Goal: Task Accomplishment & Management: Manage account settings

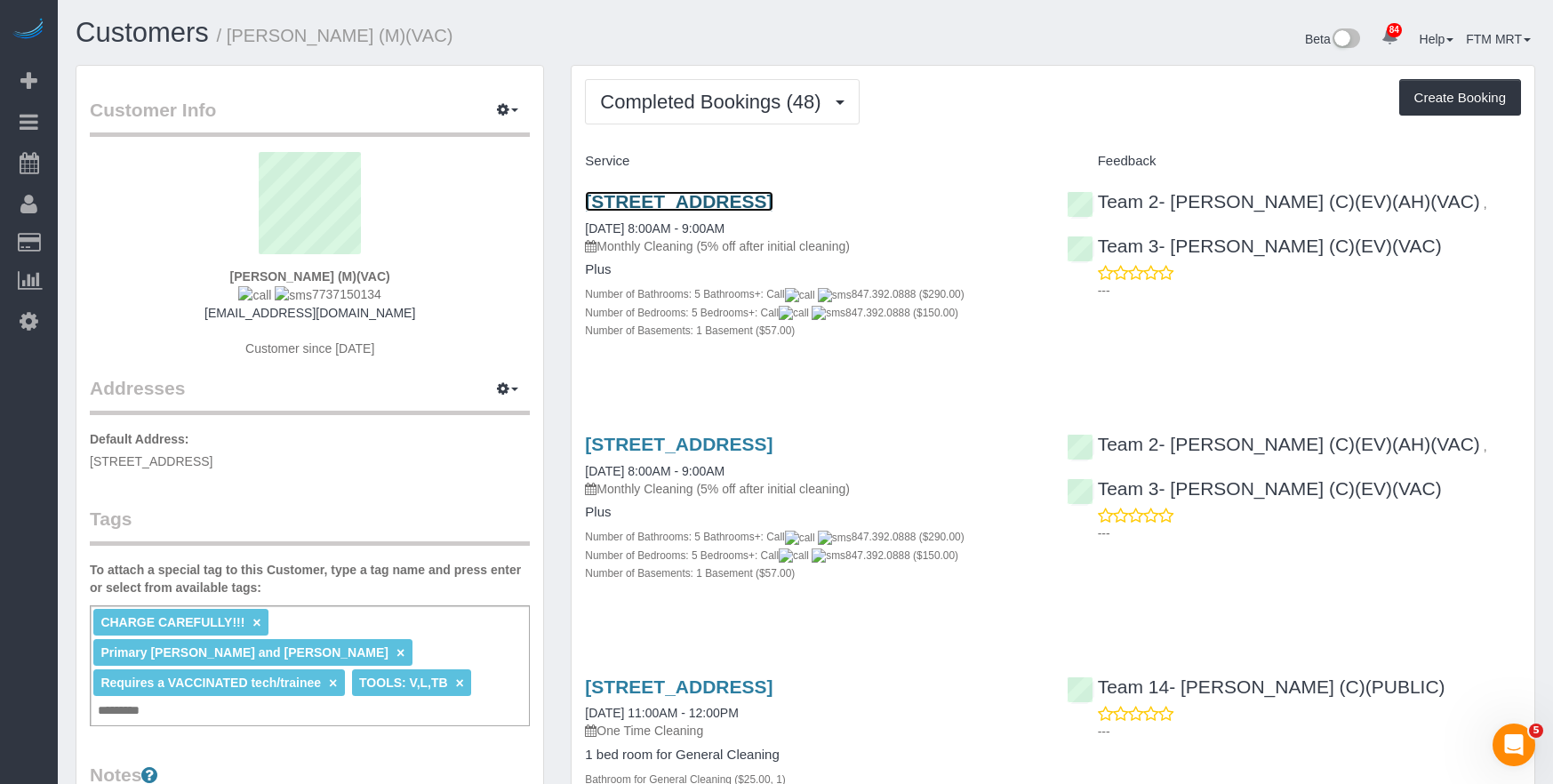
click at [706, 202] on link "[STREET_ADDRESS]" at bounding box center [679, 202] width 188 height 21
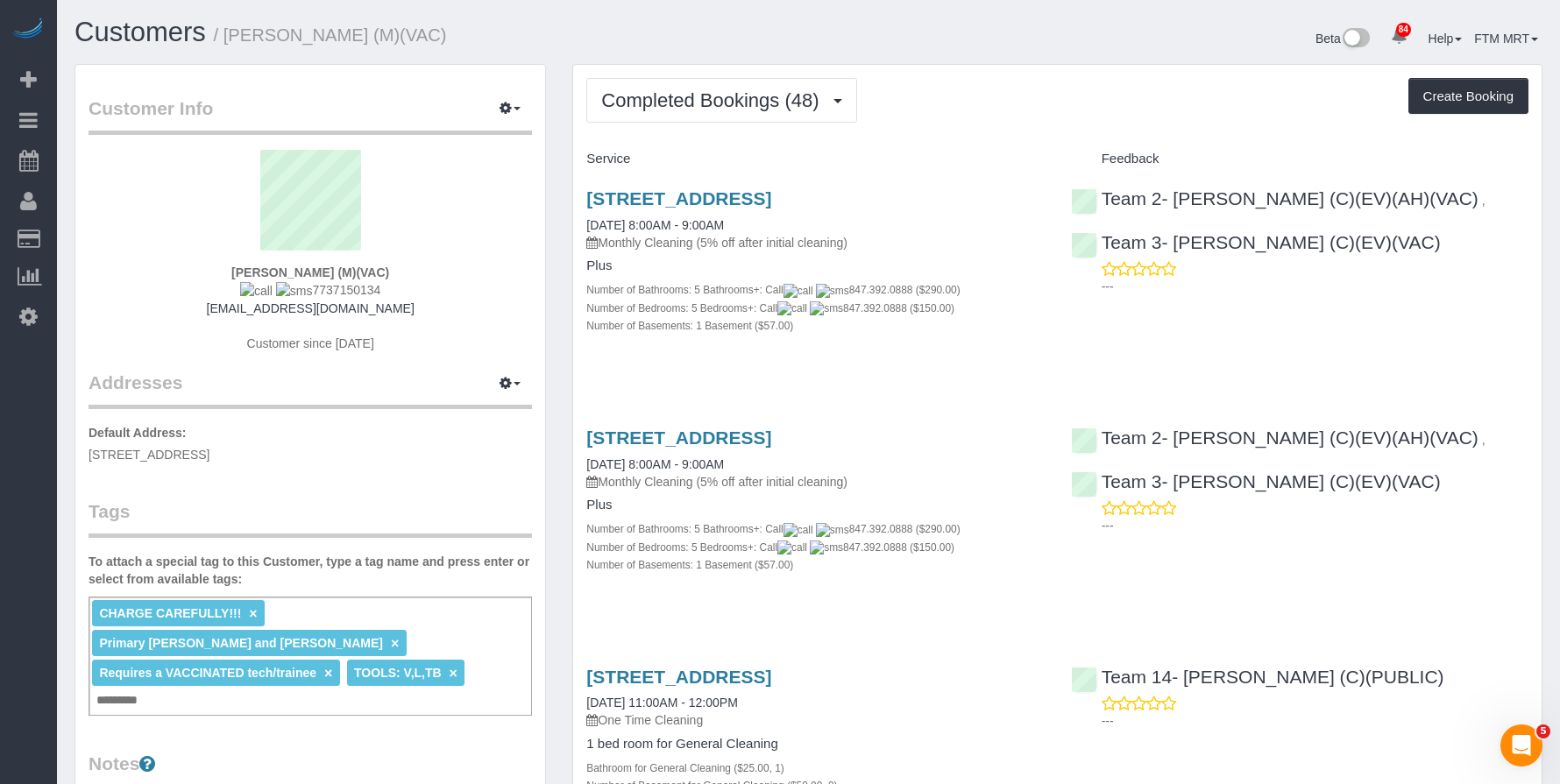
click at [805, 185] on div "4131 N Oakley Ave, Chicago, IL 60618 07/22/2025 8:00AM - 9:00AM Monthly Cleanin…" at bounding box center [815, 270] width 484 height 195
click at [771, 192] on link "4131 N Oakley Ave, Chicago, IL 60618" at bounding box center [679, 199] width 185 height 20
click at [771, 102] on span "Completed Bookings (48)" at bounding box center [714, 101] width 226 height 22
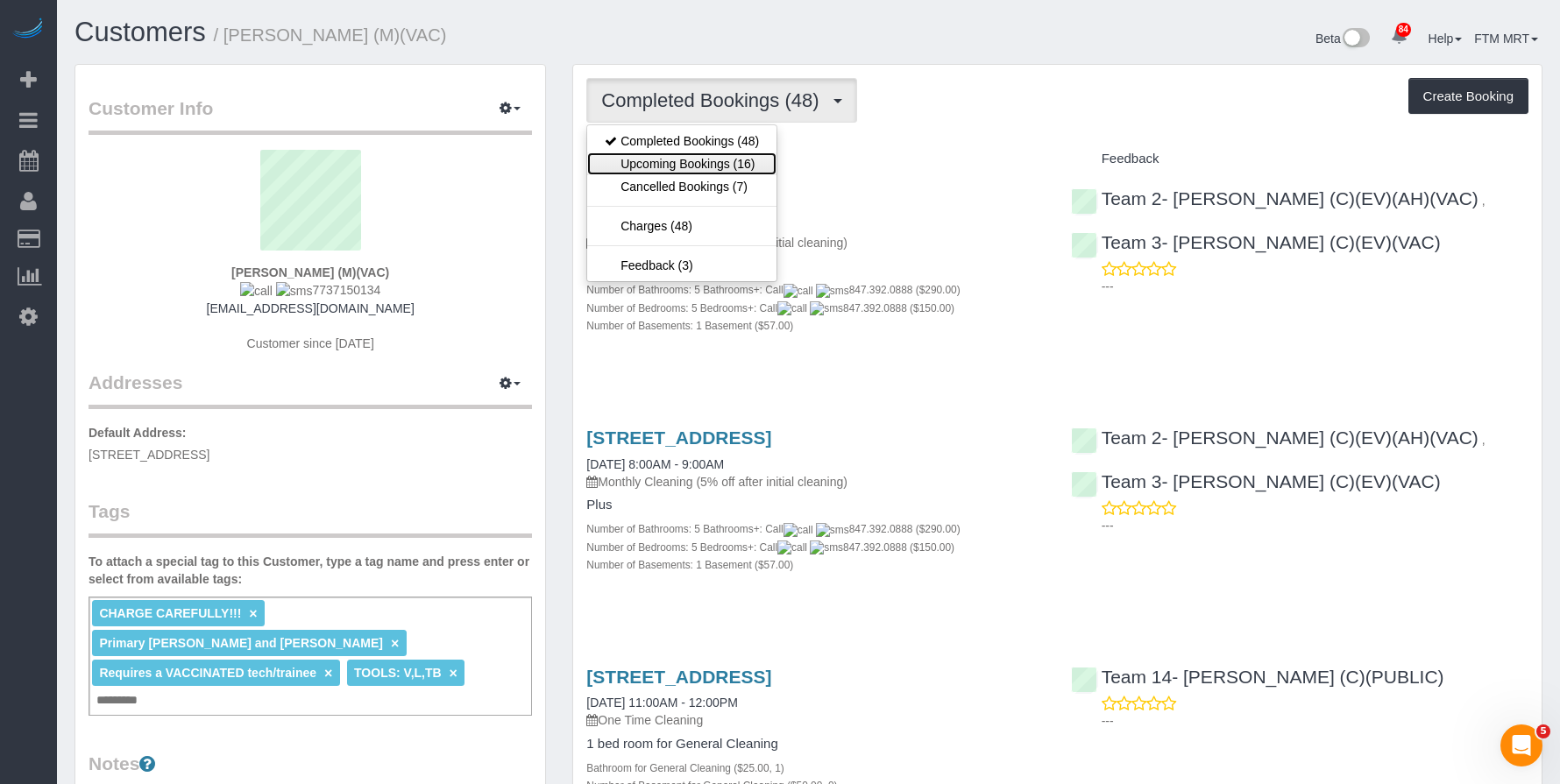
click at [735, 166] on link "Upcoming Bookings (16)" at bounding box center [681, 164] width 189 height 23
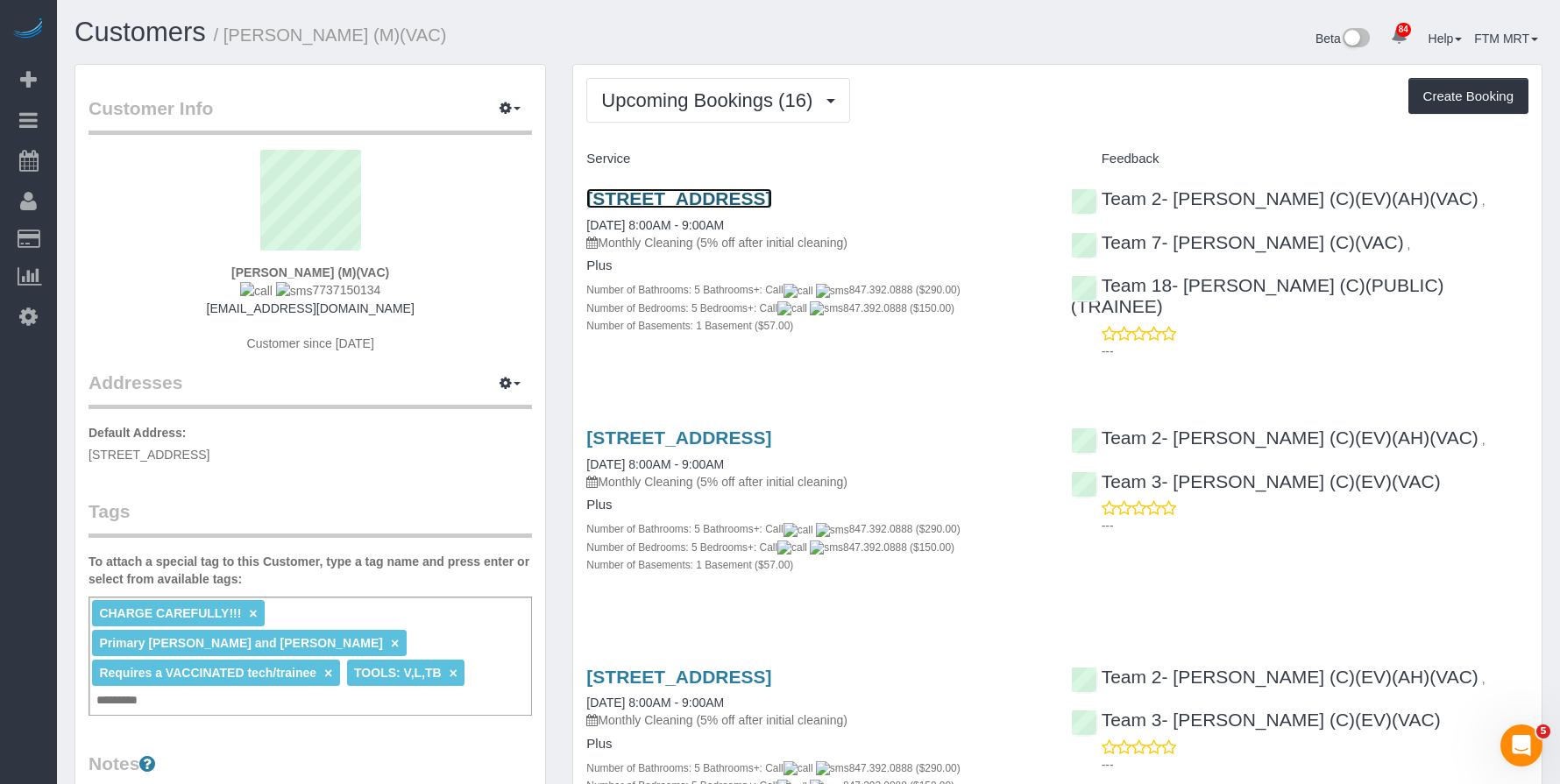
click at [718, 202] on link "4131 N Oakley Ave, Chicago, IL 60618" at bounding box center [679, 199] width 185 height 20
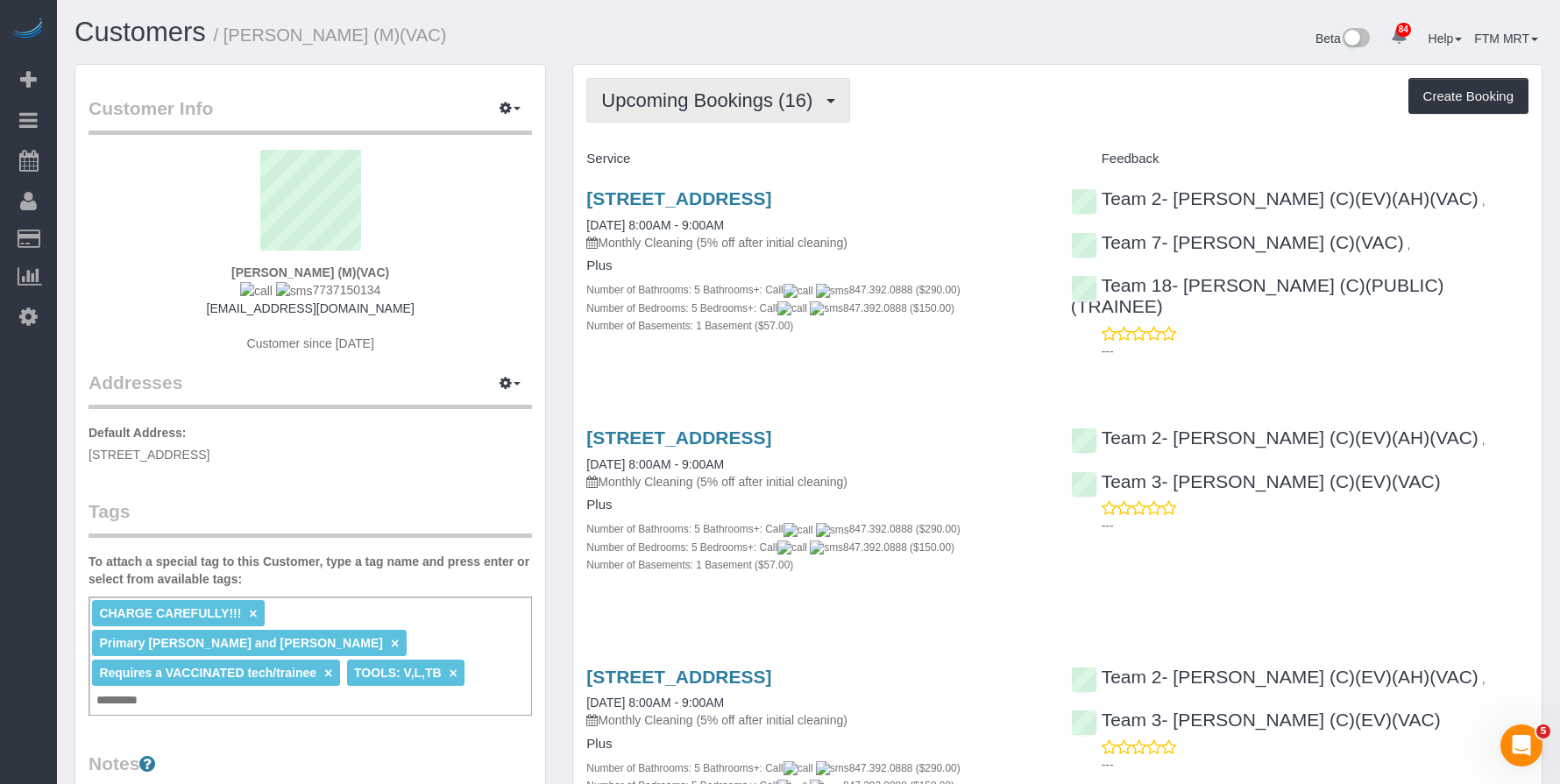
click at [780, 94] on span "Upcoming Bookings (16)" at bounding box center [711, 101] width 220 height 22
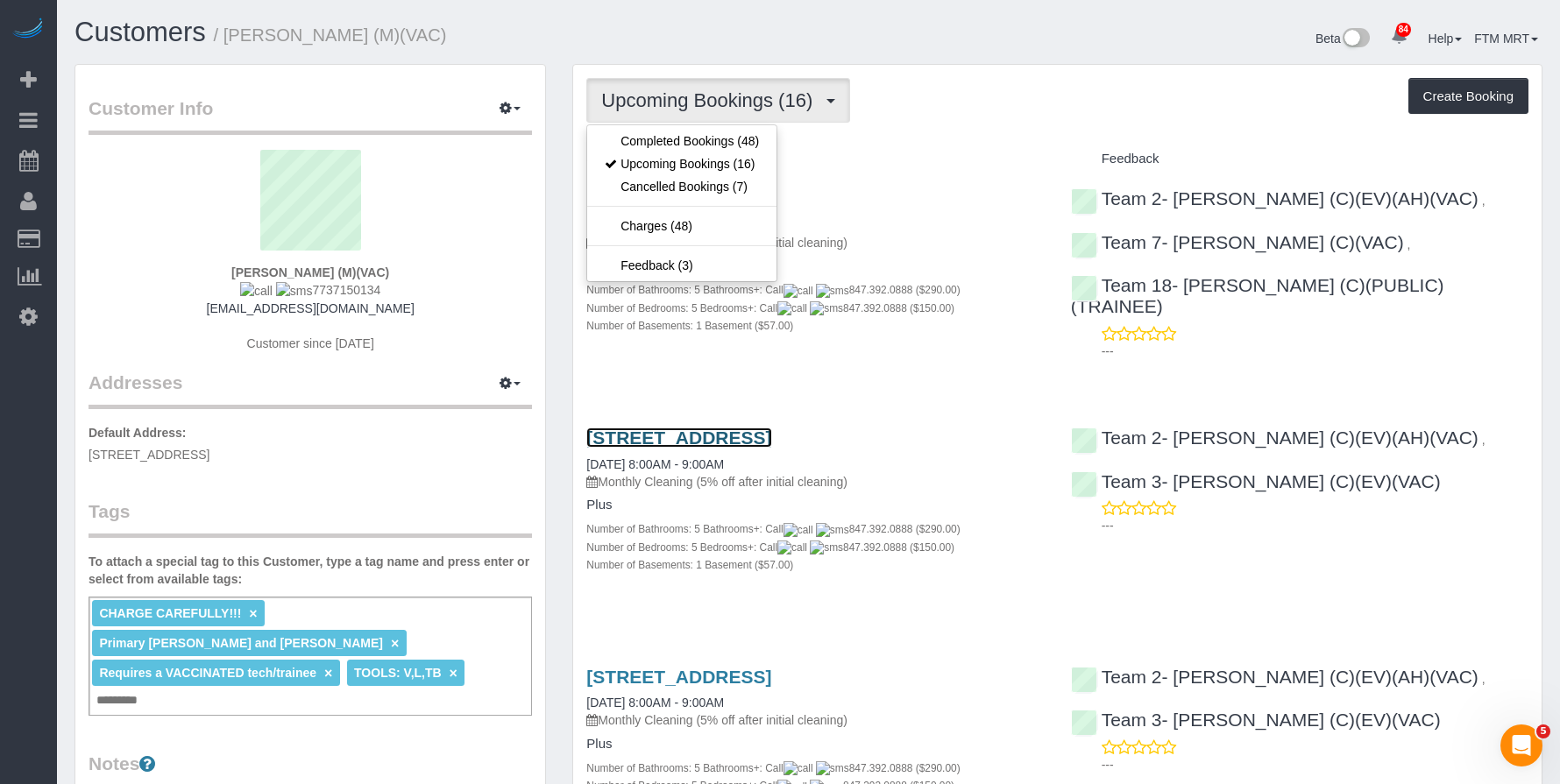
click at [741, 442] on link "4131 N Oakley Ave, Chicago, IL 60618" at bounding box center [679, 438] width 185 height 20
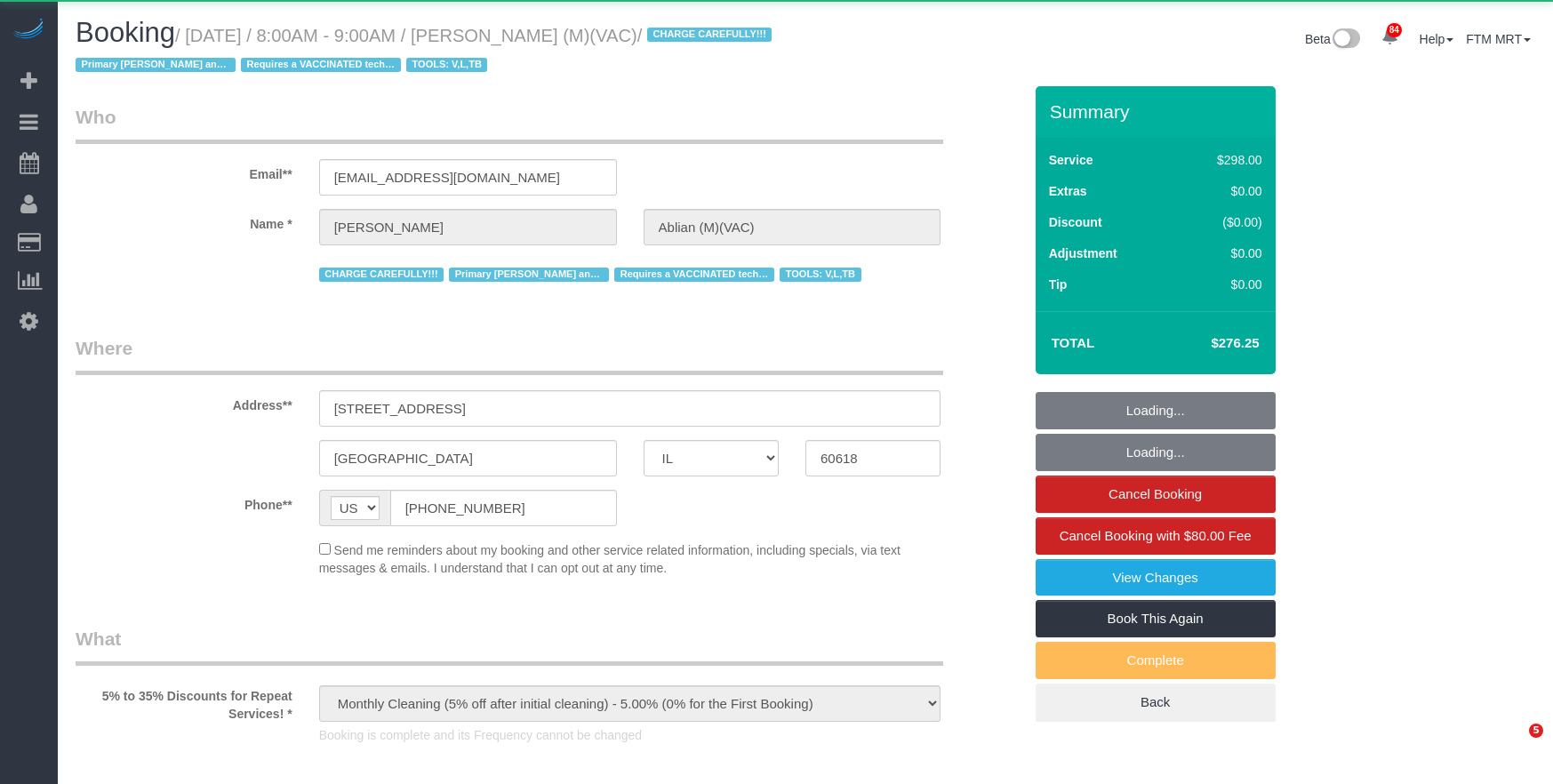
select select "IL"
select select "object:1166"
select select "5"
select select "1"
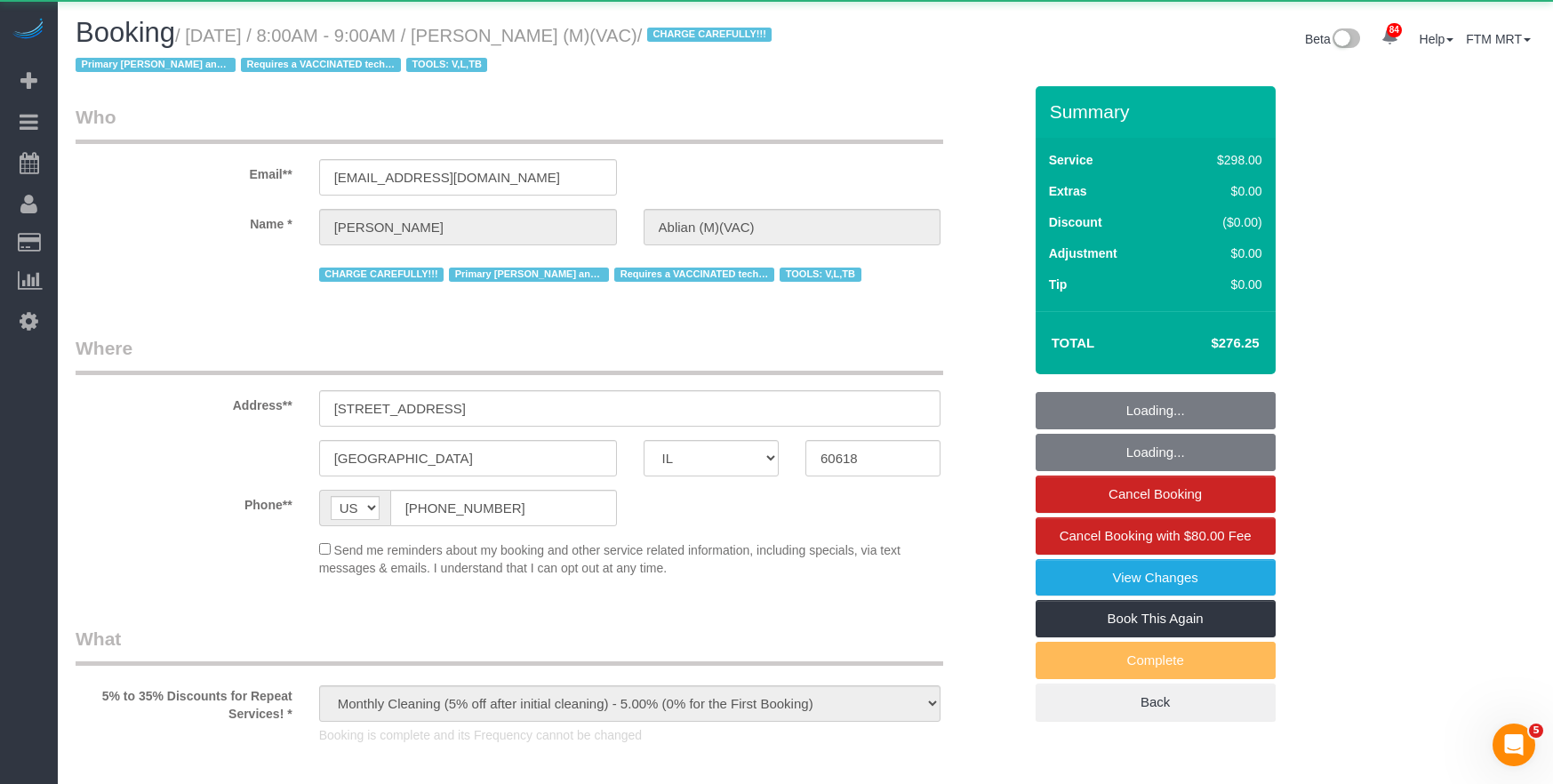
select select "number:1"
select select "number:58"
select select "number:139"
select select "number:104"
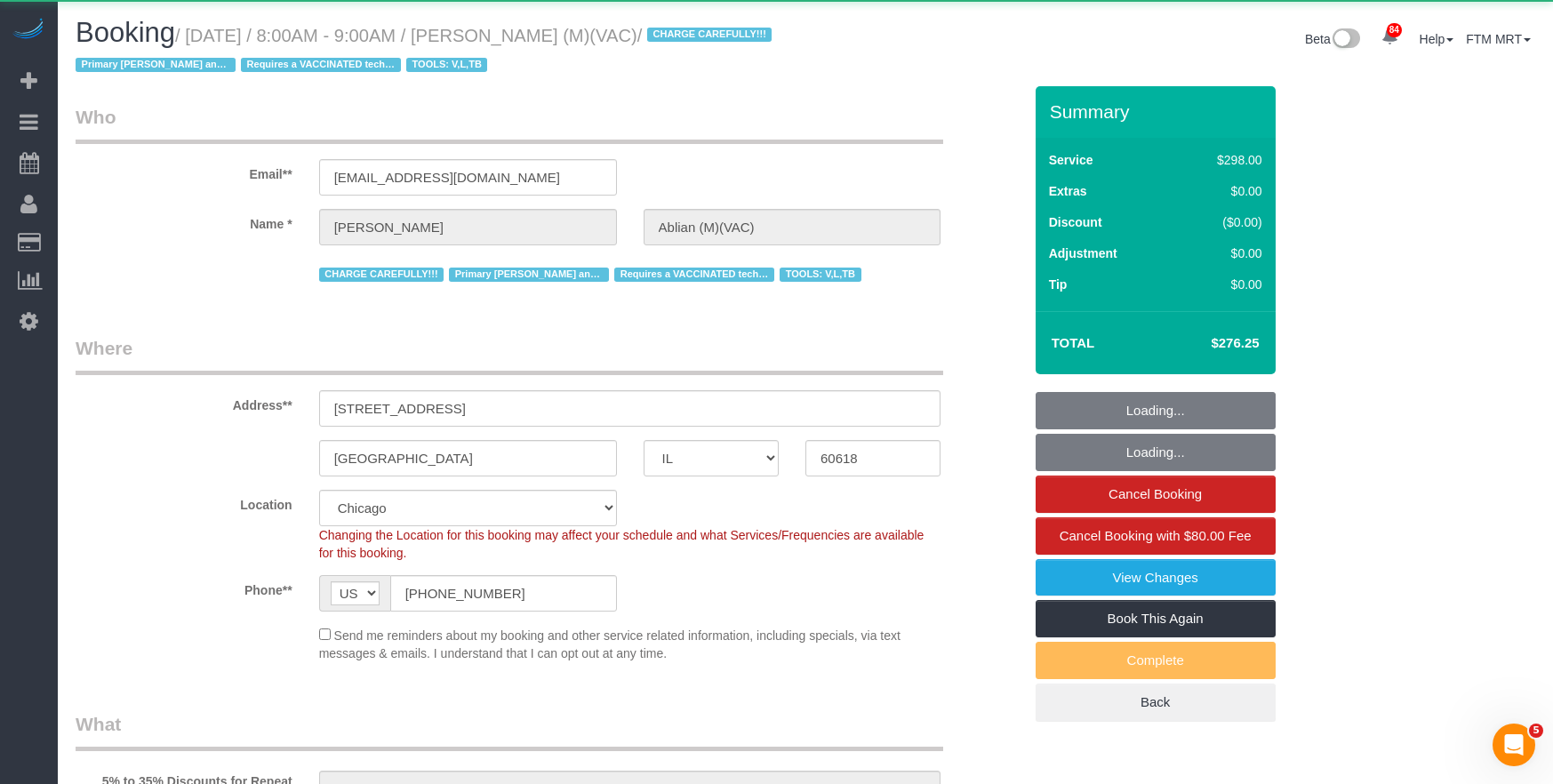
select select "spot1"
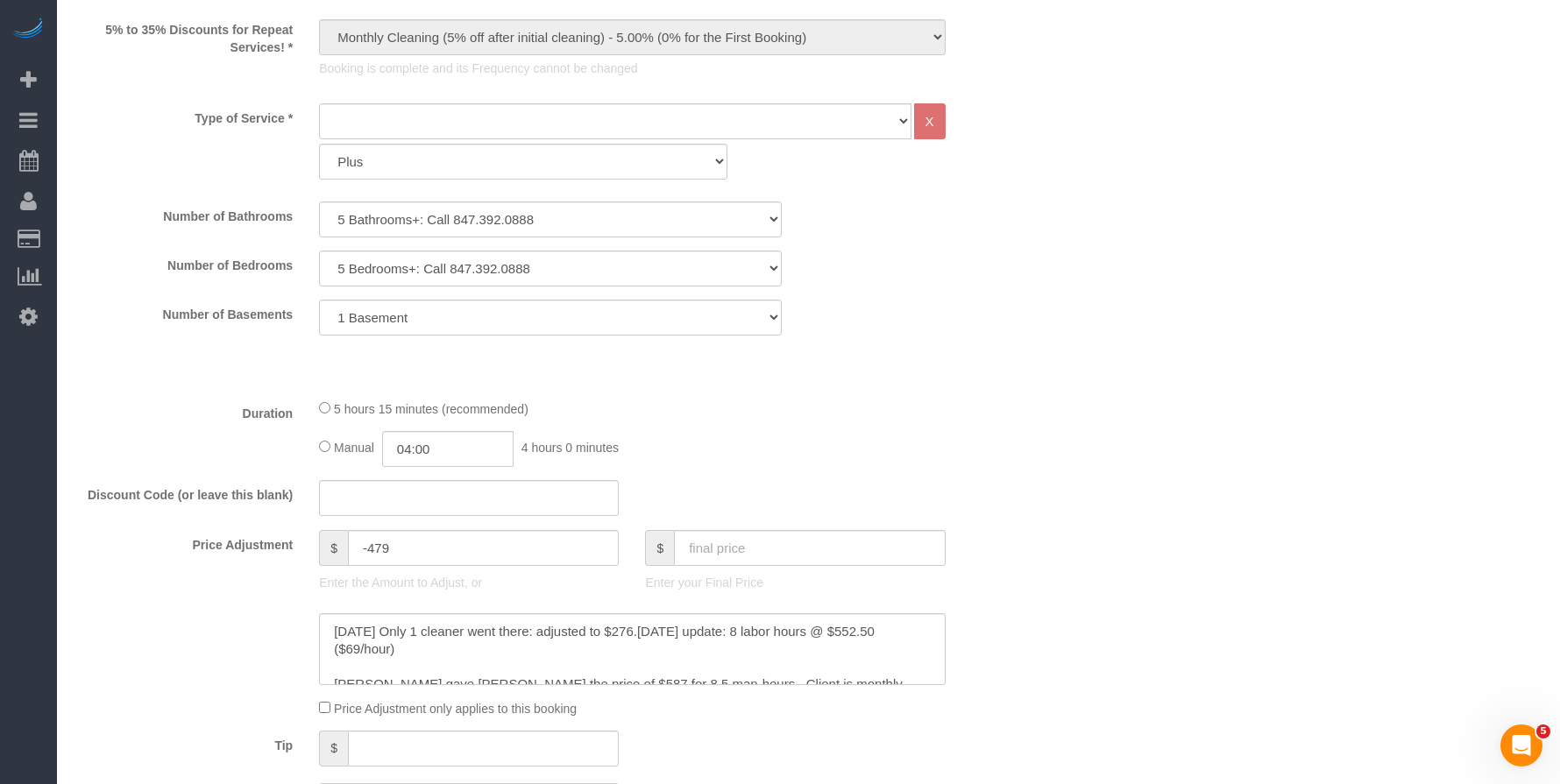
scroll to position [912, 0]
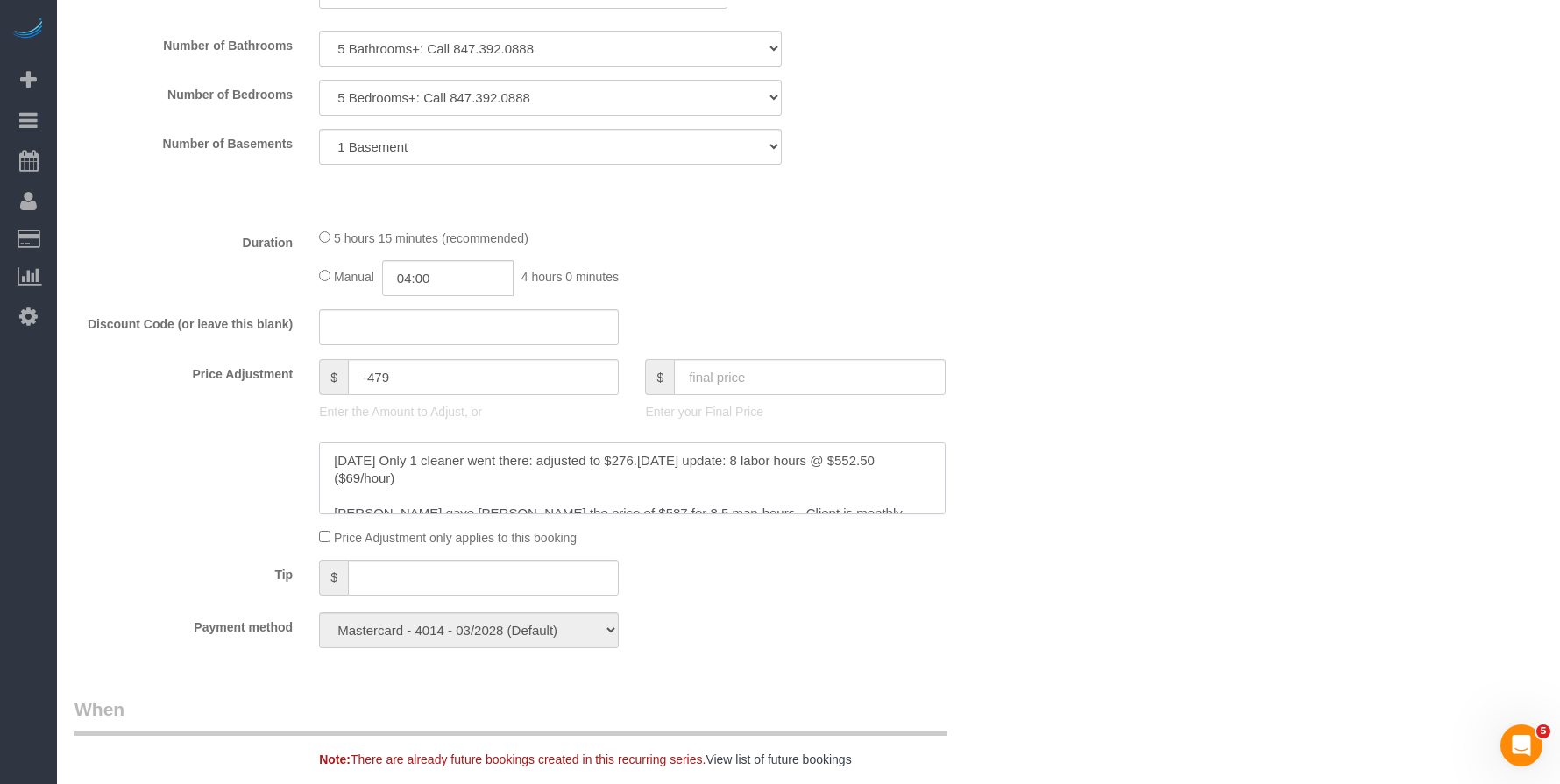
click at [506, 467] on textarea at bounding box center [632, 479] width 626 height 72
drag, startPoint x: 368, startPoint y: 466, endPoint x: 696, endPoint y: 470, distance: 328.0
click at [696, 470] on textarea at bounding box center [632, 479] width 626 height 72
click at [675, 504] on textarea at bounding box center [632, 479] width 626 height 72
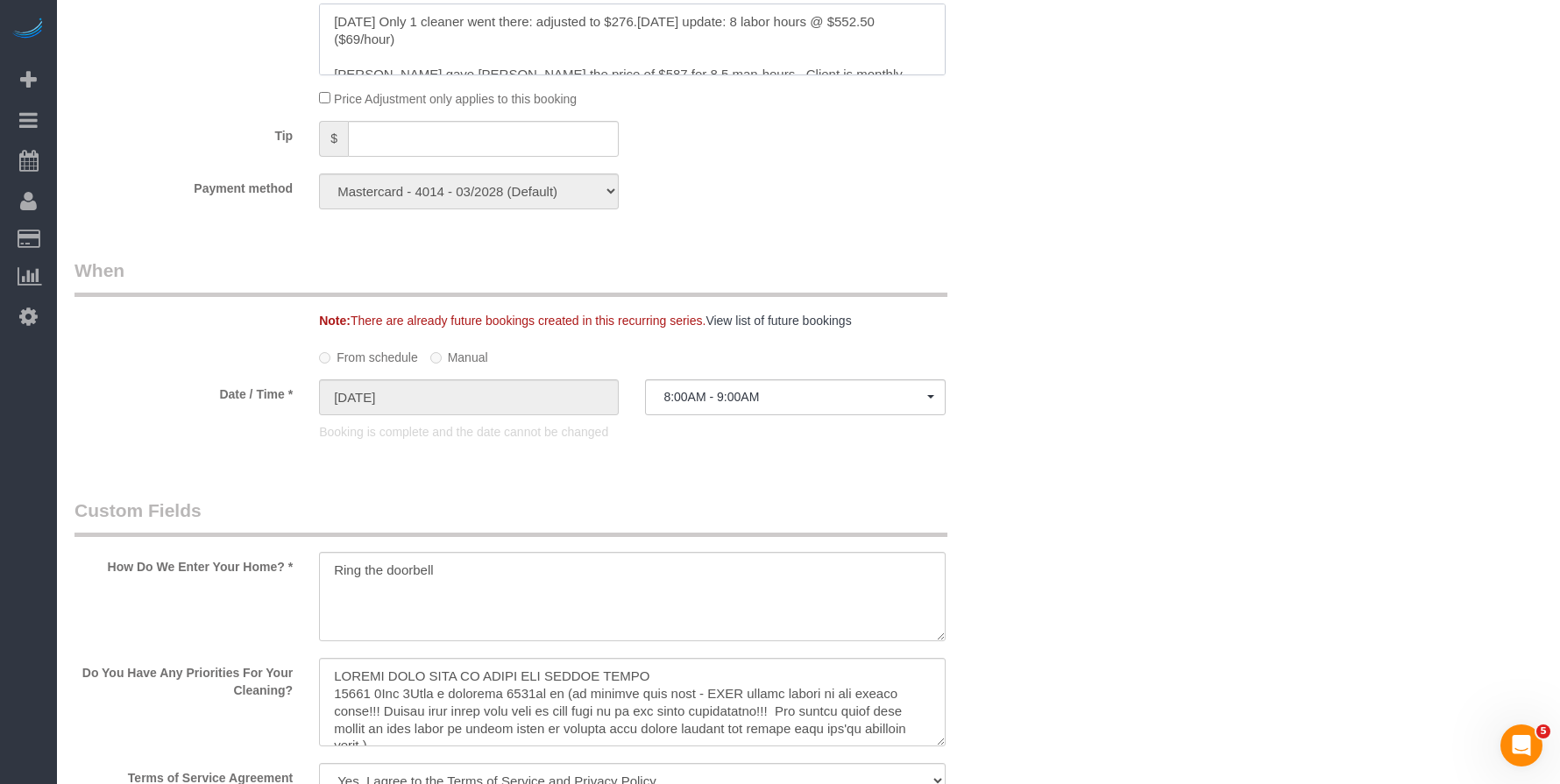
scroll to position [1734, 0]
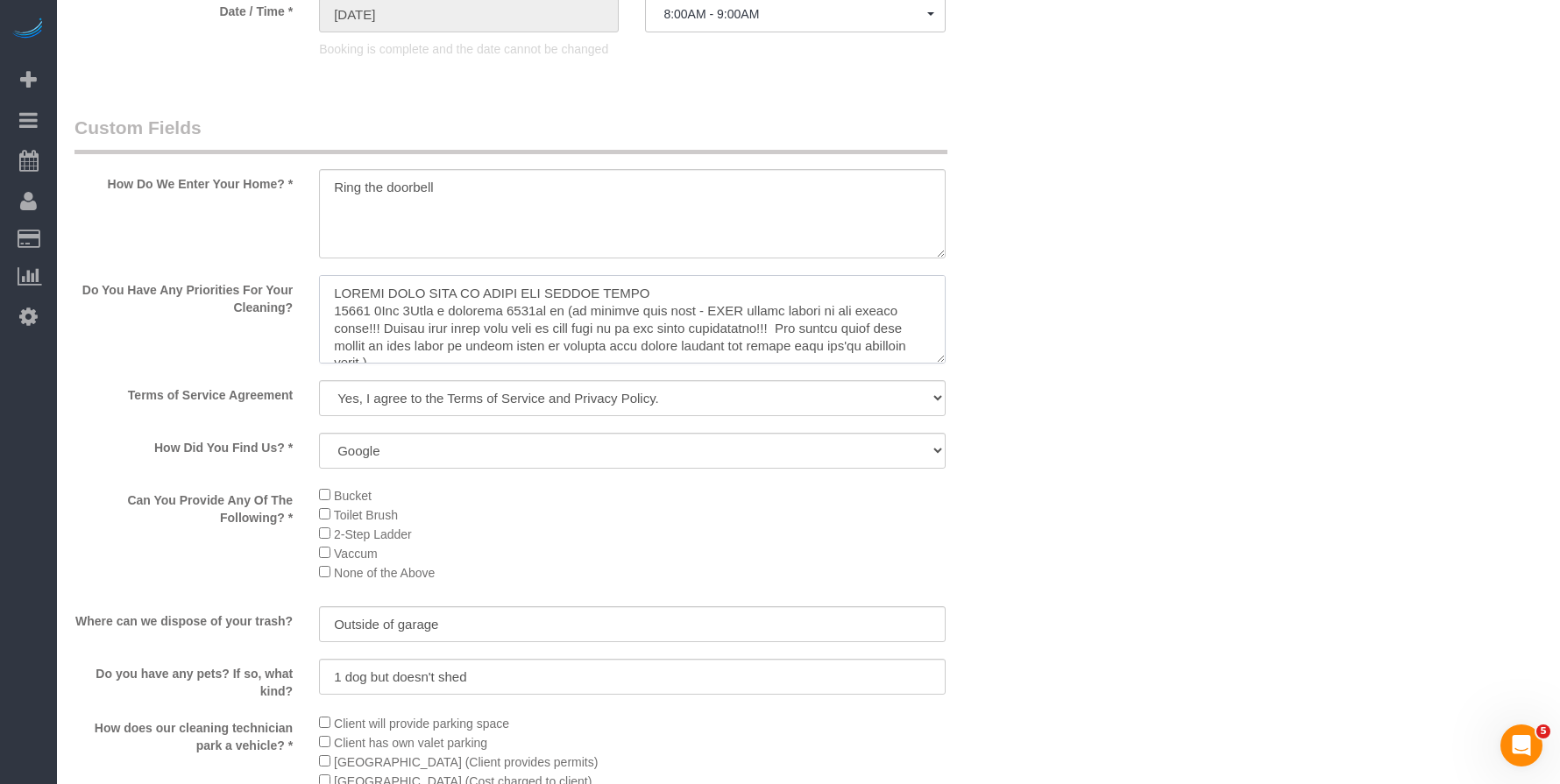
click at [875, 343] on textarea at bounding box center [632, 319] width 626 height 90
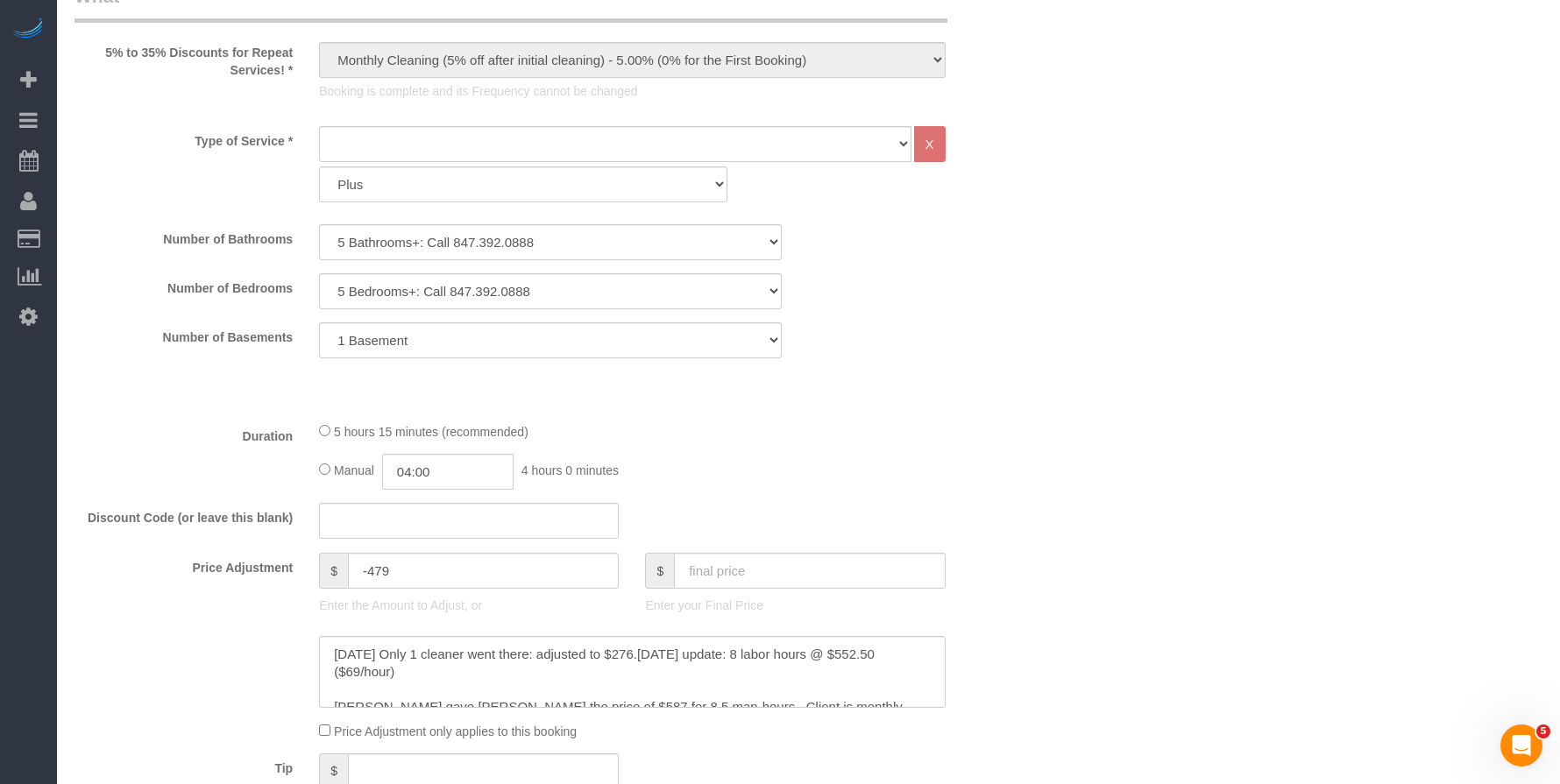
scroll to position [718, 0]
click at [364, 653] on textarea at bounding box center [632, 671] width 626 height 72
click at [377, 653] on textarea at bounding box center [632, 671] width 626 height 72
click at [451, 657] on textarea at bounding box center [632, 671] width 626 height 72
drag, startPoint x: 390, startPoint y: 646, endPoint x: 430, endPoint y: 653, distance: 40.6
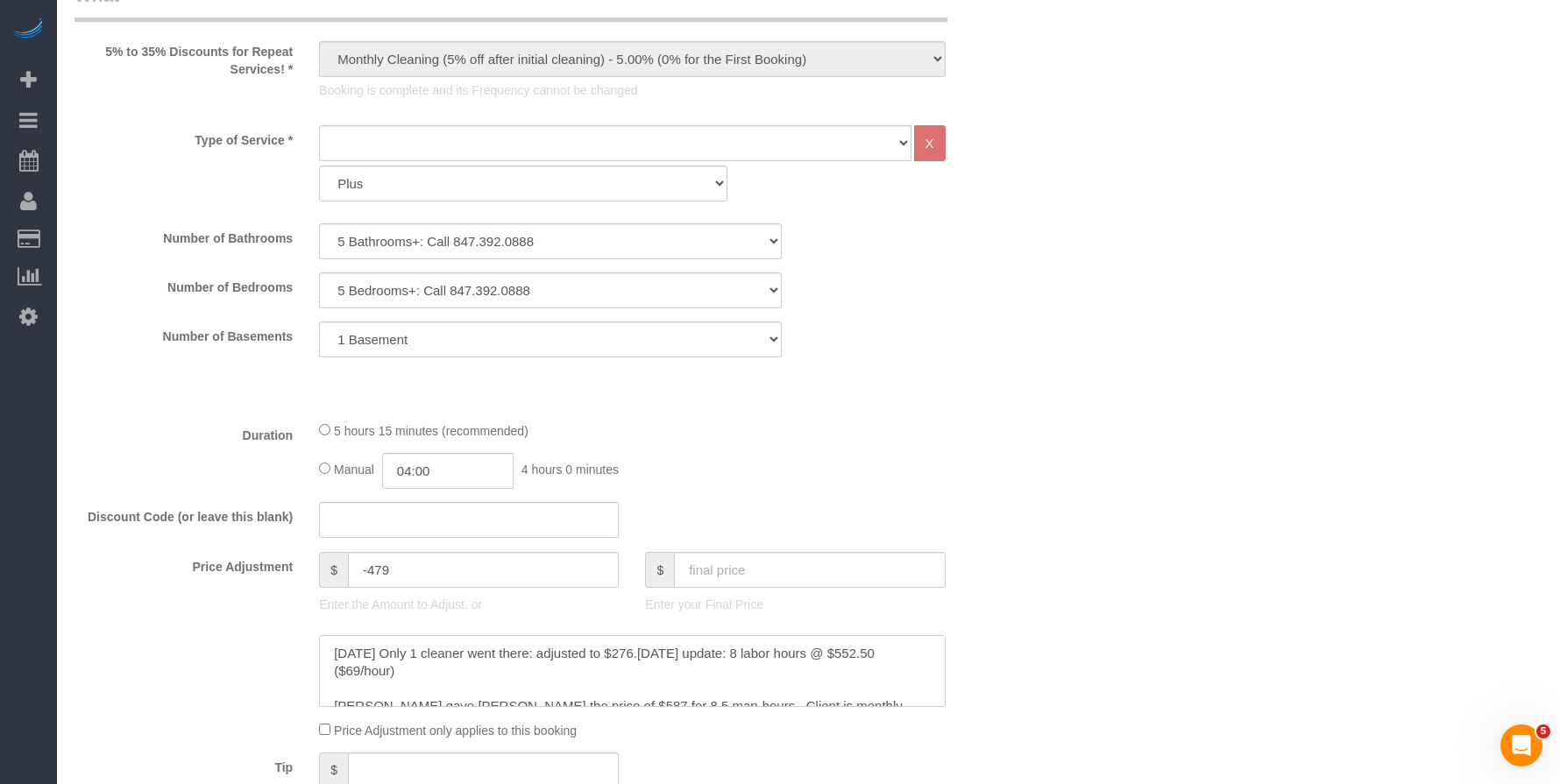
click at [391, 646] on textarea at bounding box center [632, 671] width 626 height 72
click at [641, 639] on textarea at bounding box center [632, 671] width 626 height 72
click at [692, 657] on textarea at bounding box center [632, 671] width 626 height 72
drag, startPoint x: 686, startPoint y: 656, endPoint x: 608, endPoint y: 654, distance: 78.0
click at [608, 654] on textarea at bounding box center [632, 671] width 626 height 72
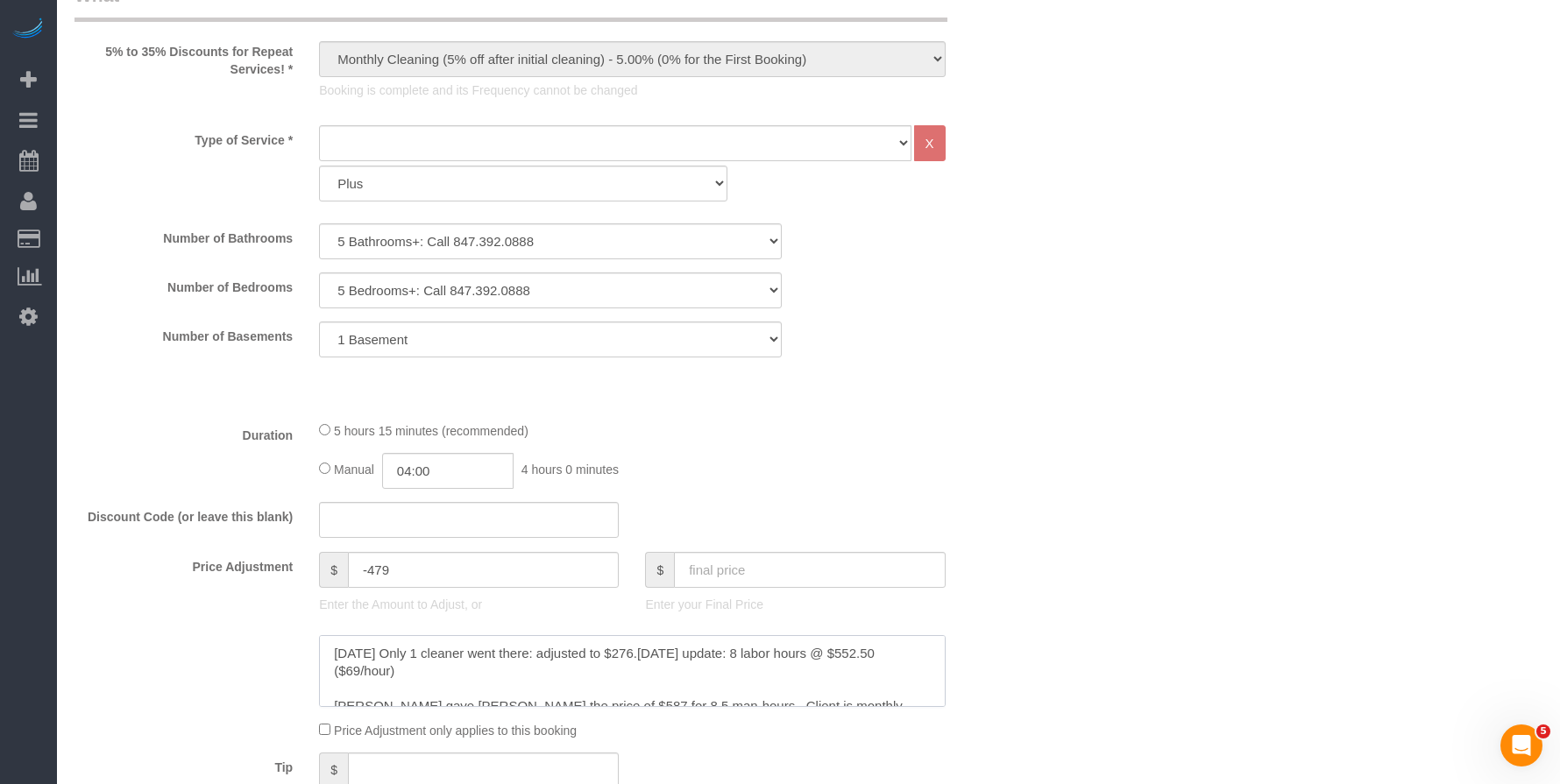
click at [731, 664] on textarea at bounding box center [632, 671] width 626 height 72
drag, startPoint x: 723, startPoint y: 688, endPoint x: 698, endPoint y: 623, distance: 69.6
click at [723, 688] on textarea at bounding box center [632, 671] width 626 height 72
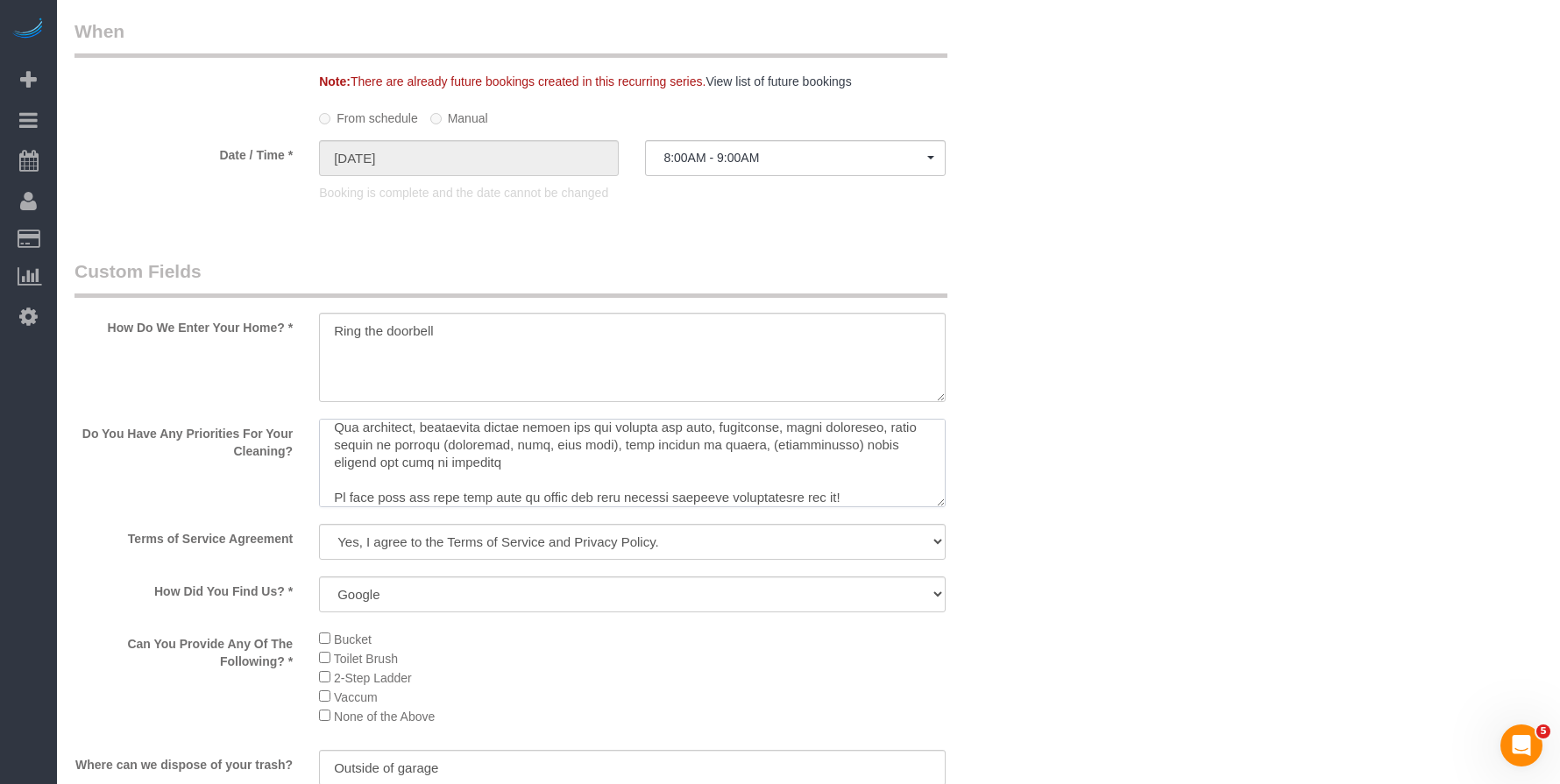
scroll to position [978, 0]
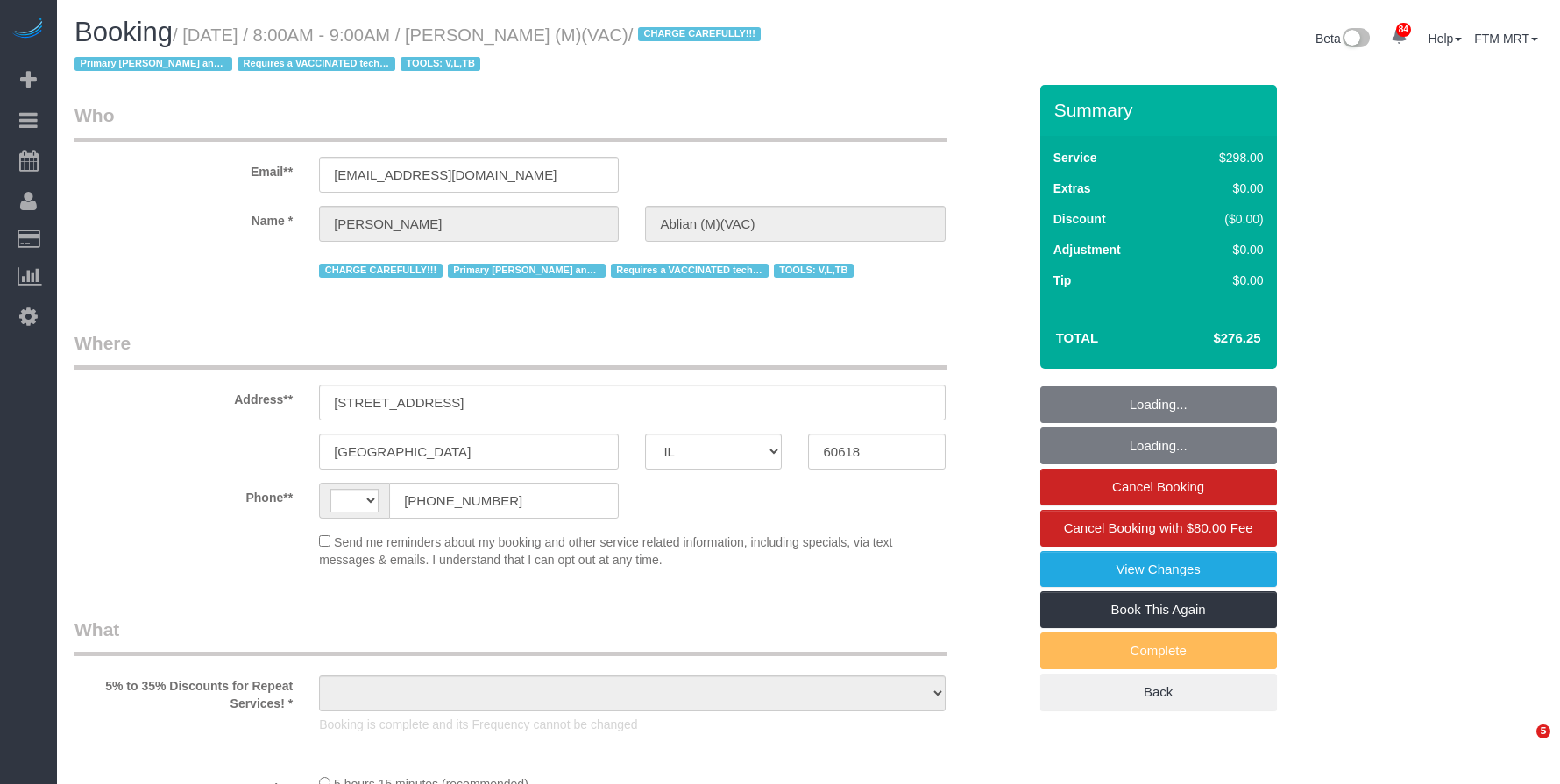
select select "IL"
select select "string:[GEOGRAPHIC_DATA]"
select select "object:836"
select select "5"
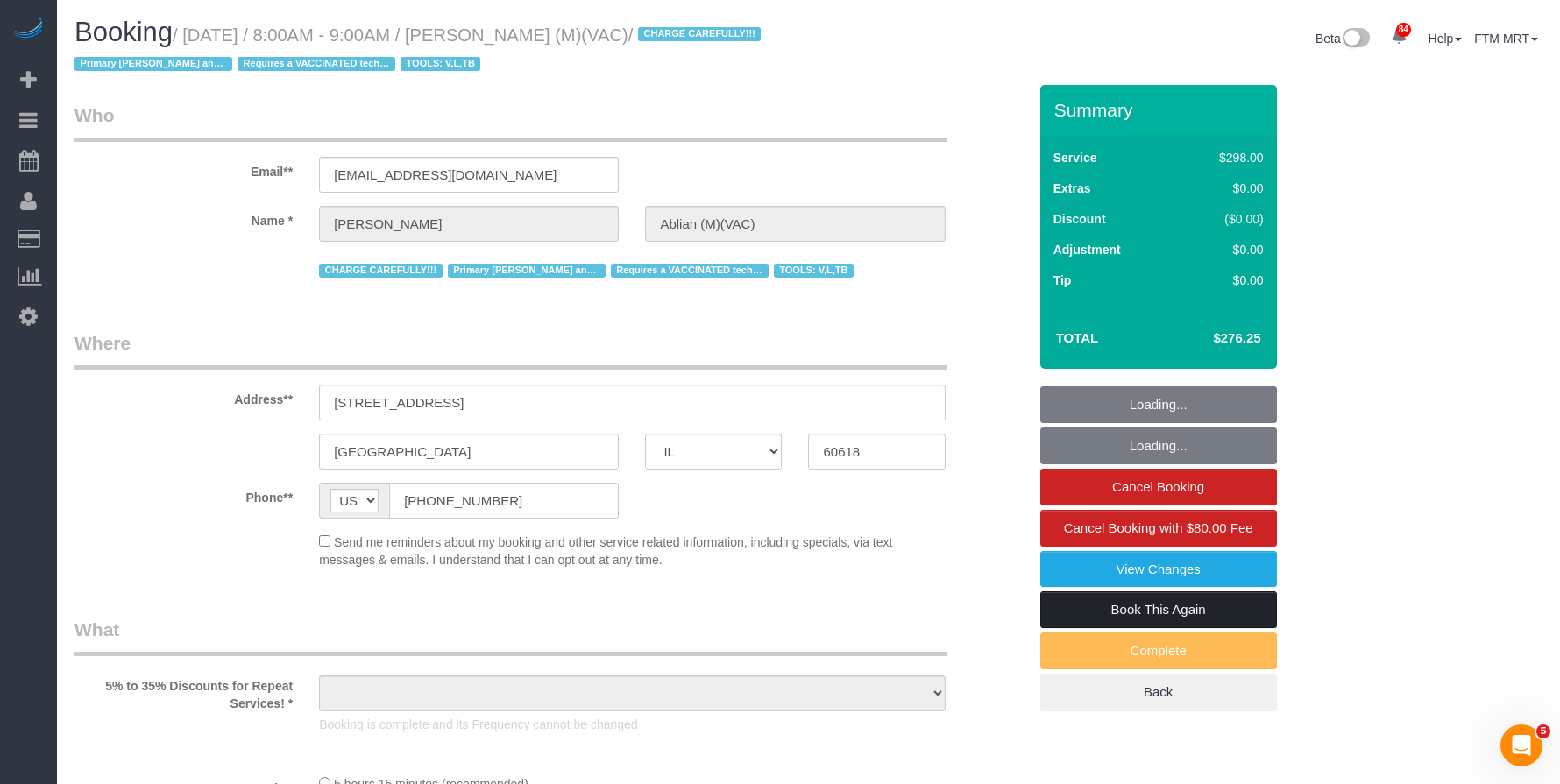
select select "1"
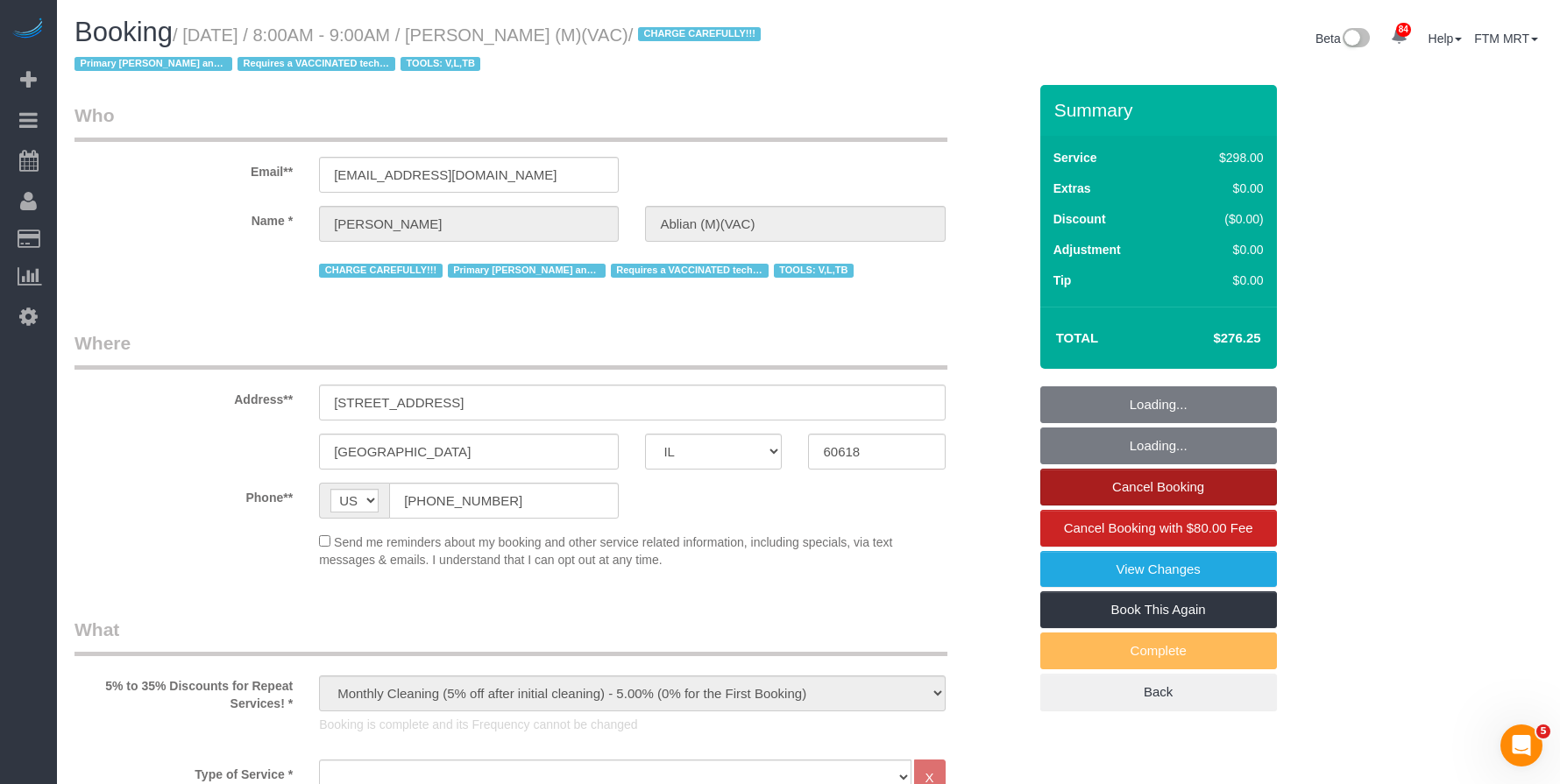
select select "object:1268"
select select "spot1"
select select "number:1"
select select "number:58"
select select "number:139"
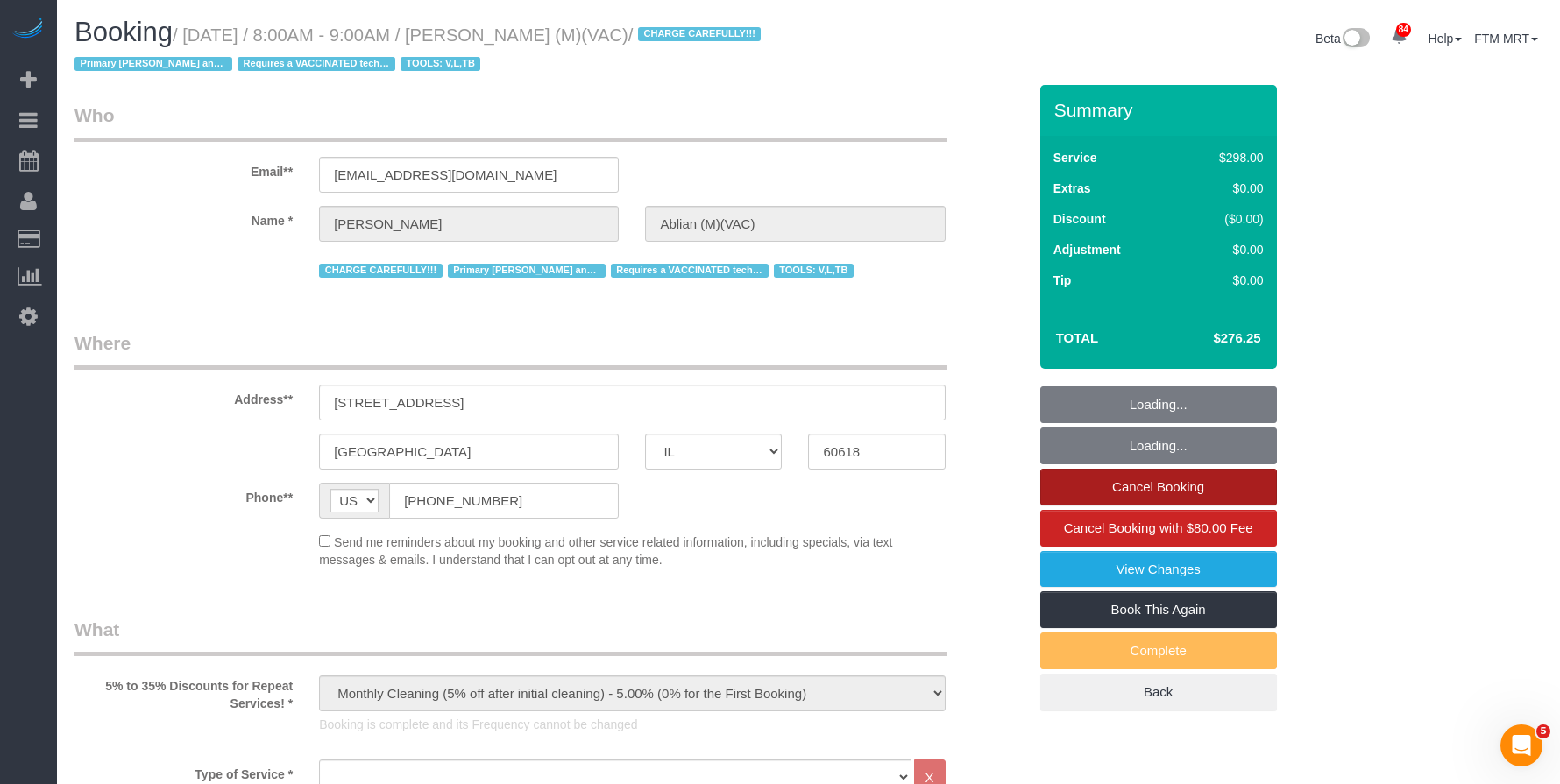
select select "number:104"
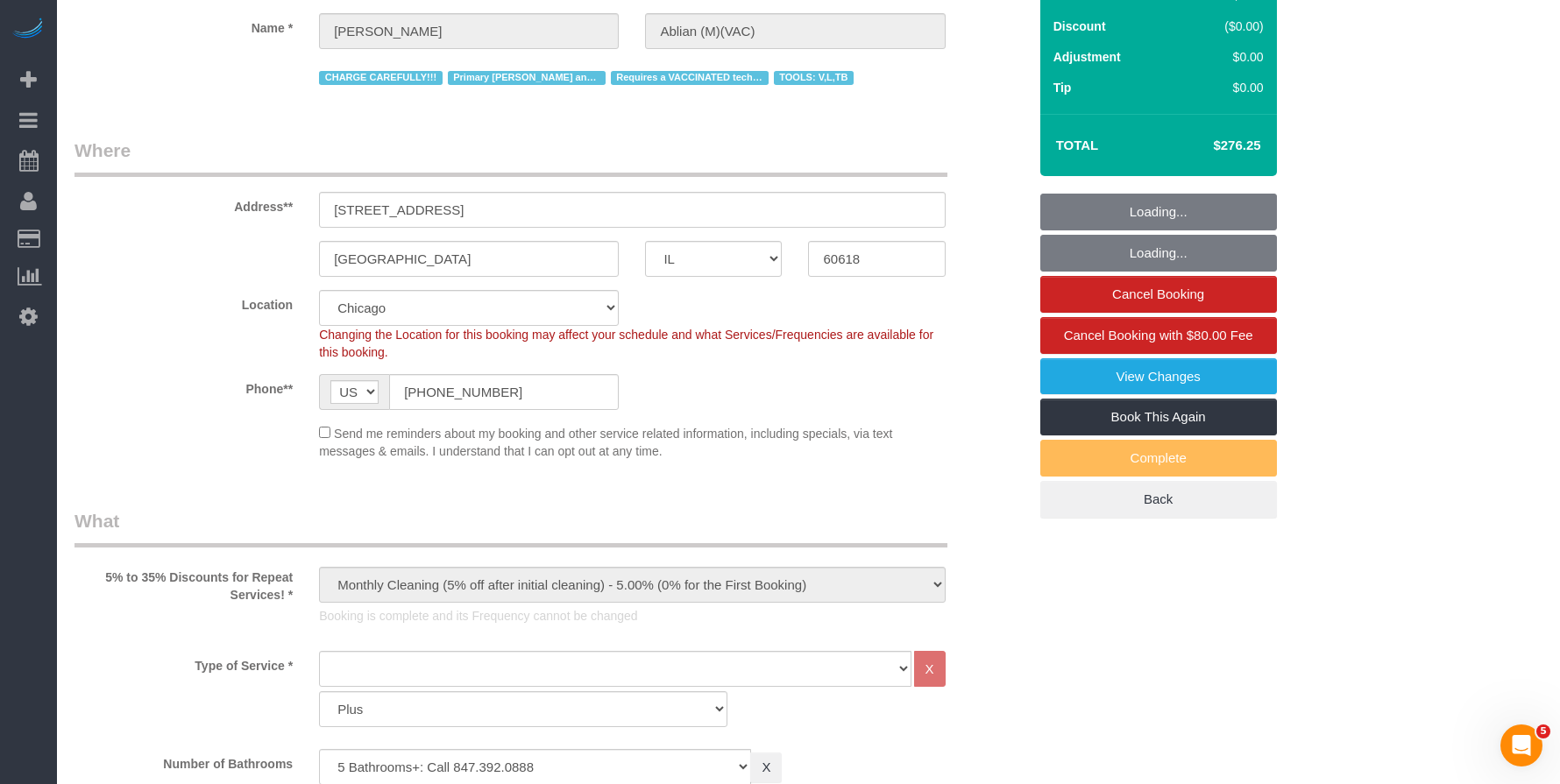
select select "5"
select select "1"
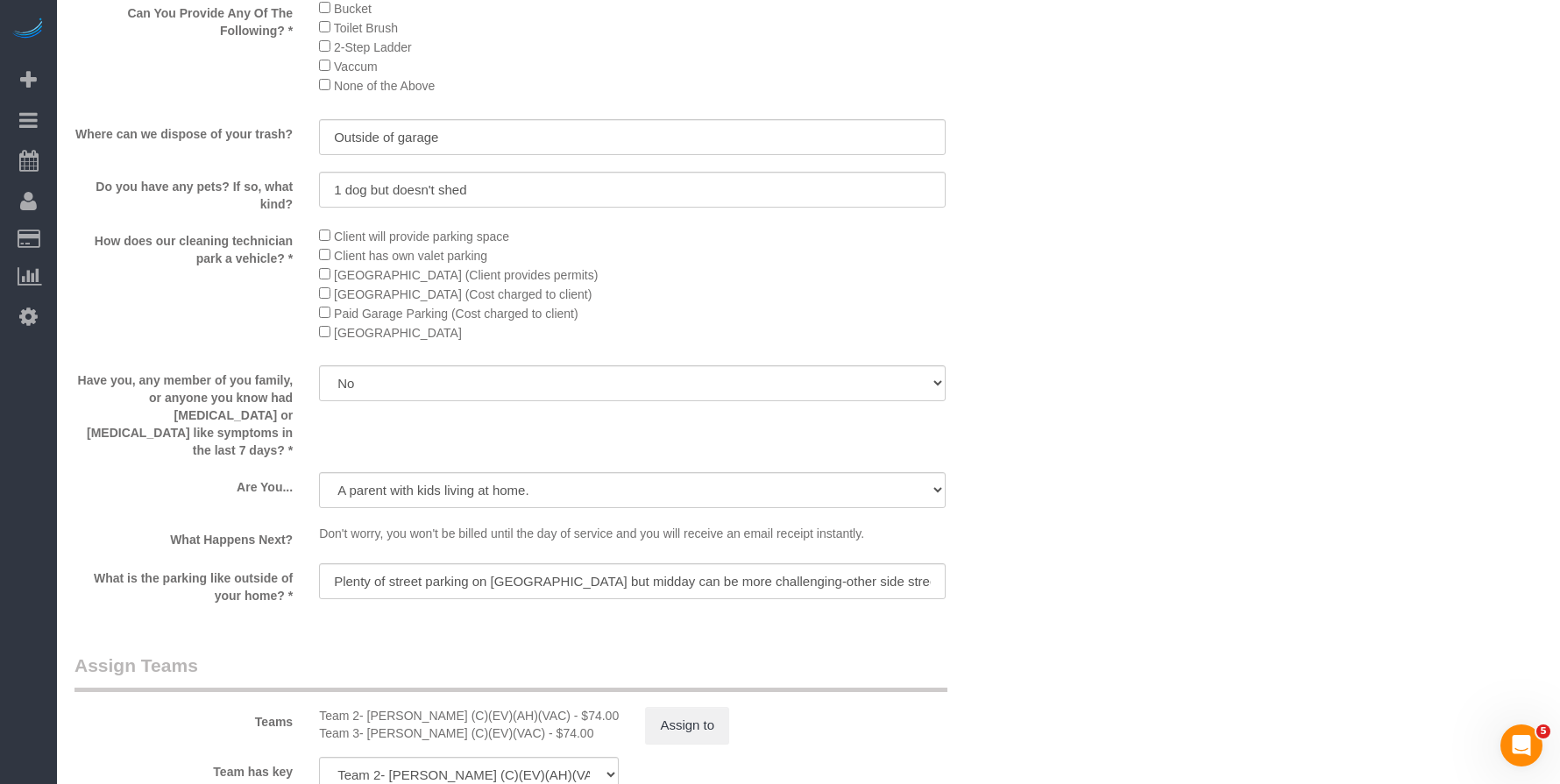
scroll to position [2231, 0]
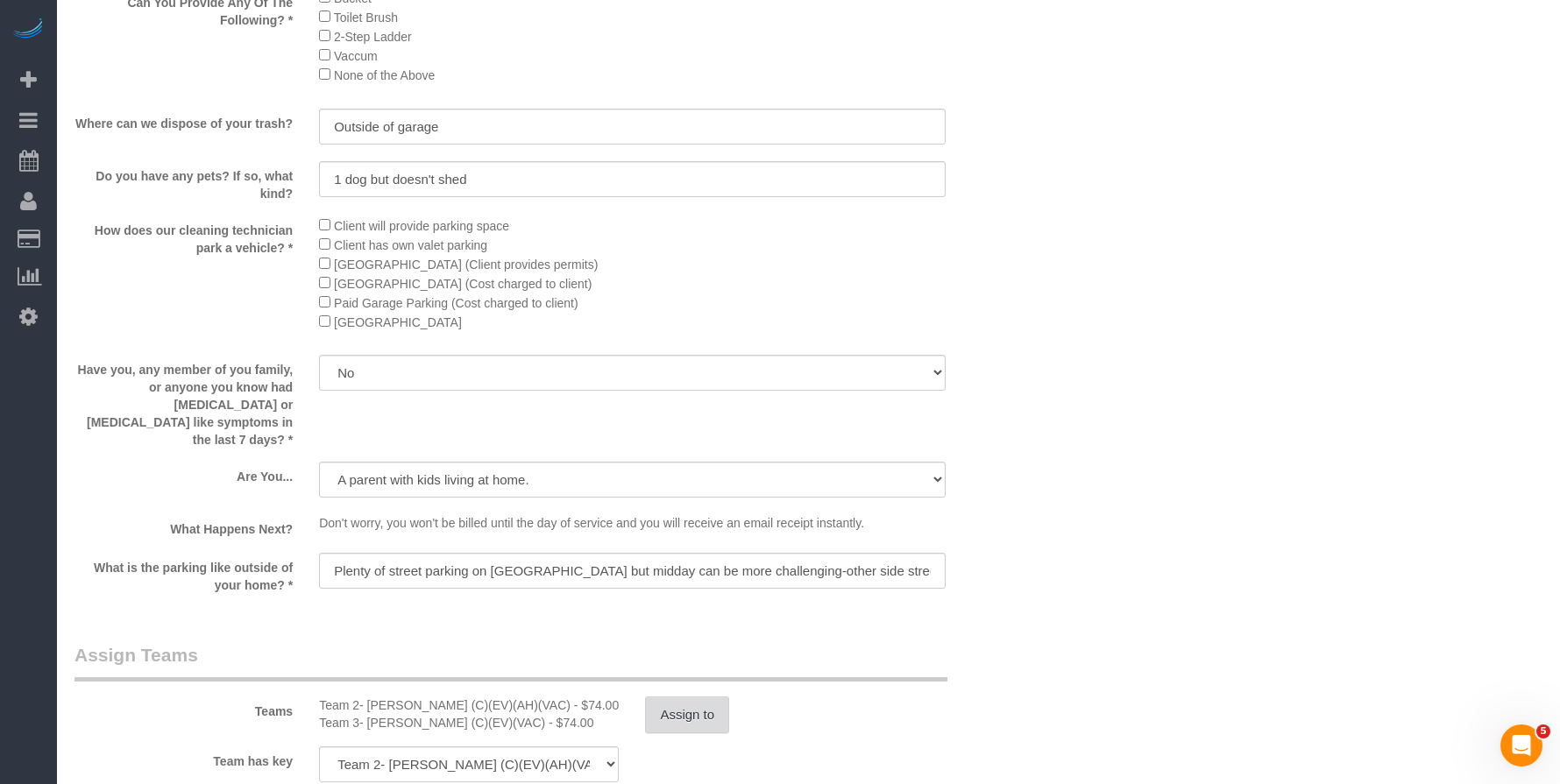
click at [703, 697] on button "Assign to" at bounding box center [687, 716] width 84 height 37
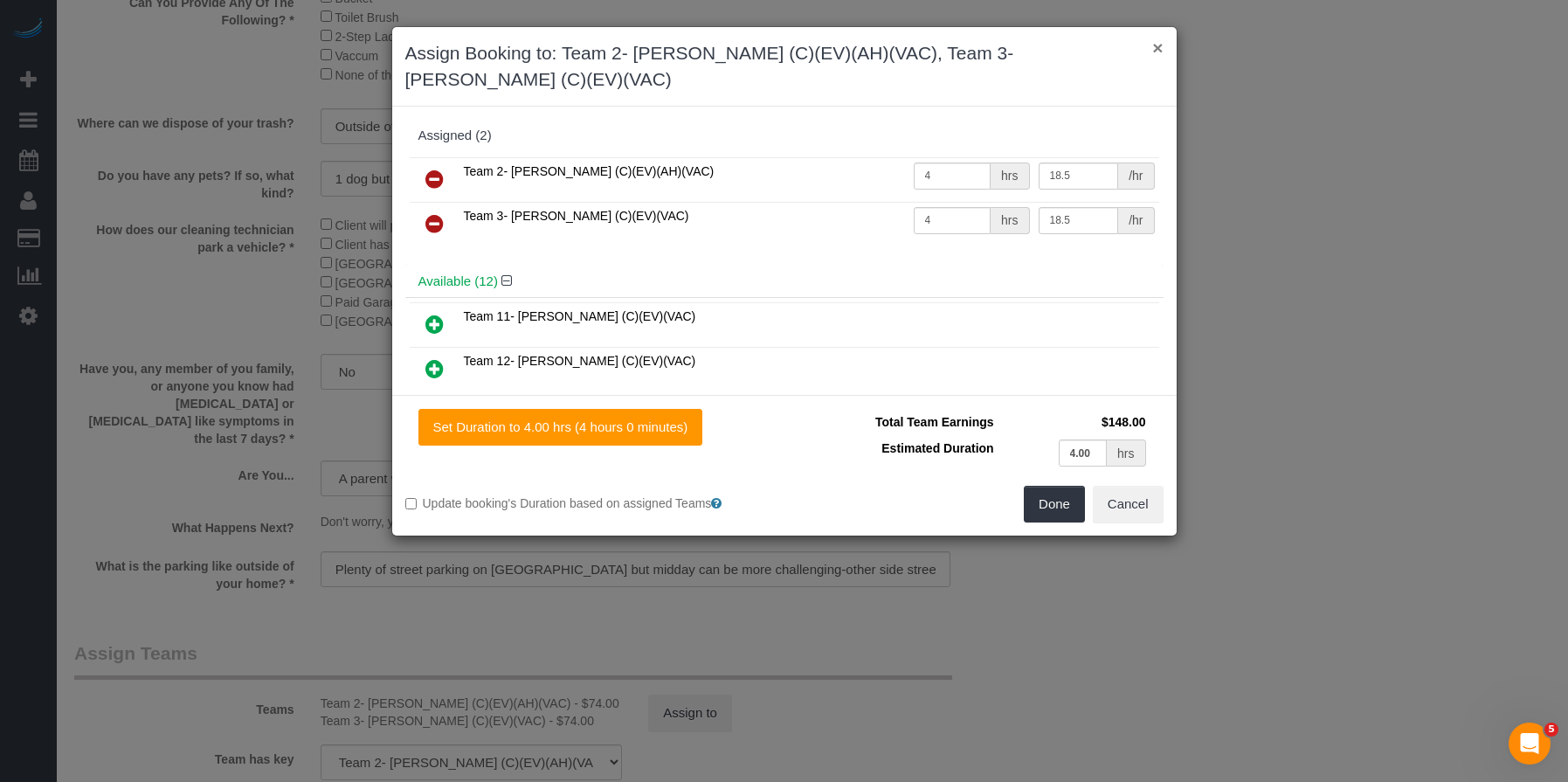
click at [1154, 51] on button "×" at bounding box center [1157, 48] width 10 height 18
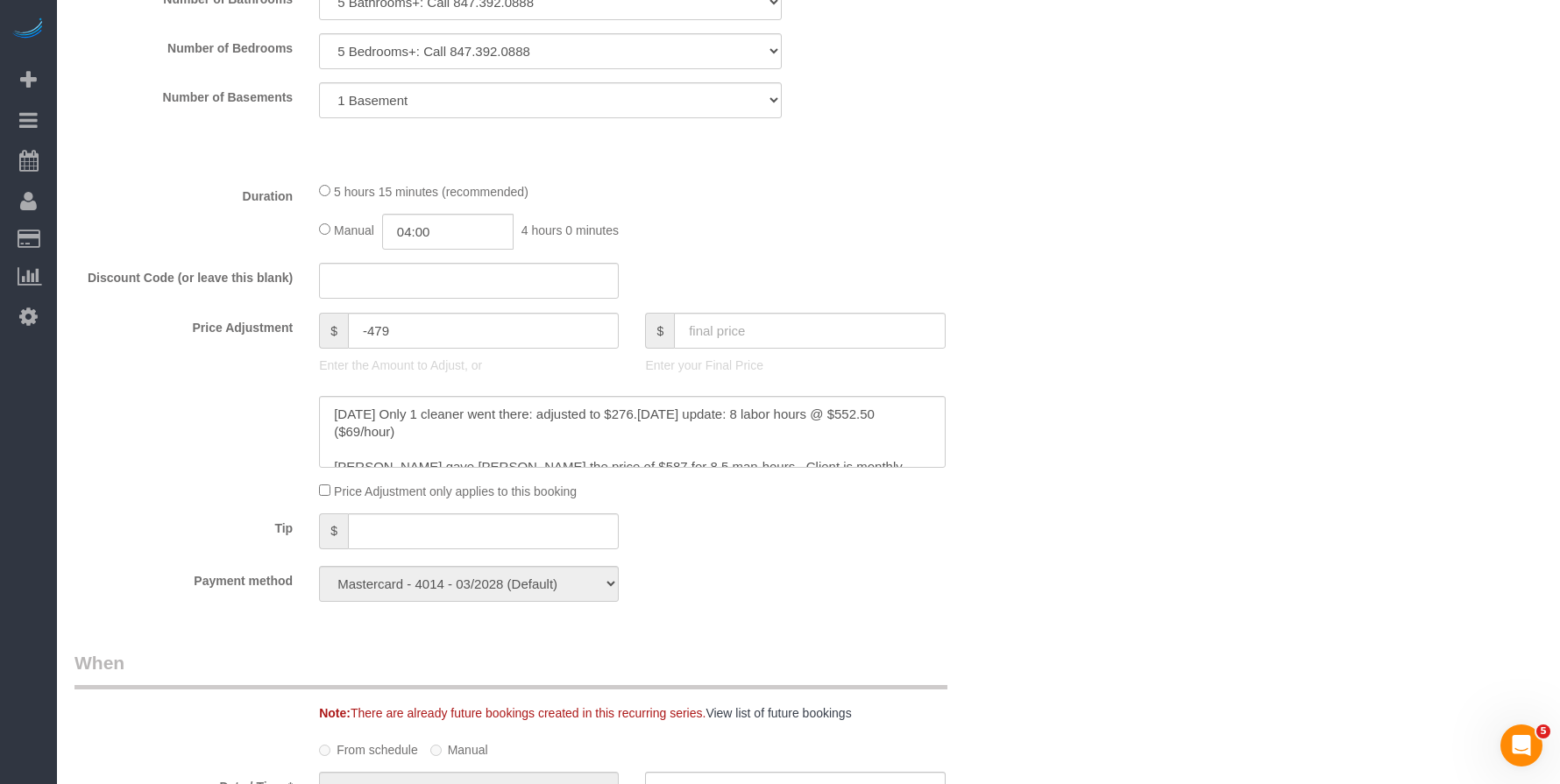
scroll to position [971, 0]
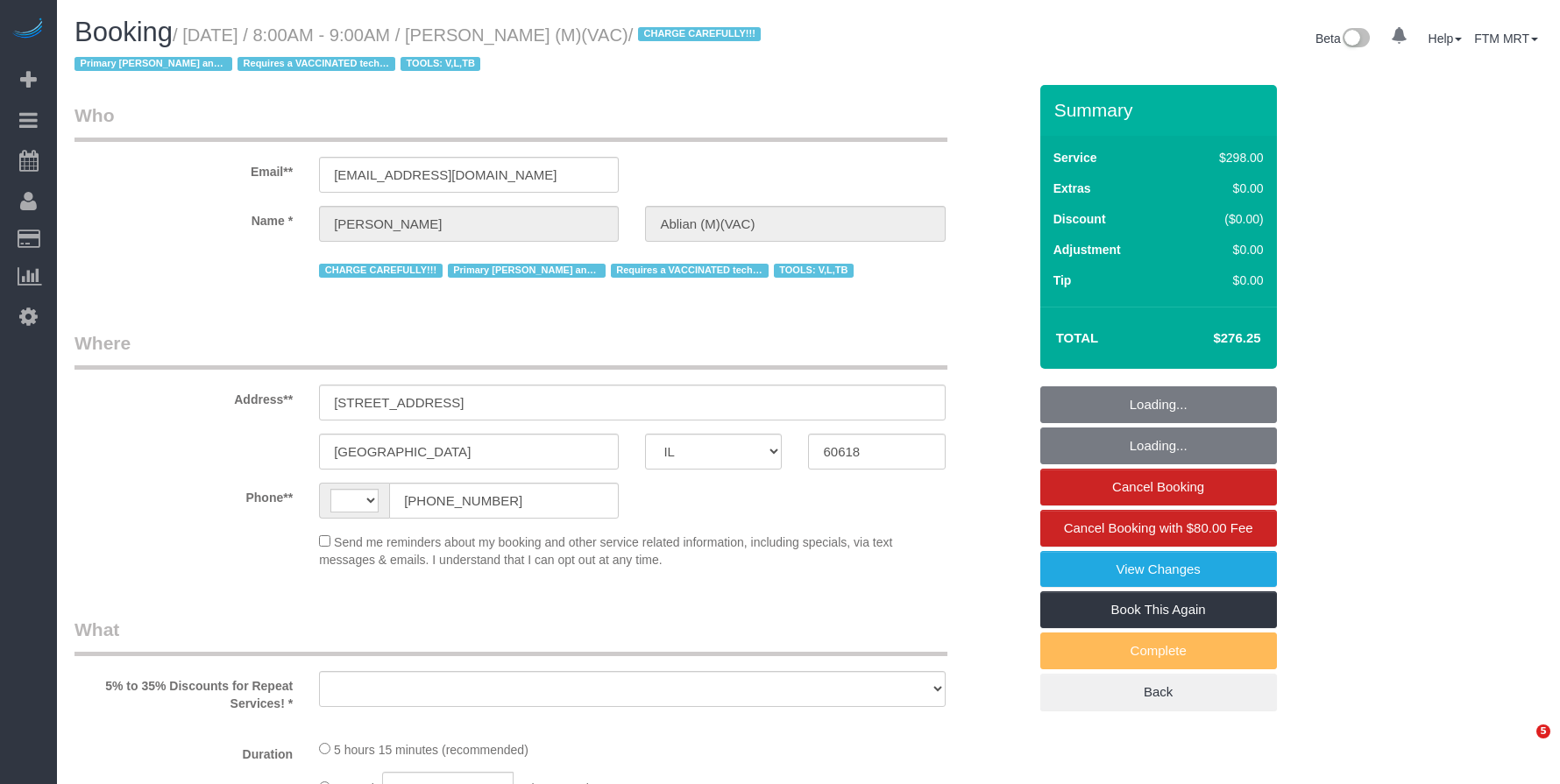
select select "IL"
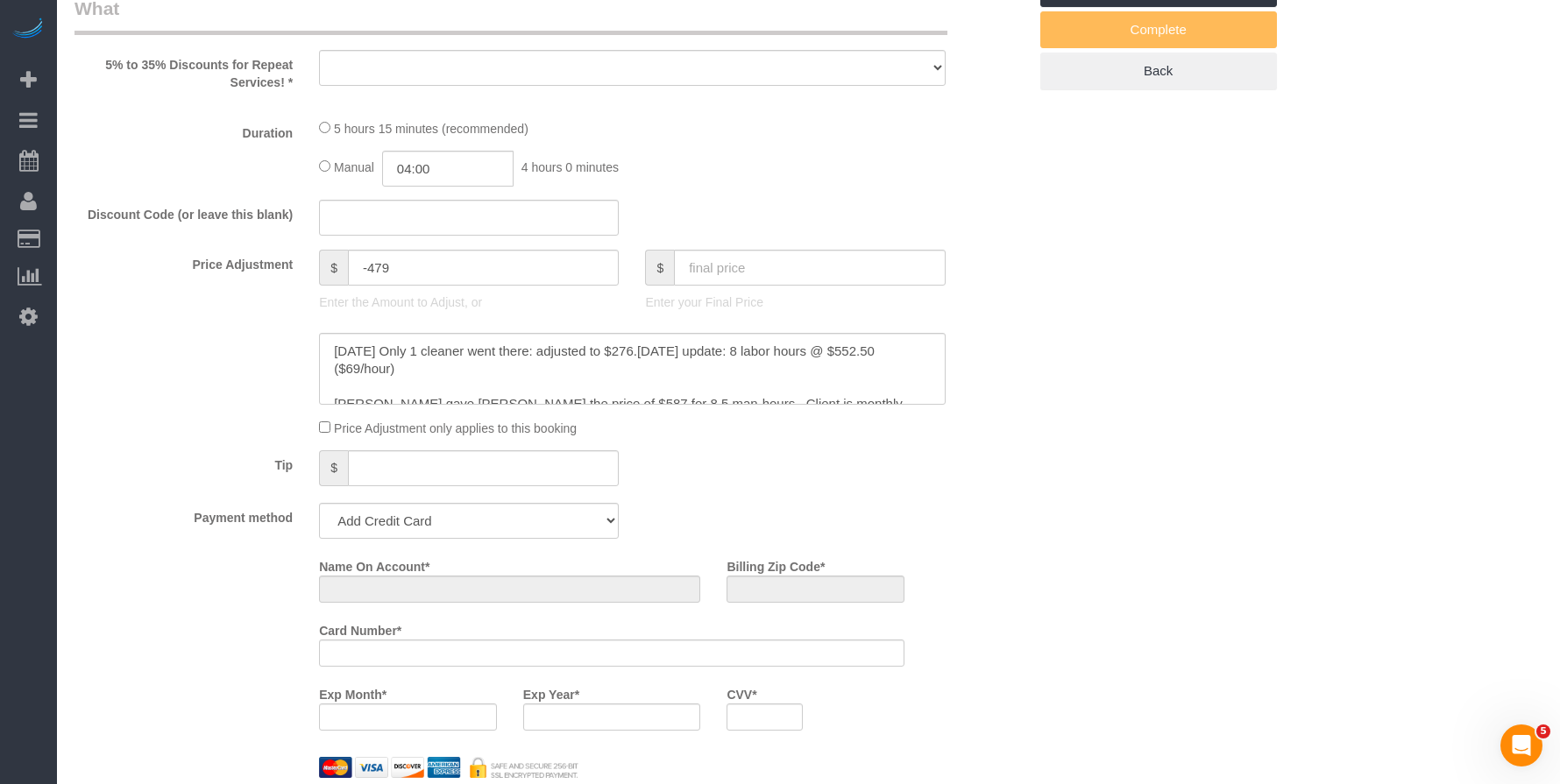
select select "5"
select select "1"
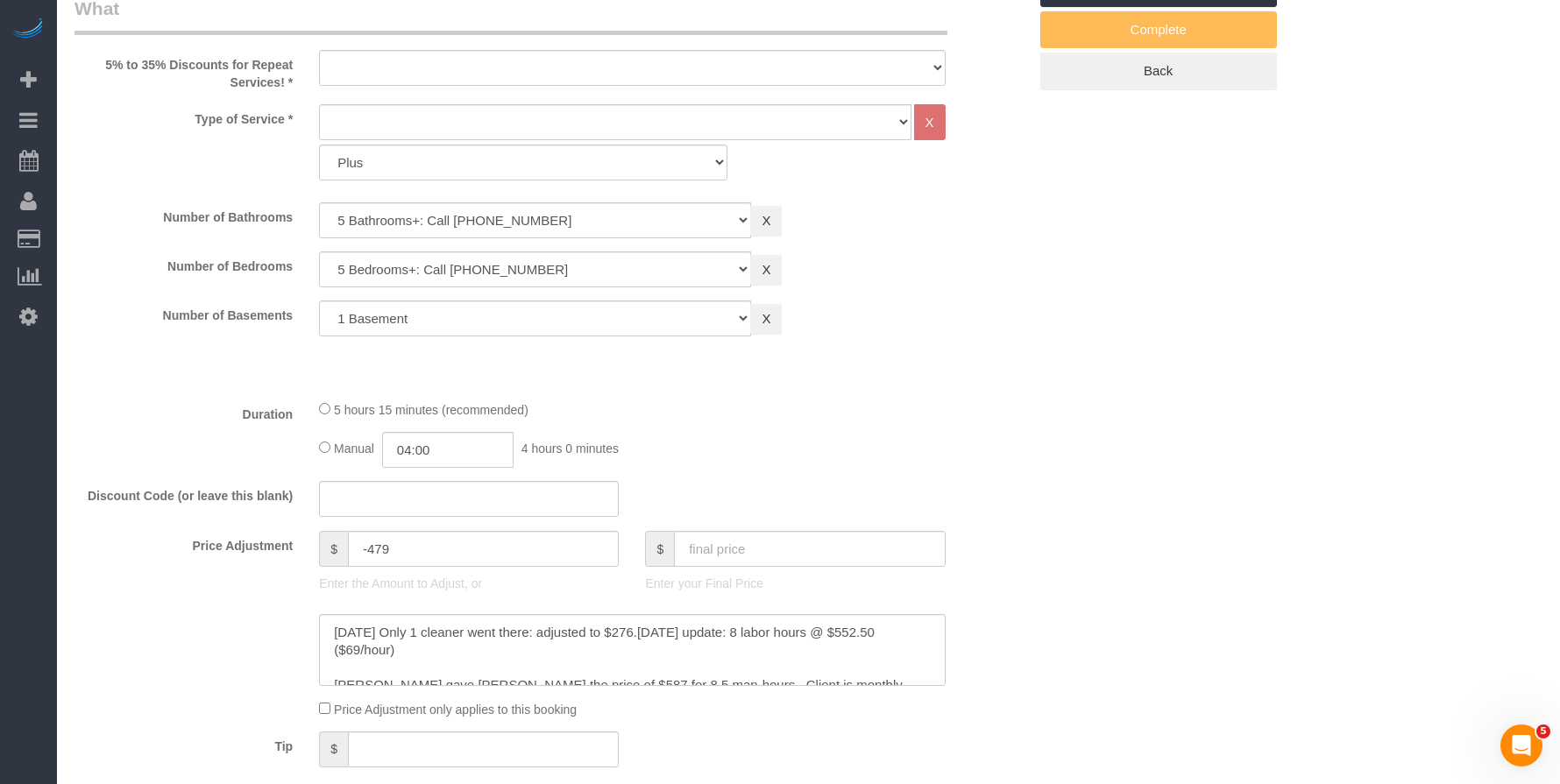
select select "string:[GEOGRAPHIC_DATA]"
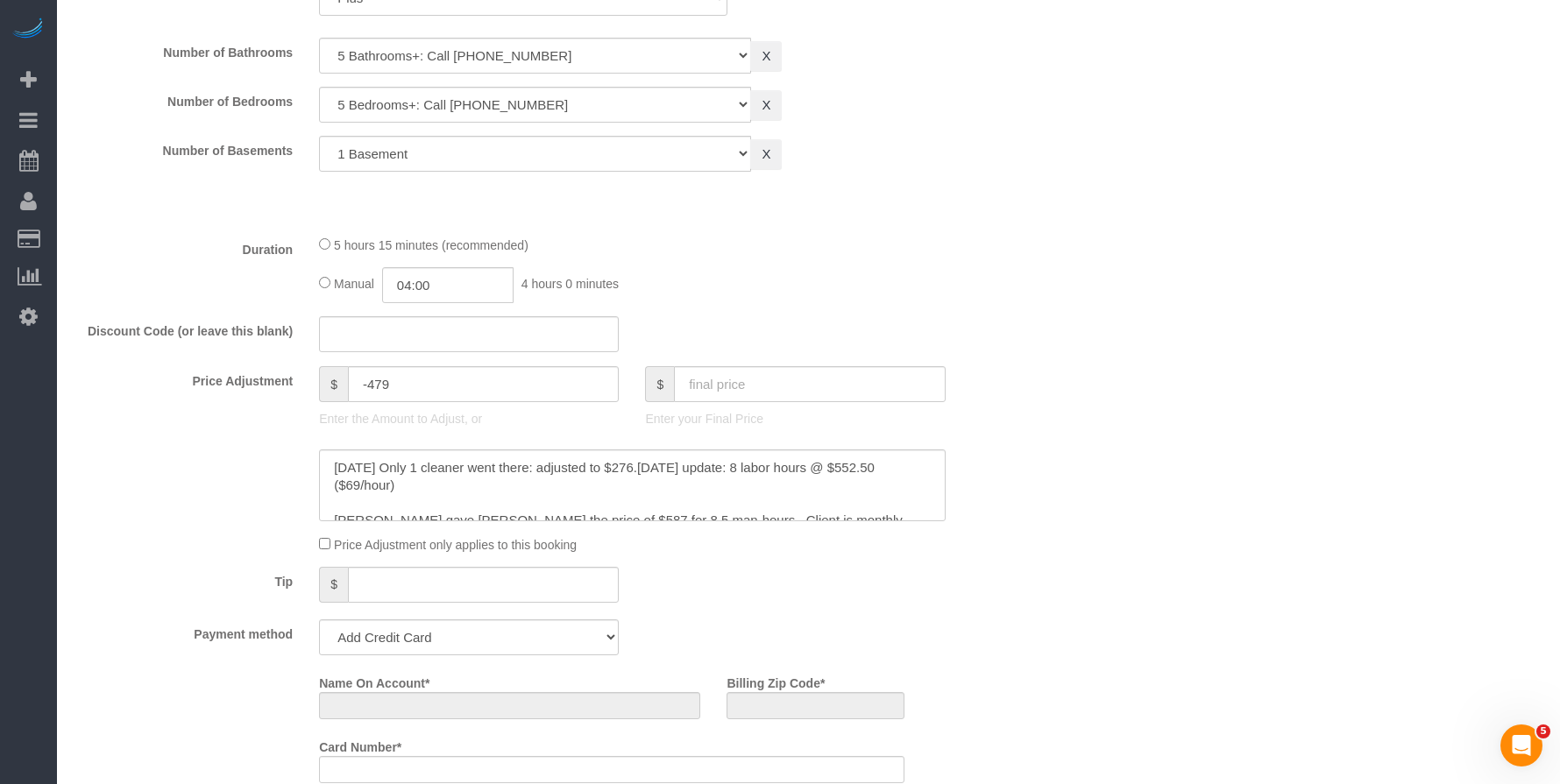
select select "object:925"
select select "string:fspay-943929d4-856a-4ddc-8db4-decae0363020"
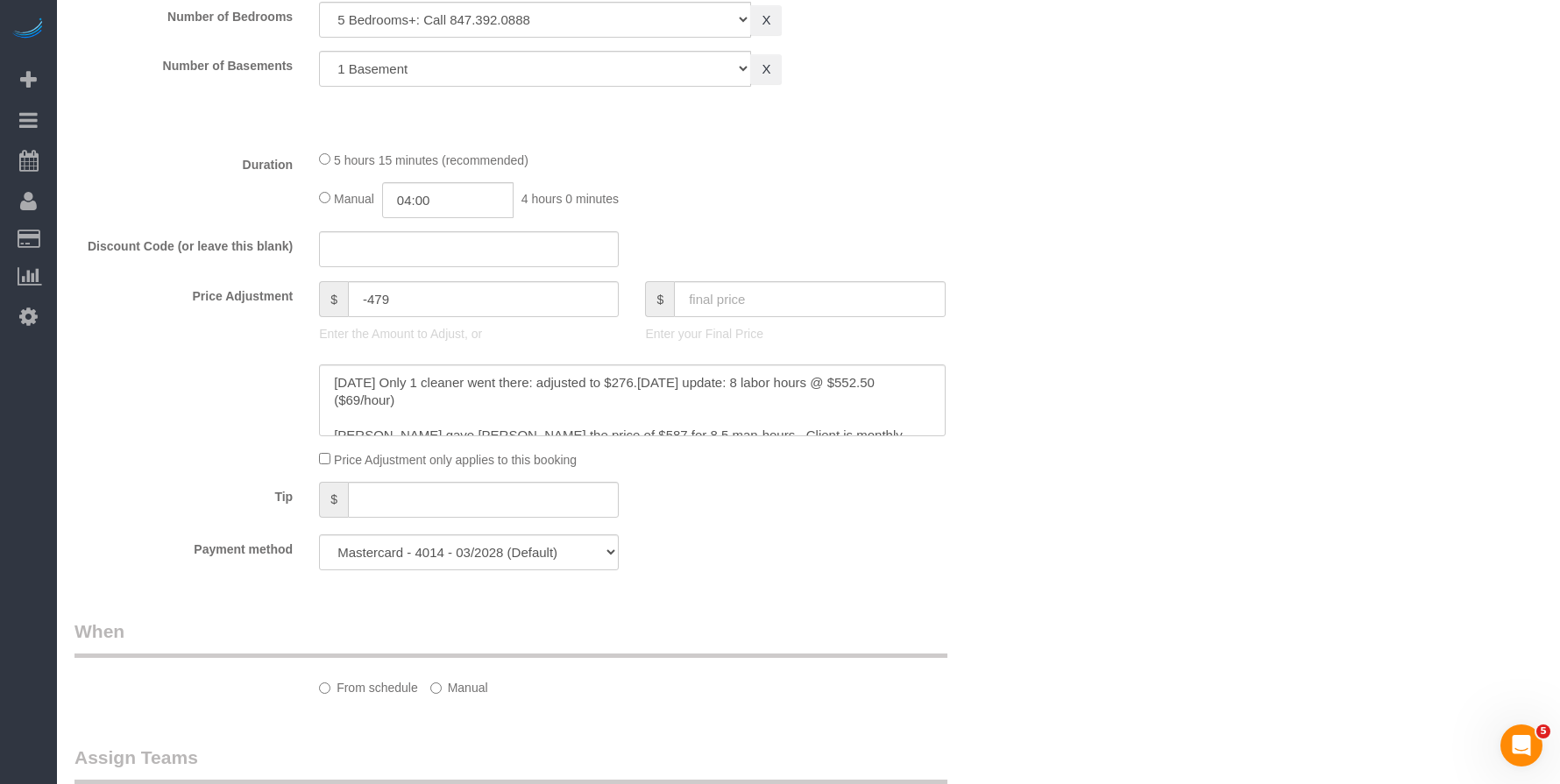
select select "number:1"
select select "number:58"
select select "number:139"
select select "number:104"
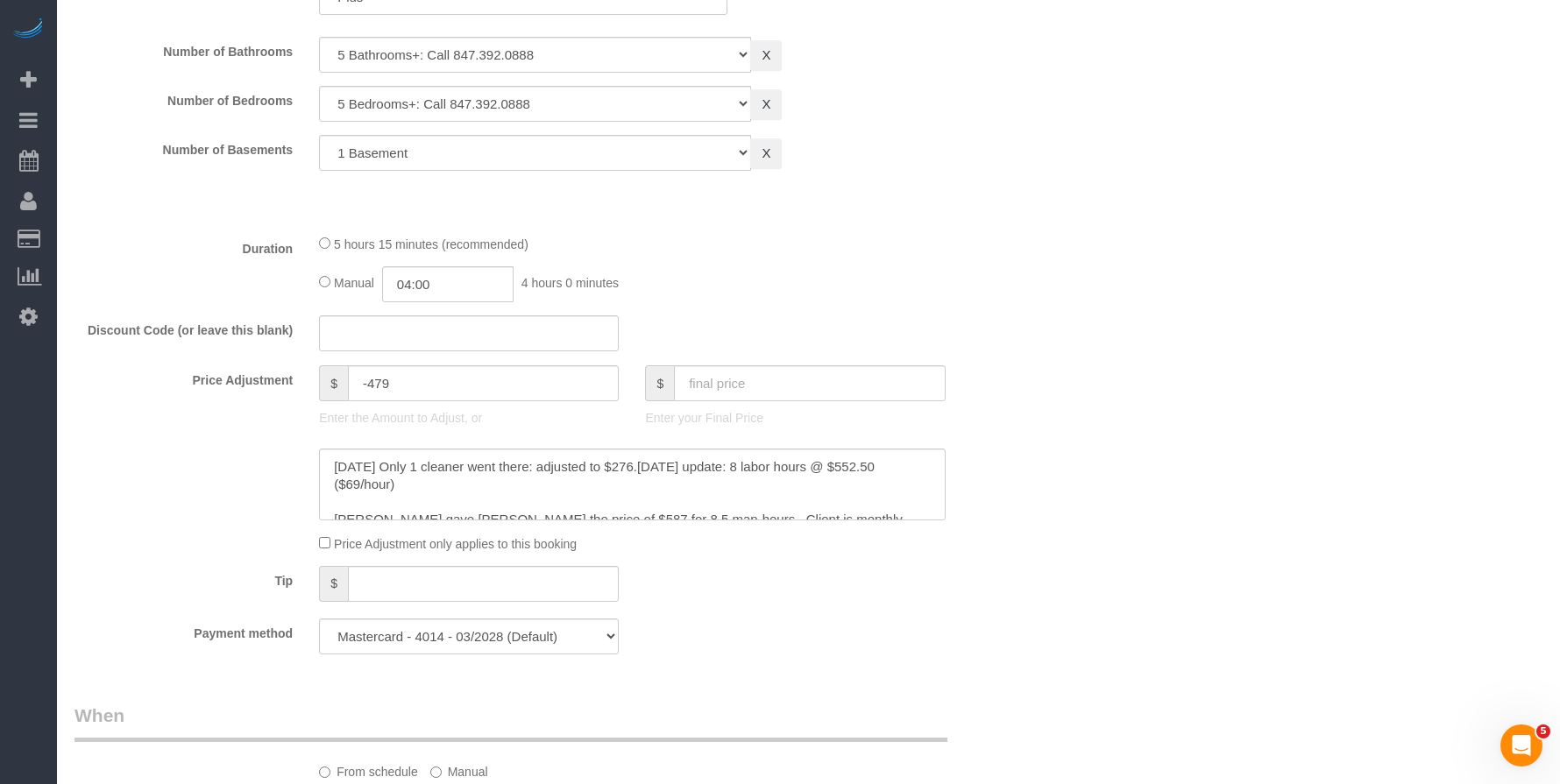
scroll to position [874, 0]
click at [711, 382] on input "text" at bounding box center [809, 380] width 271 height 36
select select "object:1165"
select select "5"
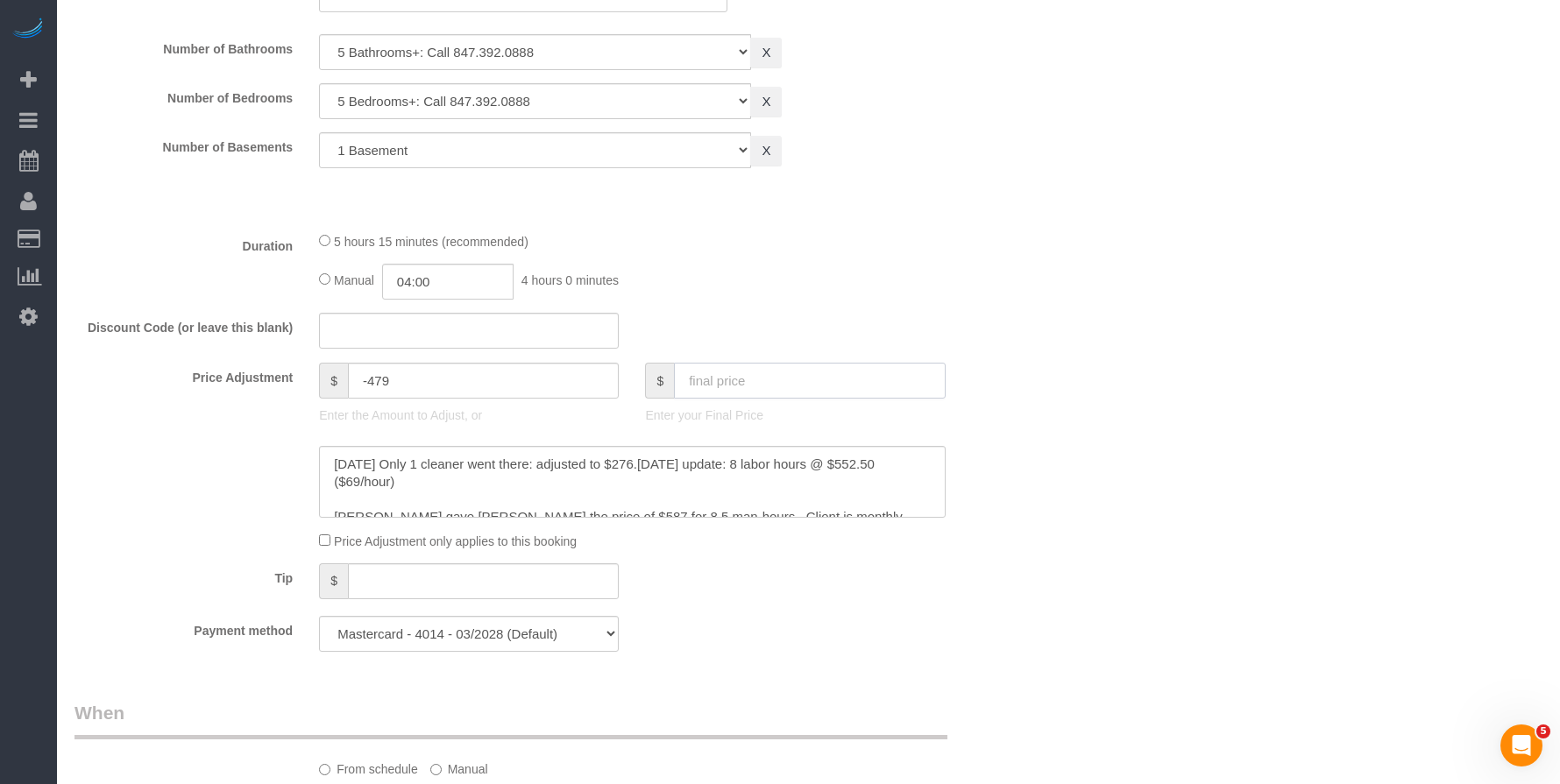
select select "1"
select select "spot1"
type input "476.10"
type input "-279.15"
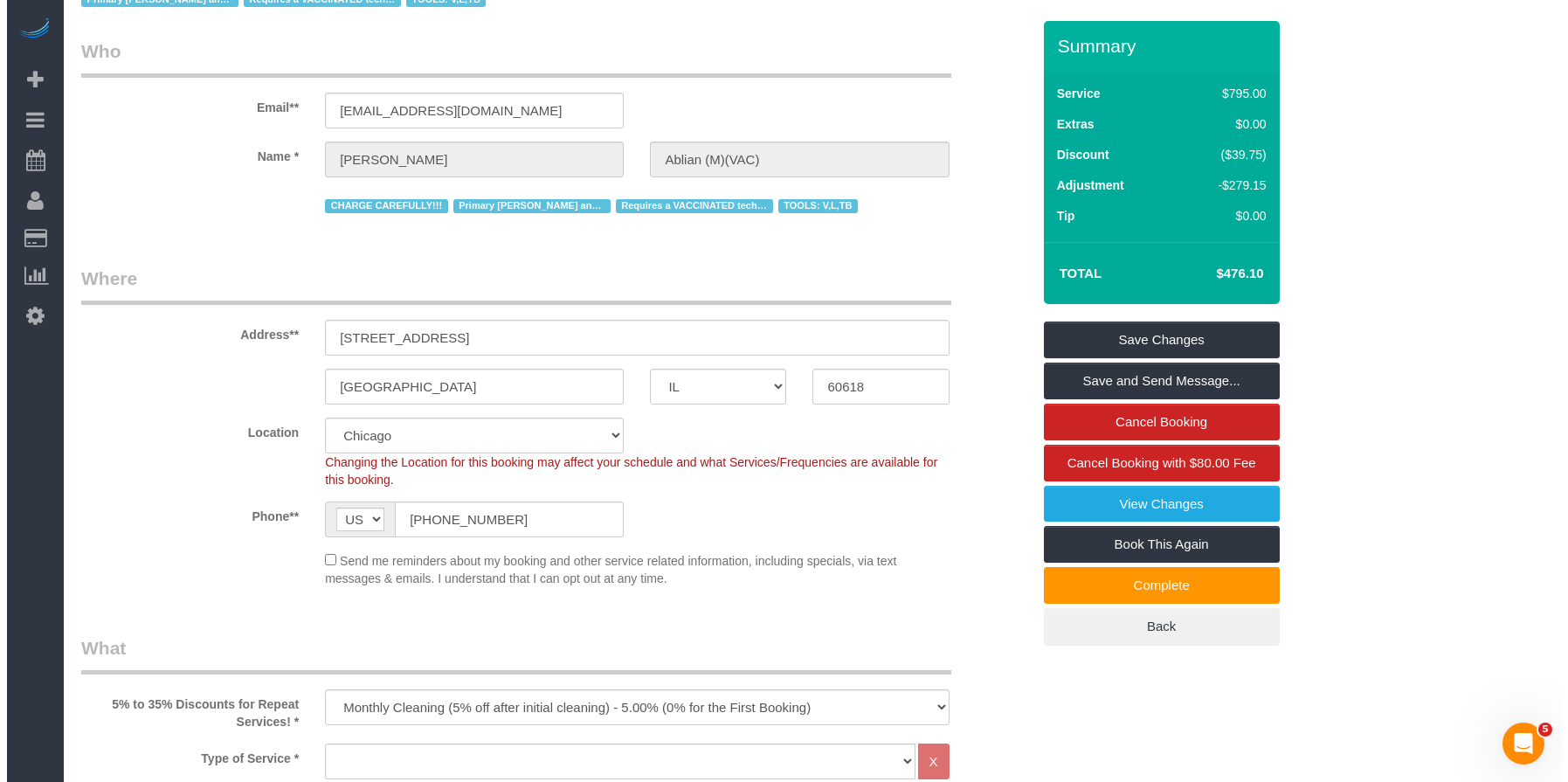
scroll to position [0, 0]
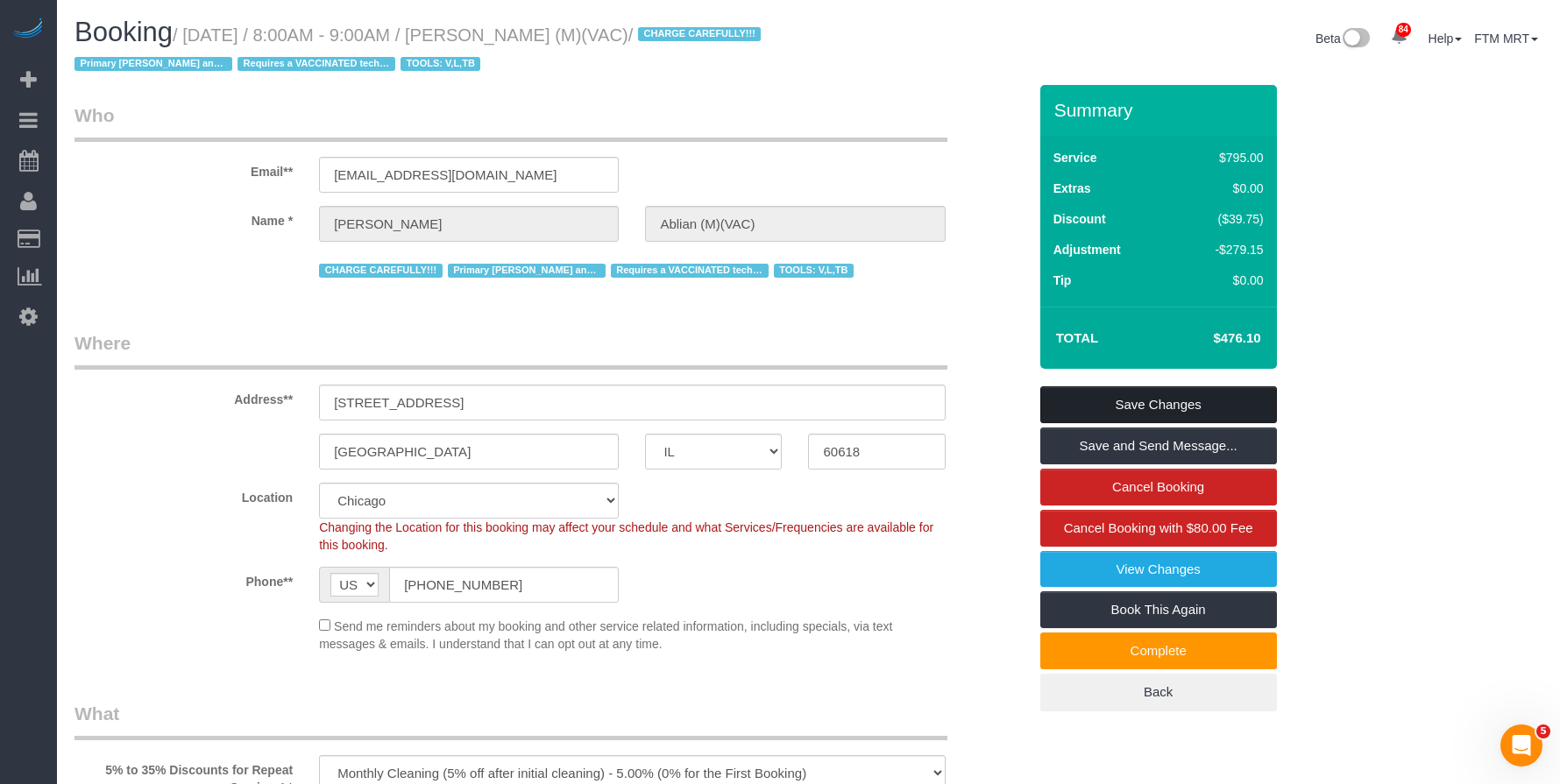
click at [1159, 404] on link "Save Changes" at bounding box center [1159, 404] width 237 height 37
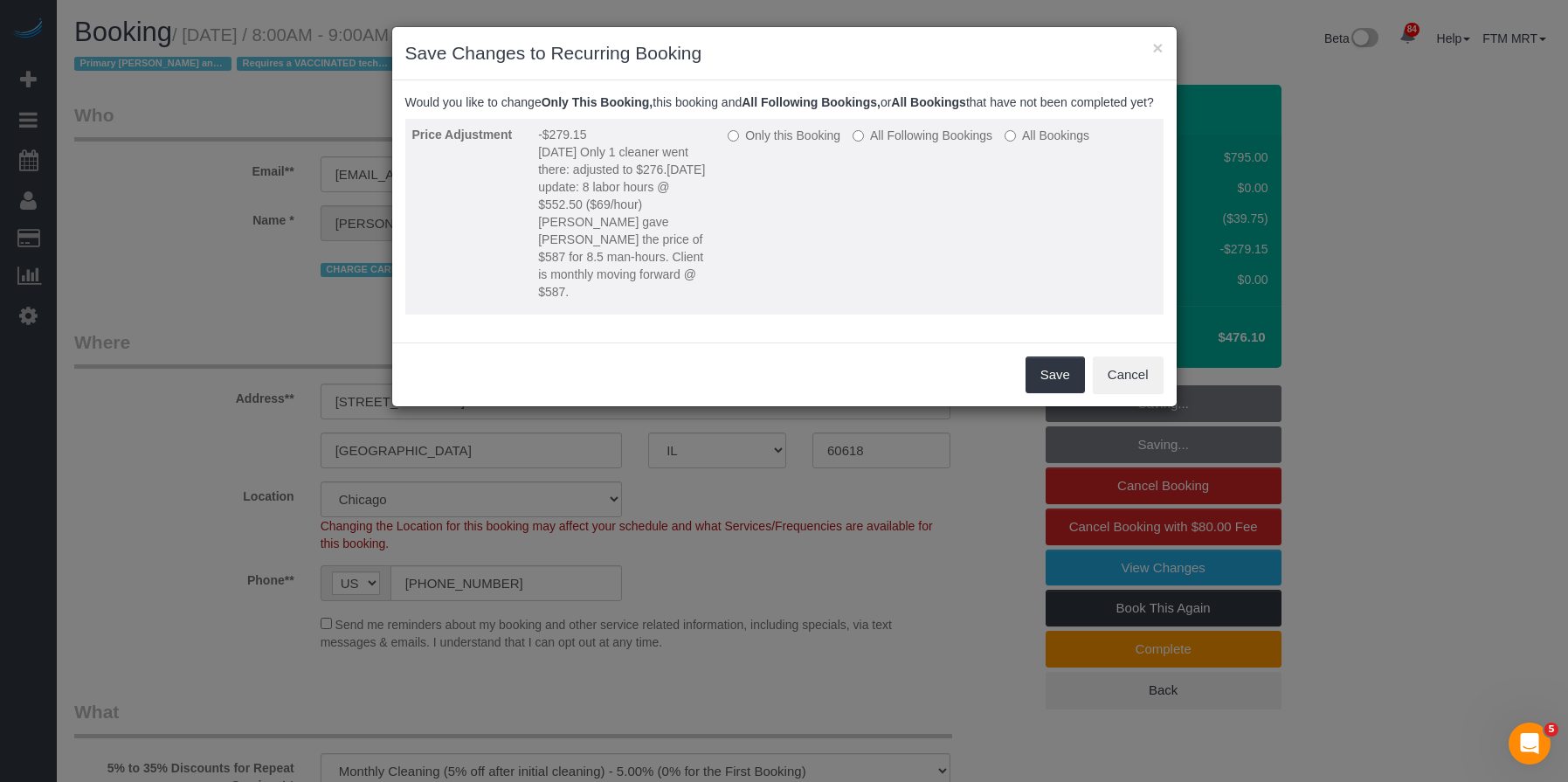
click at [763, 144] on label "Only this Booking" at bounding box center [784, 135] width 113 height 18
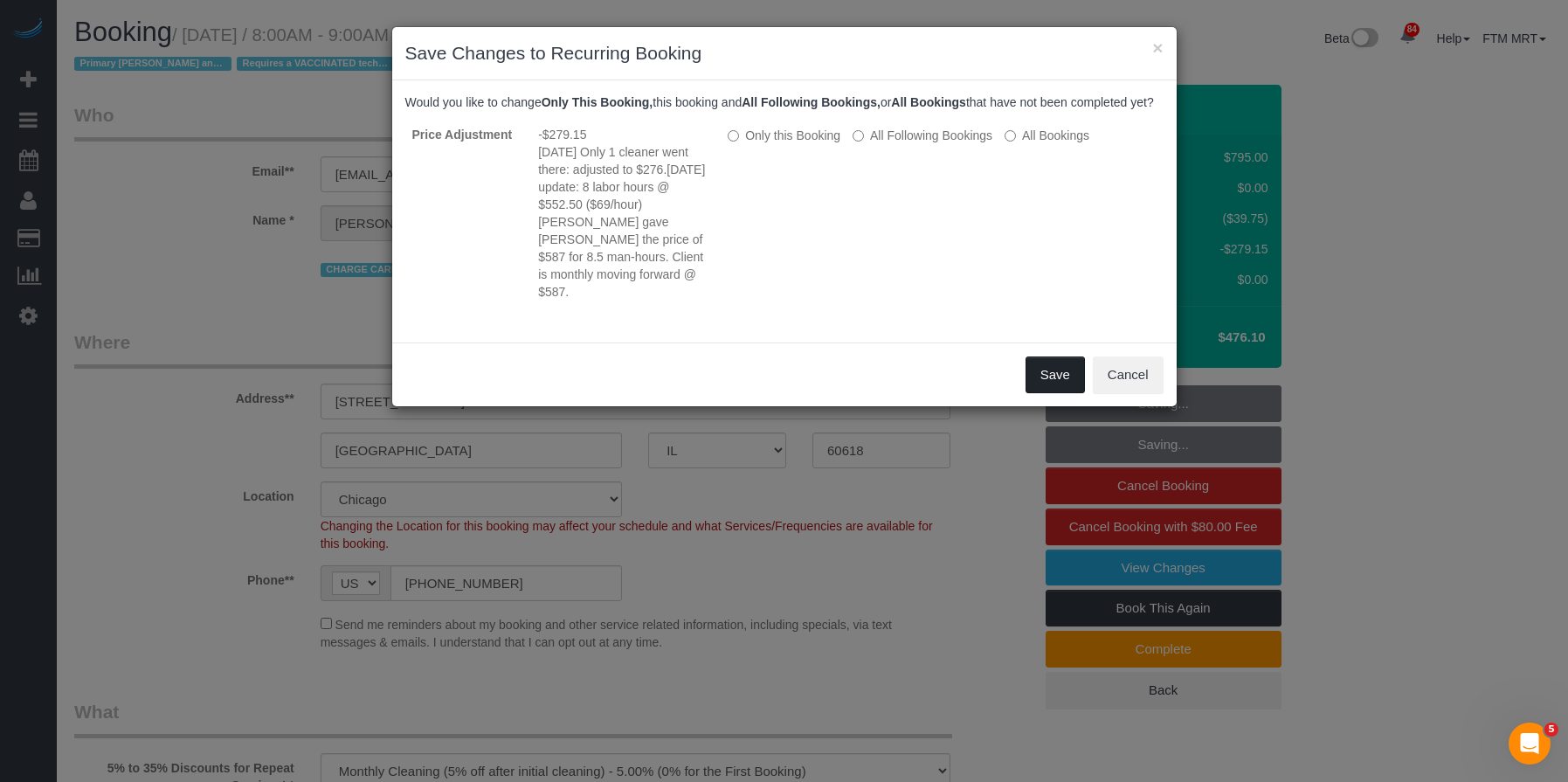
click at [1047, 372] on button "Save" at bounding box center [1055, 375] width 59 height 37
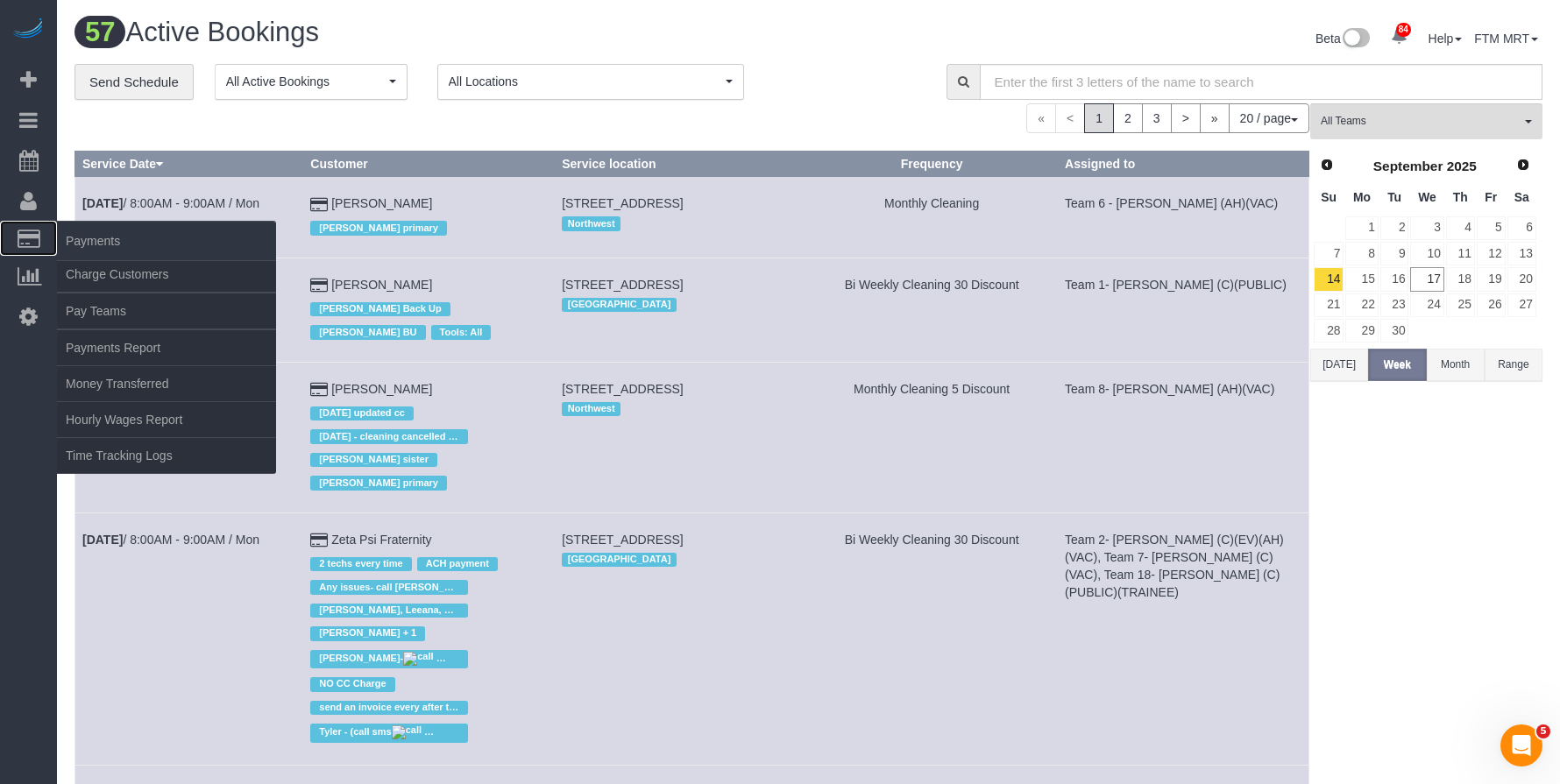
click at [98, 243] on span "Payments" at bounding box center [167, 242] width 219 height 41
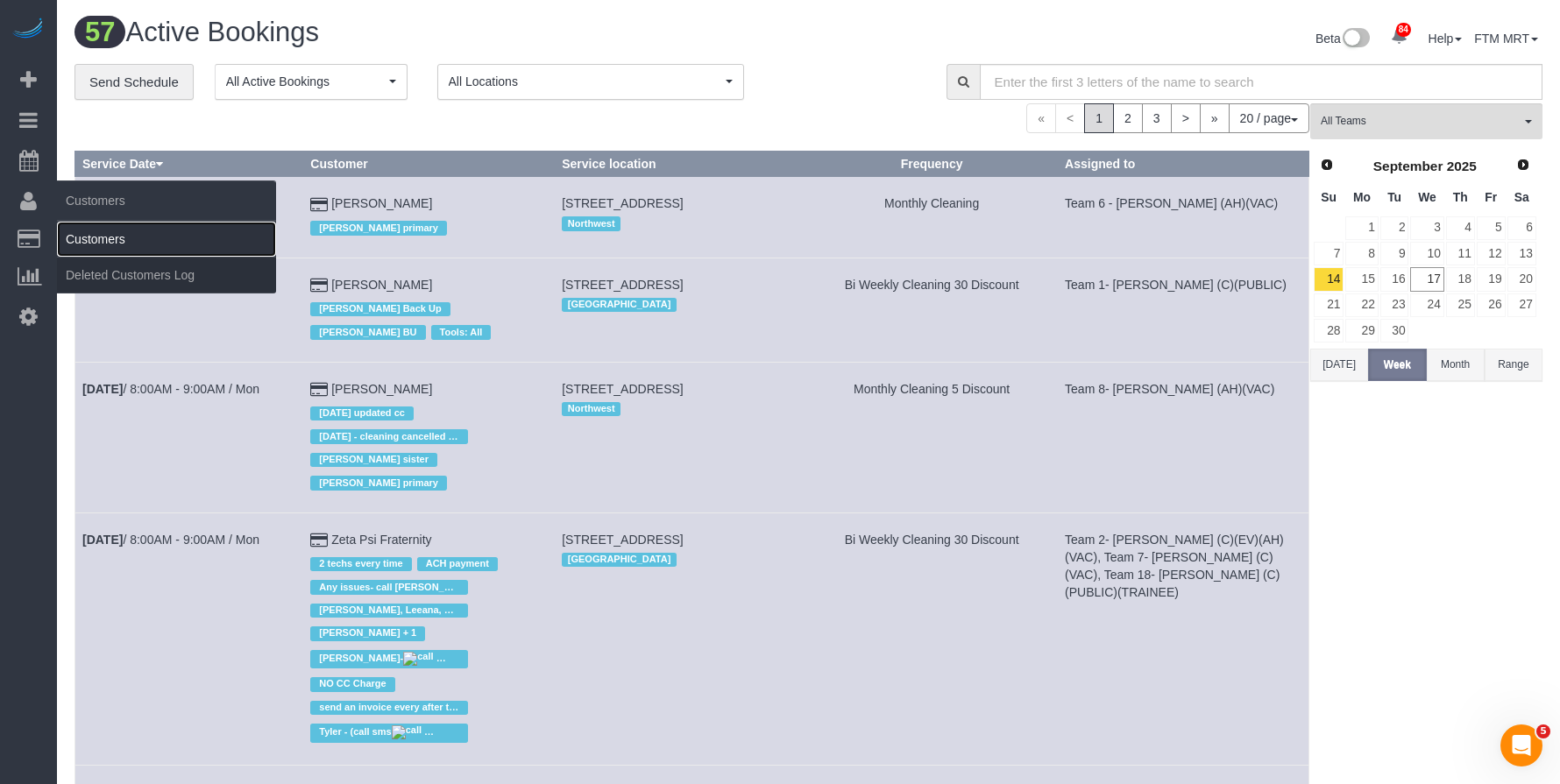
click at [105, 222] on link "Customers" at bounding box center [167, 240] width 219 height 35
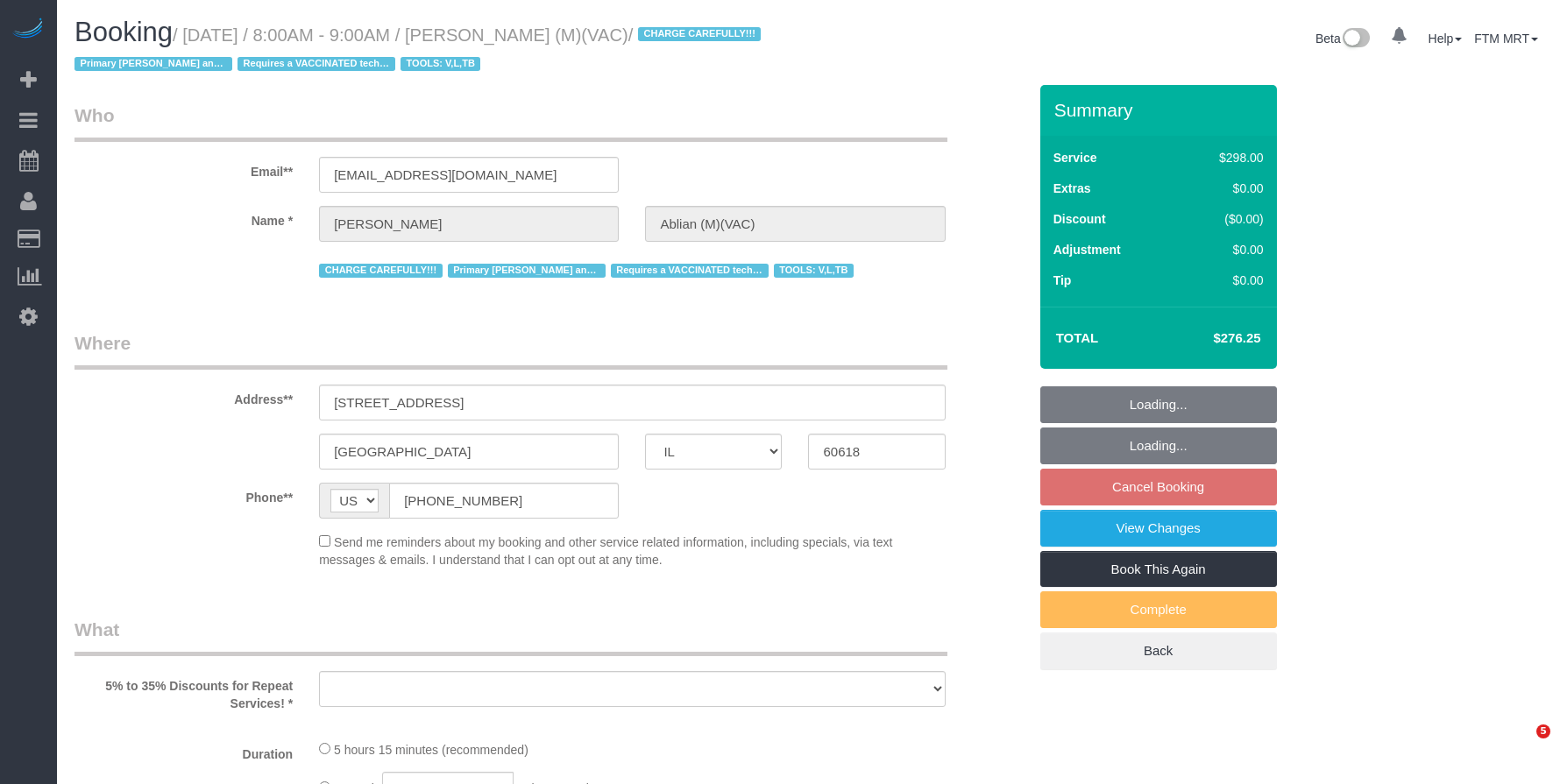
select select "IL"
select select "string:fspay-943929d4-856a-4ddc-8db4-decae0363020"
select select "object:827"
select select "5"
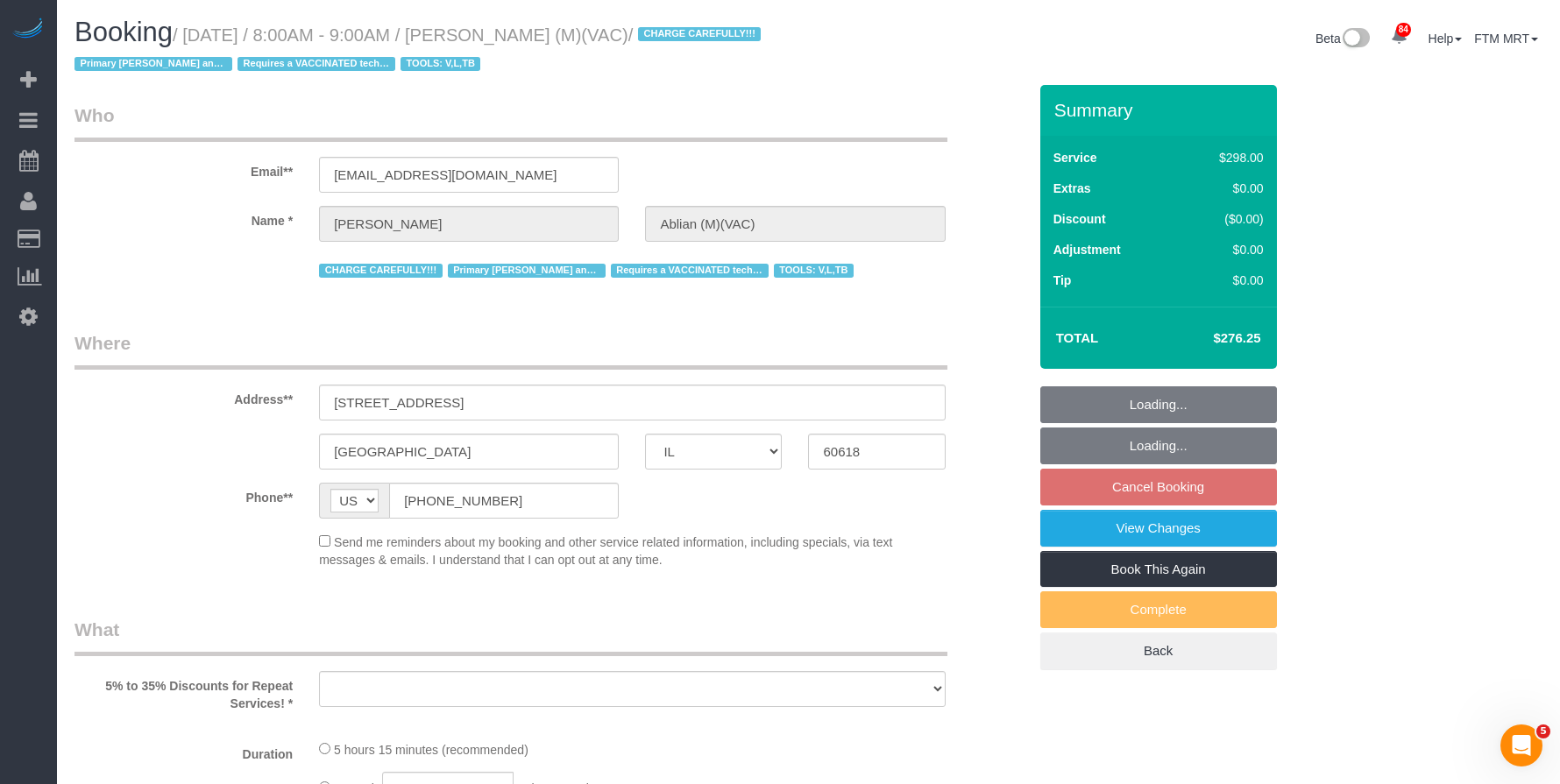
select select "1"
select select "number:1"
select select "number:58"
select select "number:139"
select select "number:104"
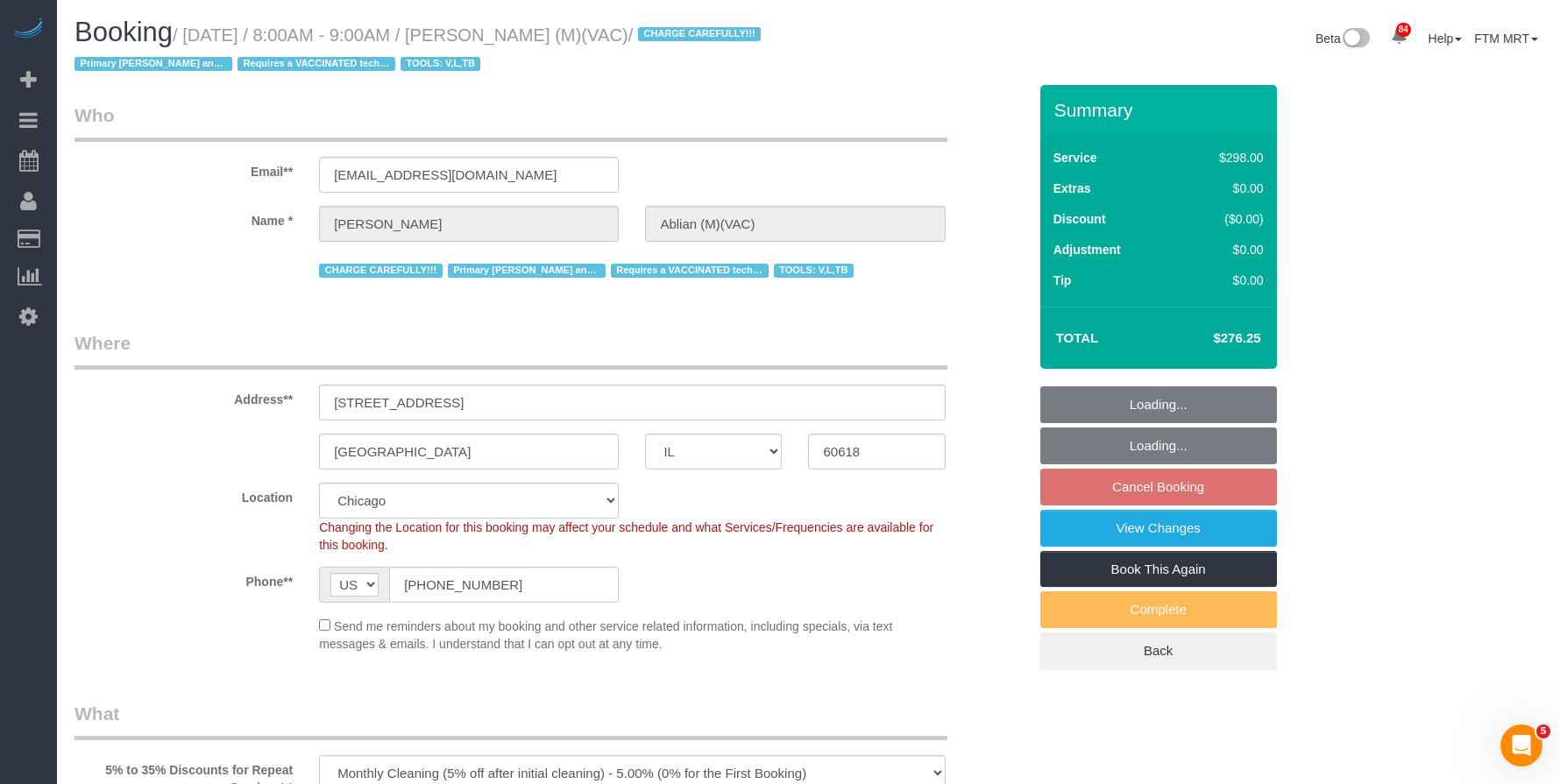
select select "object:1228"
select select "spot1"
select select "5"
select select "1"
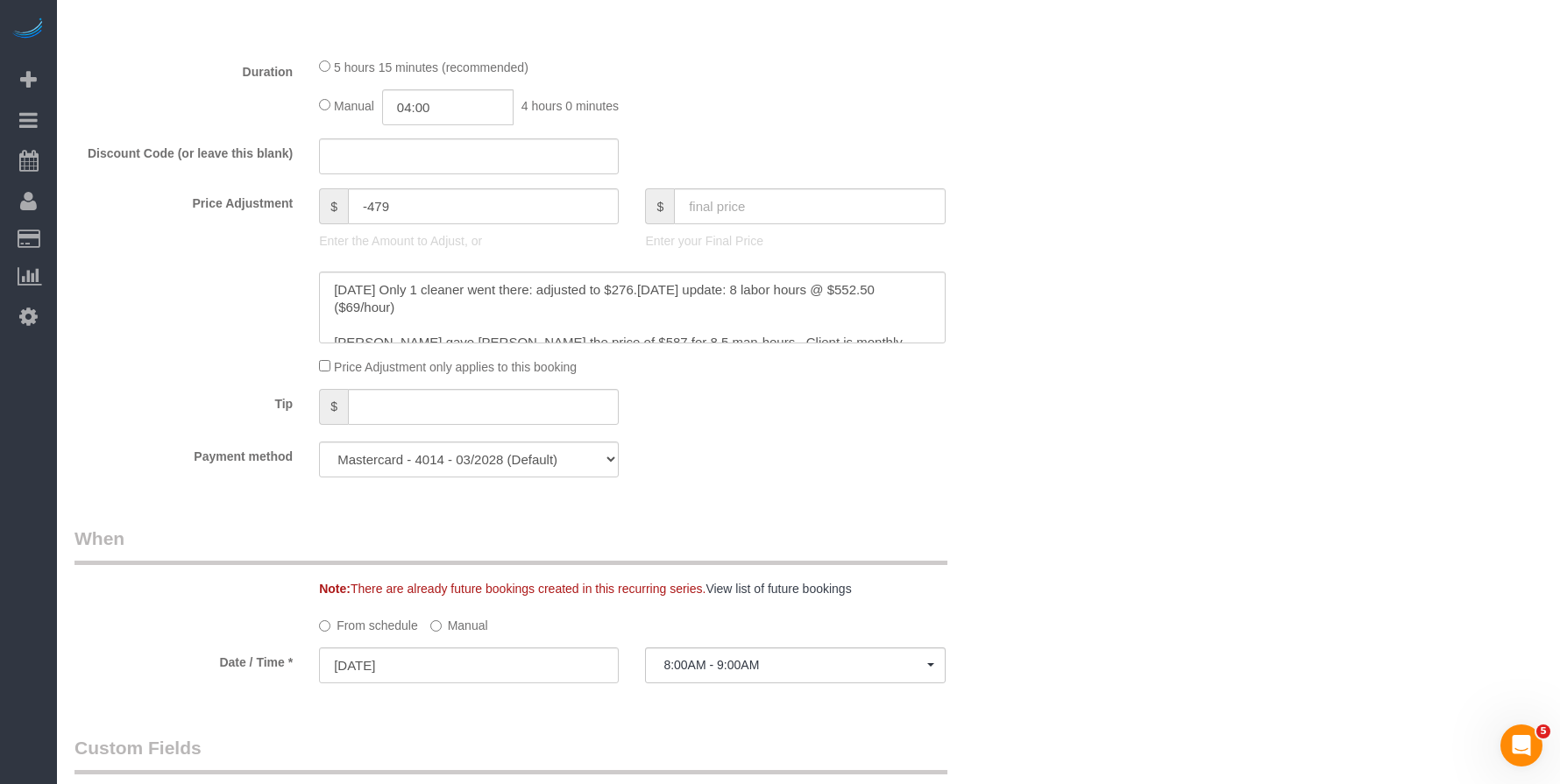
scroll to position [1061, 0]
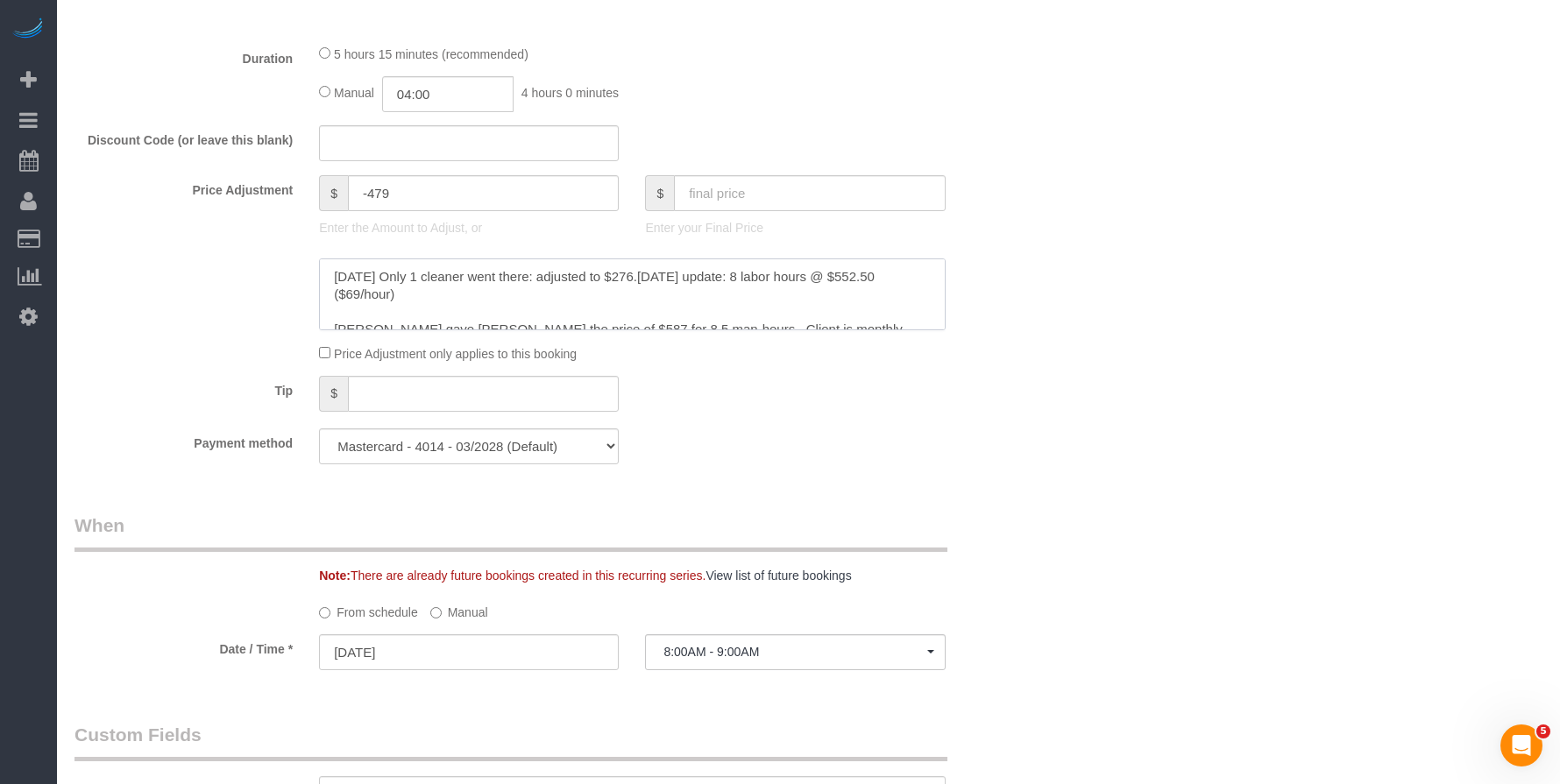
drag, startPoint x: 599, startPoint y: 311, endPoint x: 560, endPoint y: 312, distance: 39.0
click at [560, 312] on textarea at bounding box center [632, 294] width 626 height 72
click at [715, 193] on input "text" at bounding box center [809, 193] width 271 height 36
paste input "552.50"
type input "552.50"
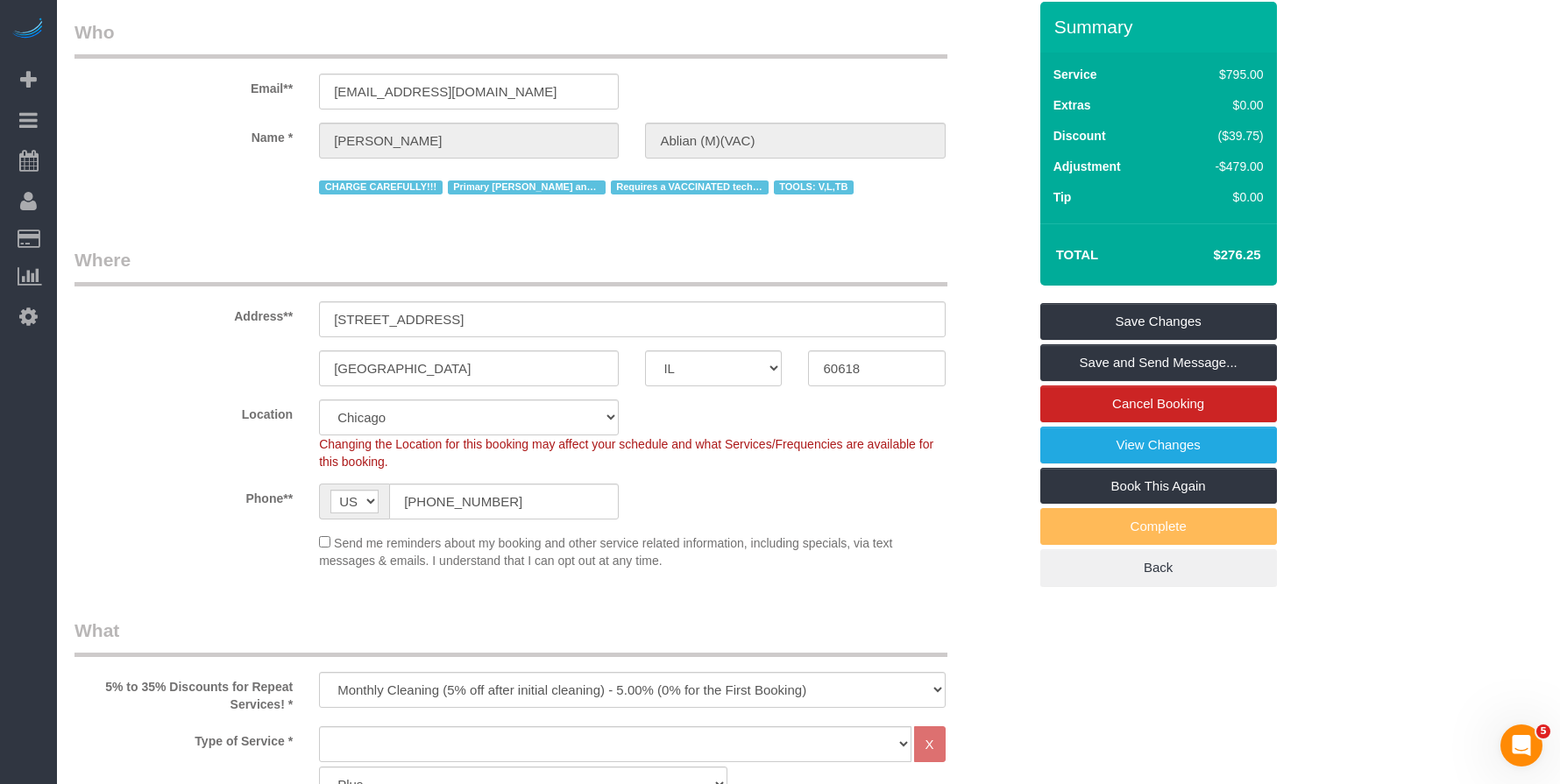
scroll to position [0, 0]
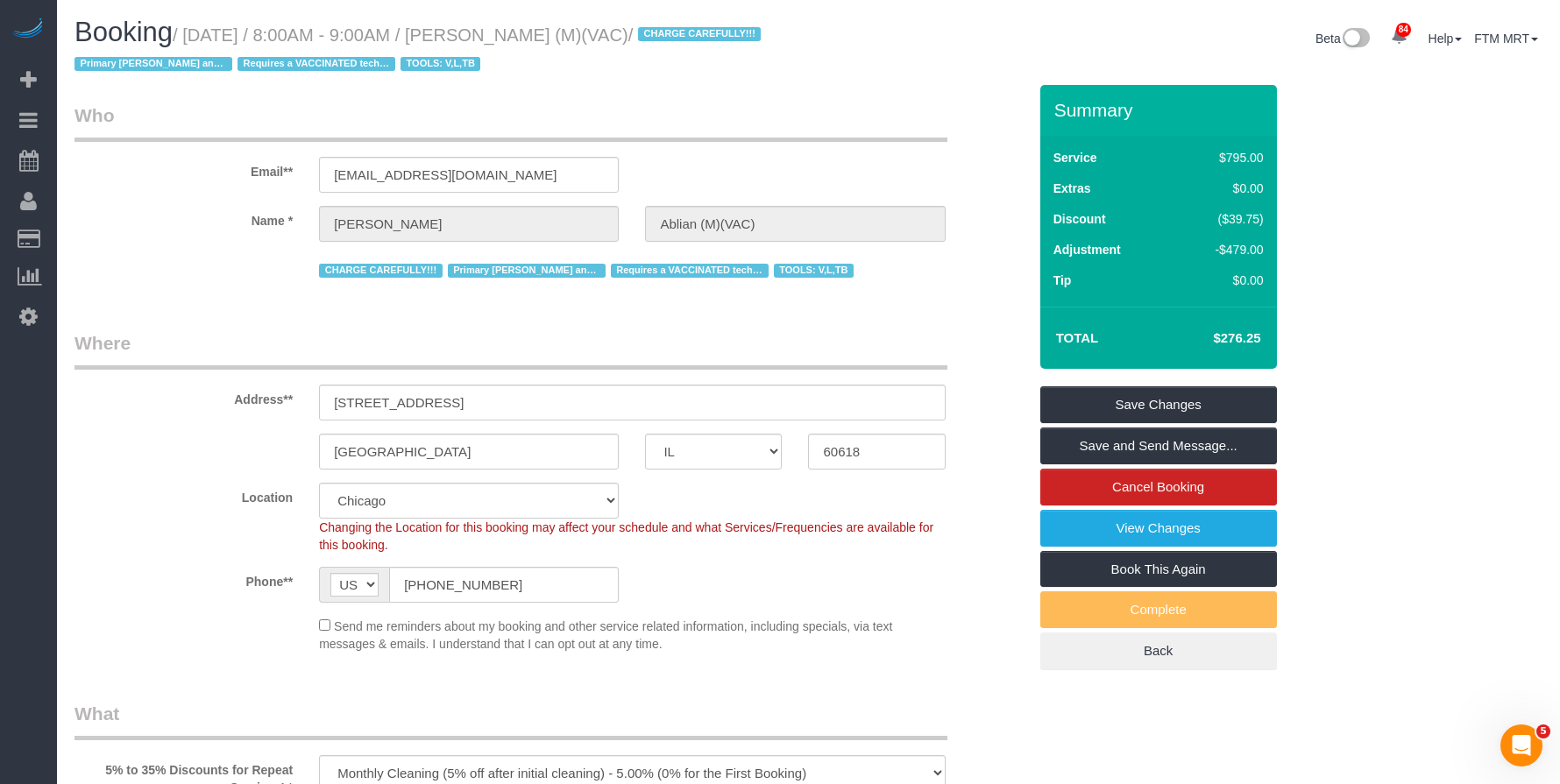
type input "-202.75"
click at [1237, 406] on link "Save Changes" at bounding box center [1159, 404] width 237 height 37
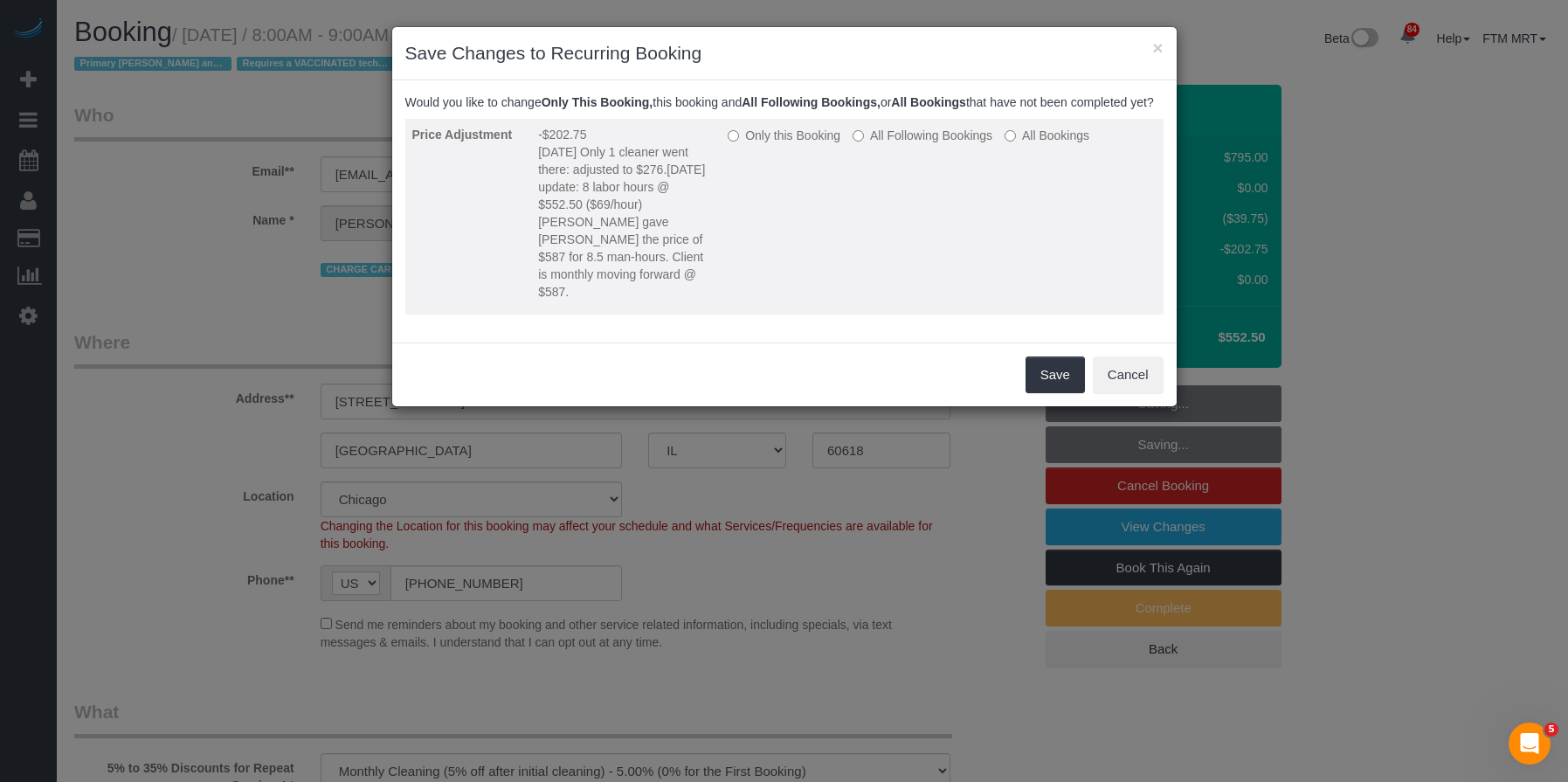
click at [932, 144] on label "All Following Bookings" at bounding box center [922, 135] width 139 height 18
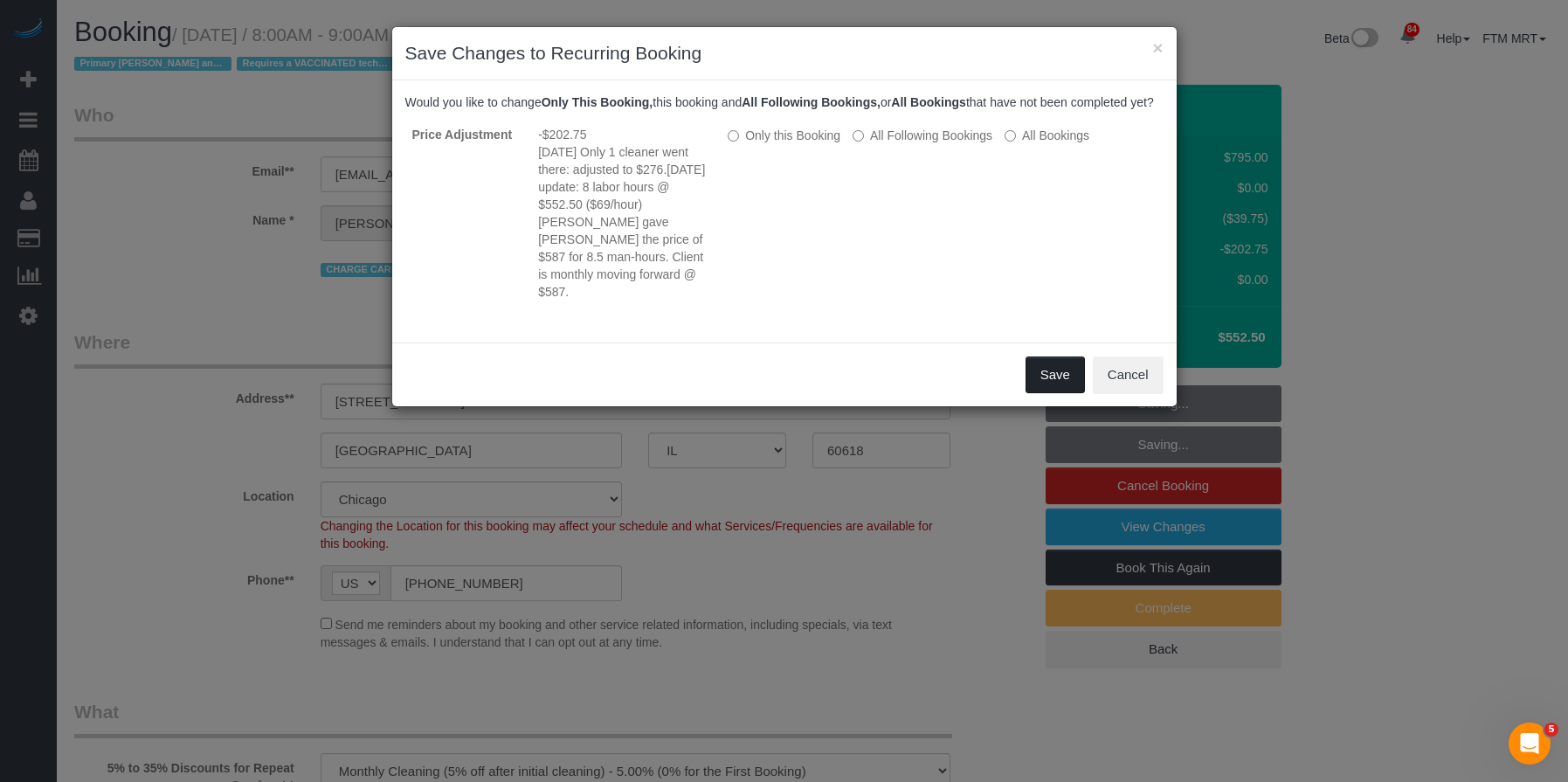
click at [1043, 389] on button "Save" at bounding box center [1055, 375] width 59 height 37
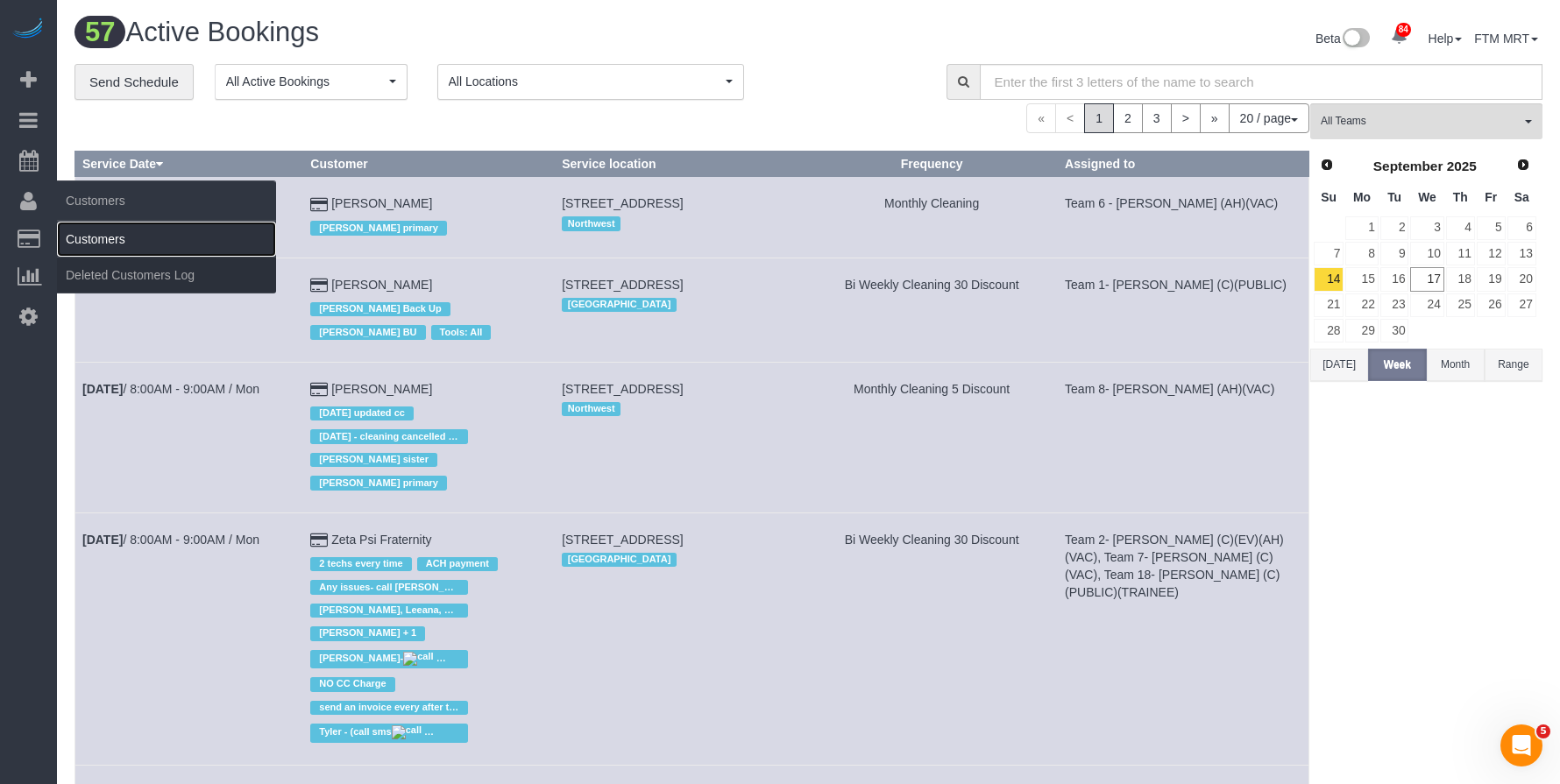
click at [105, 241] on link "Customers" at bounding box center [167, 240] width 219 height 35
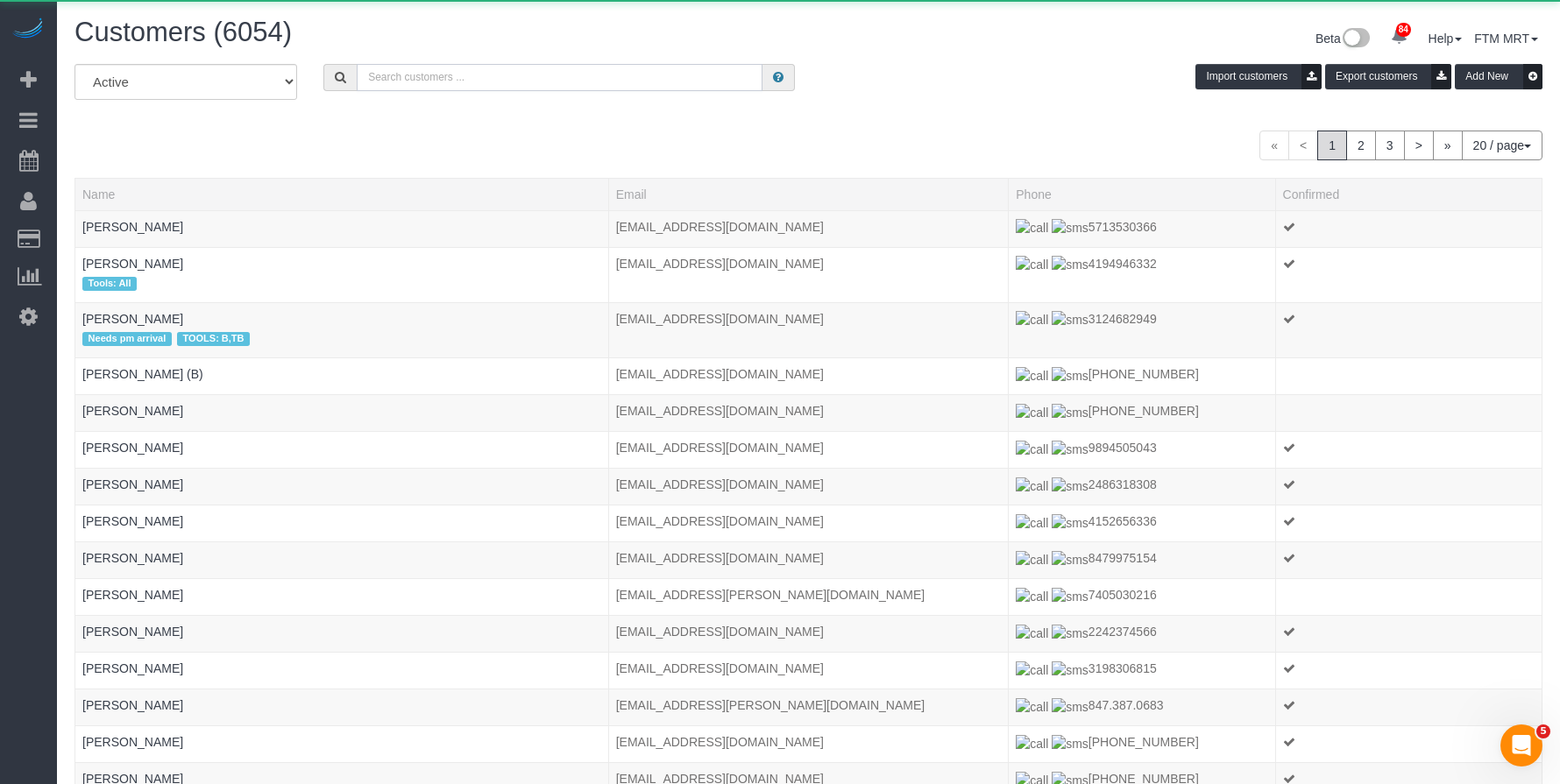
click at [380, 75] on input "text" at bounding box center [559, 77] width 406 height 27
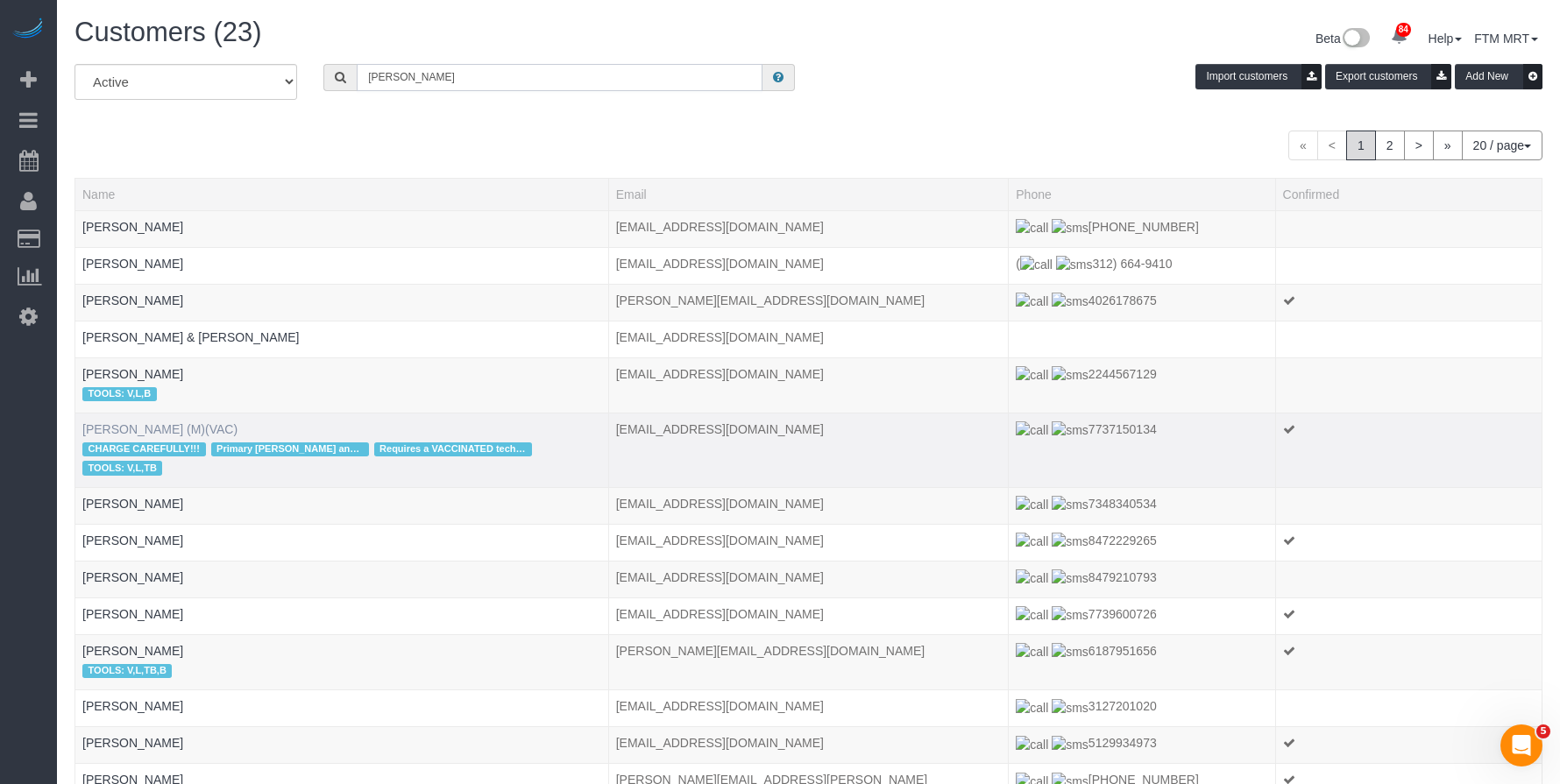
type input "jay"
click at [121, 425] on link "Jay Ablian (M)(VAC)" at bounding box center [160, 429] width 156 height 14
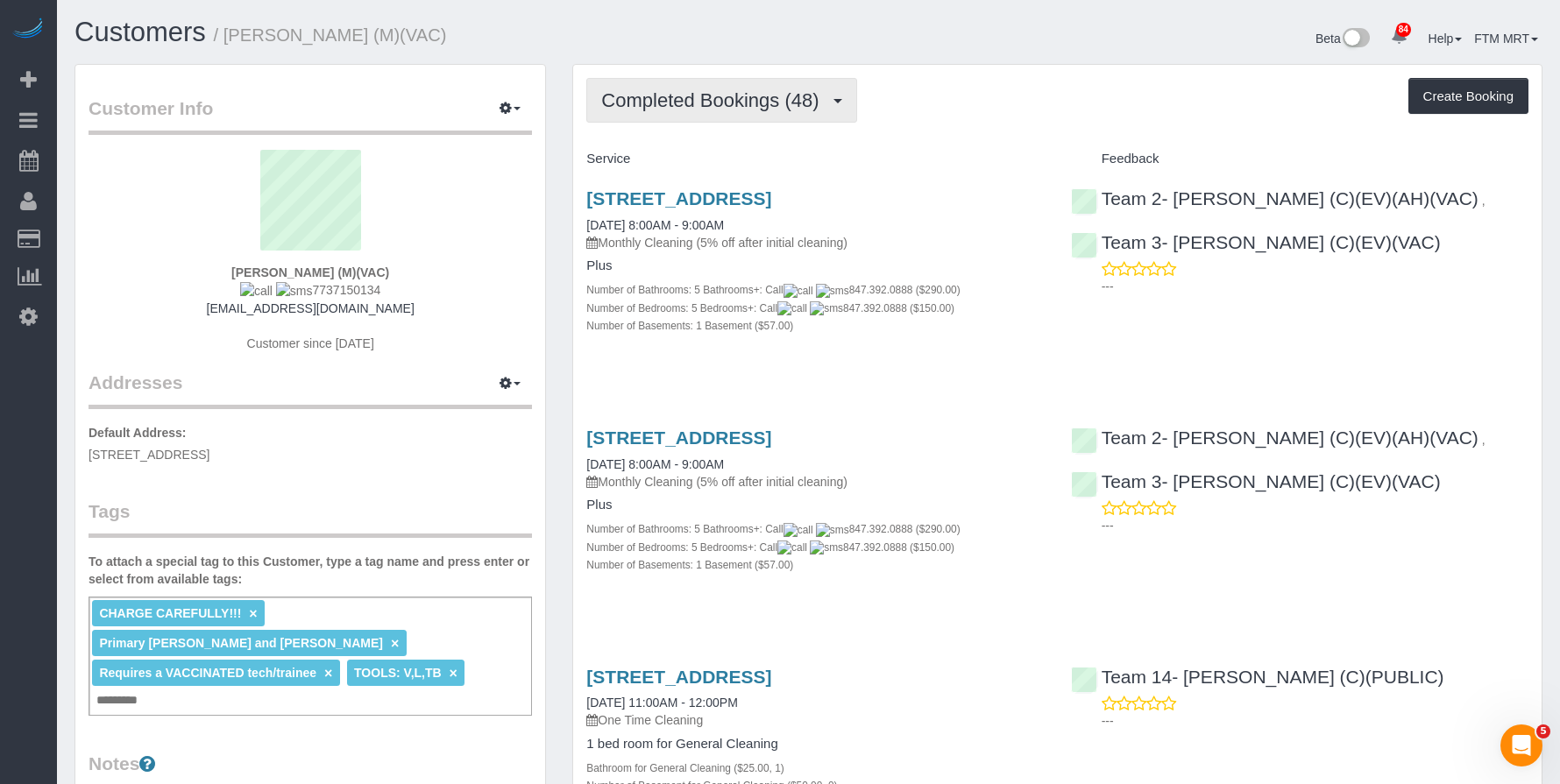
click at [834, 95] on button "Completed Bookings (48)" at bounding box center [721, 100] width 270 height 44
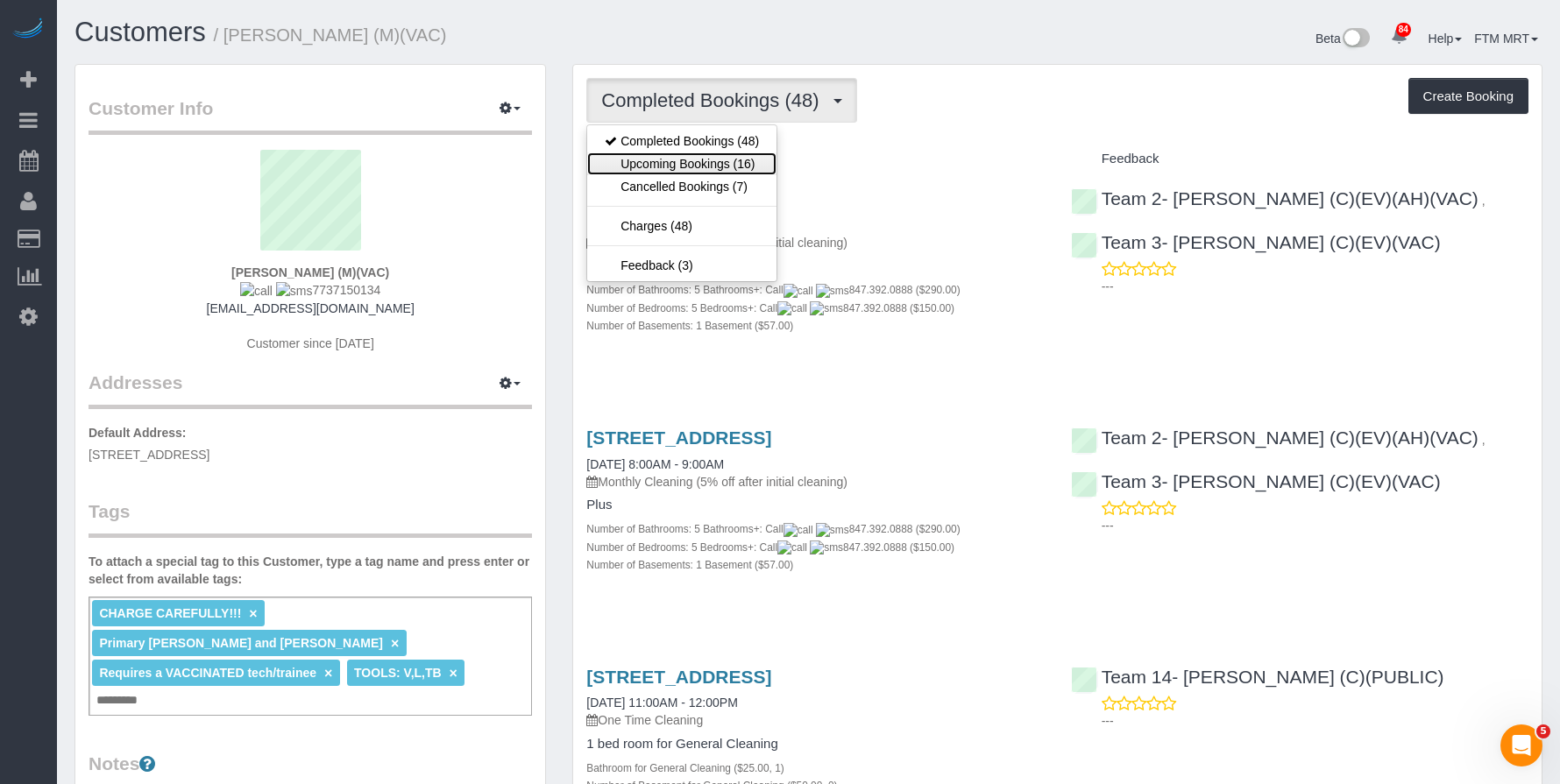
click at [725, 168] on link "Upcoming Bookings (16)" at bounding box center [681, 164] width 189 height 23
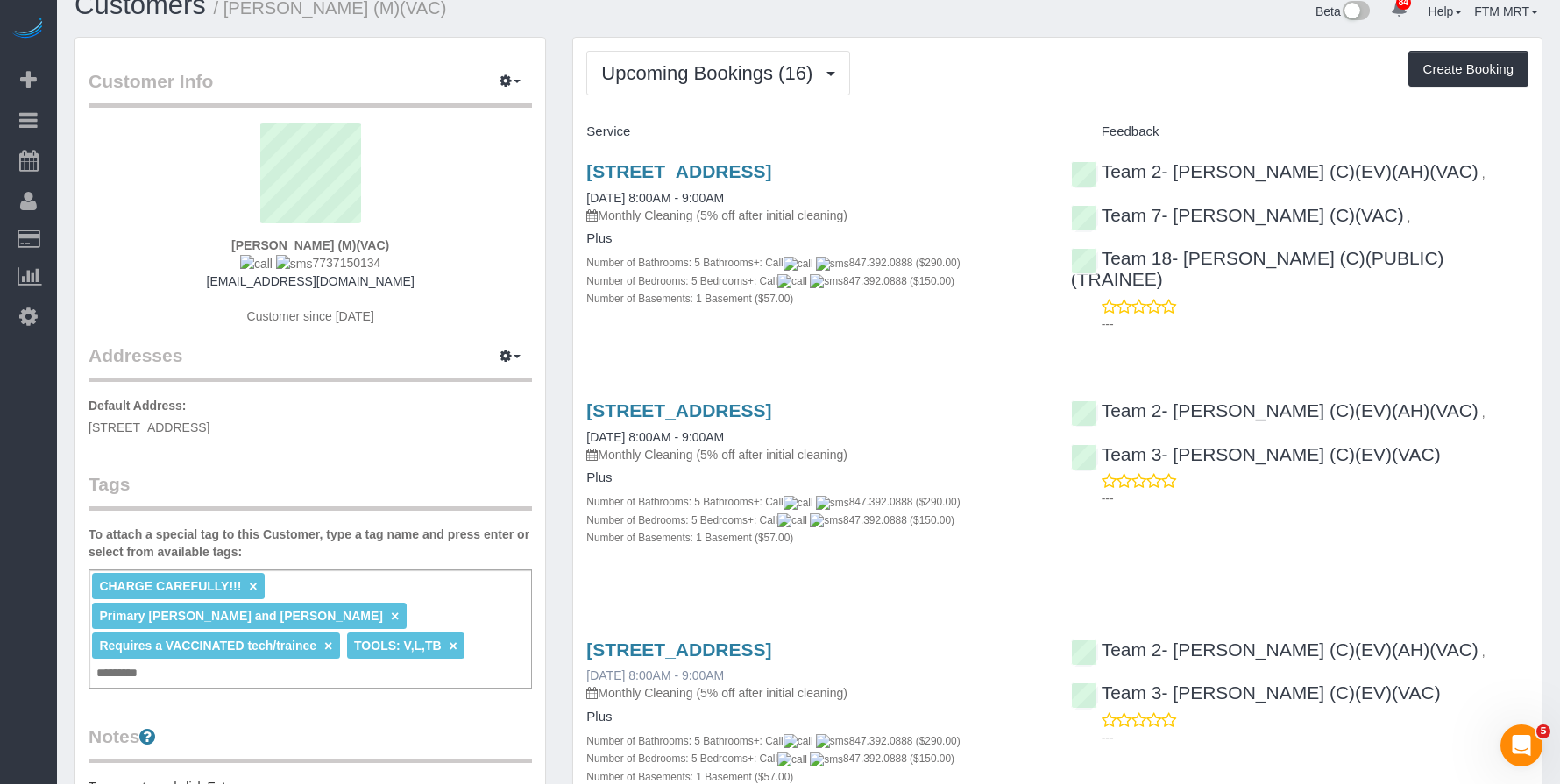
scroll to position [33, 0]
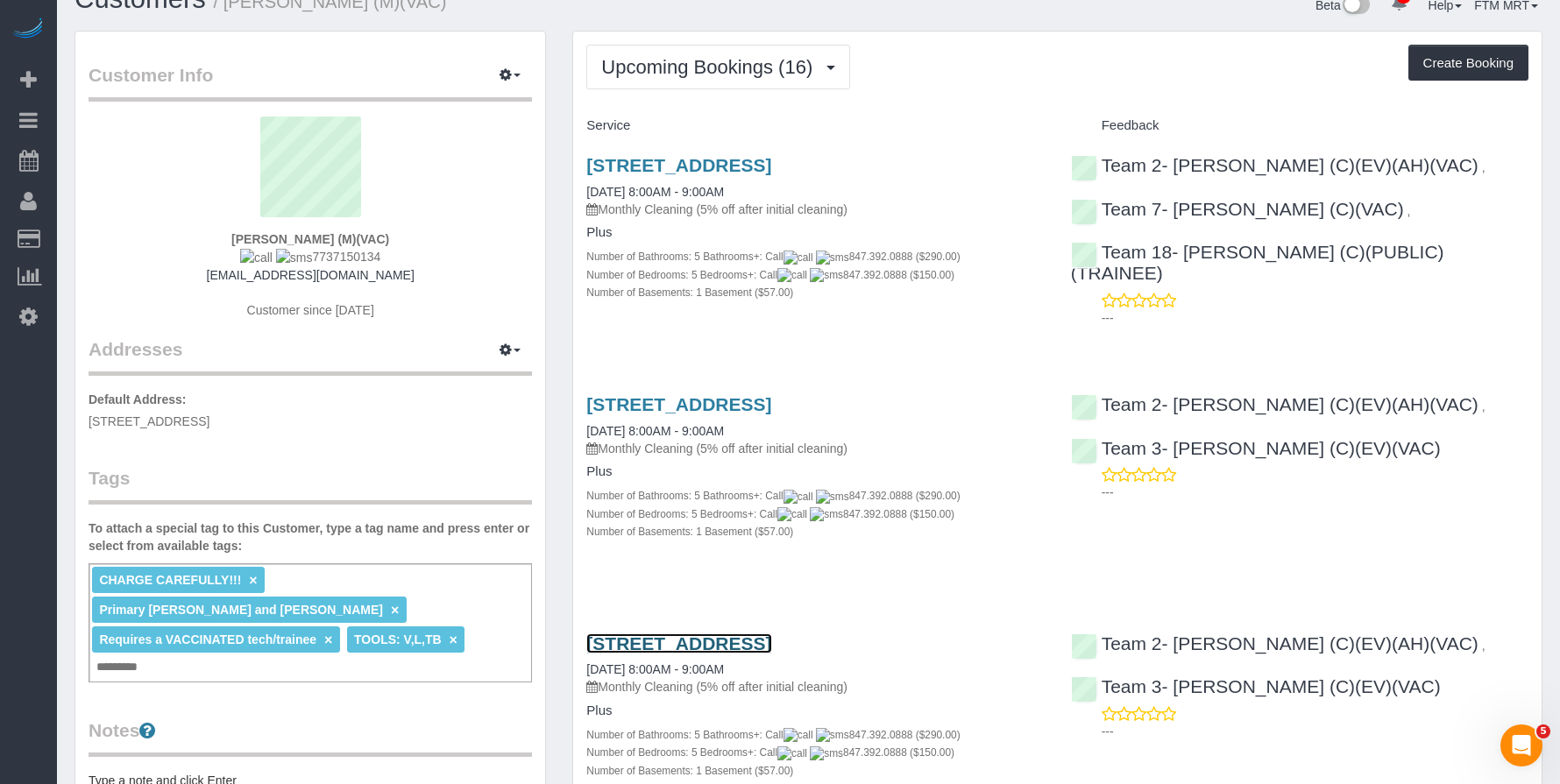
click at [655, 643] on link "4131 N Oakley Ave, Chicago, IL 60618" at bounding box center [679, 643] width 185 height 20
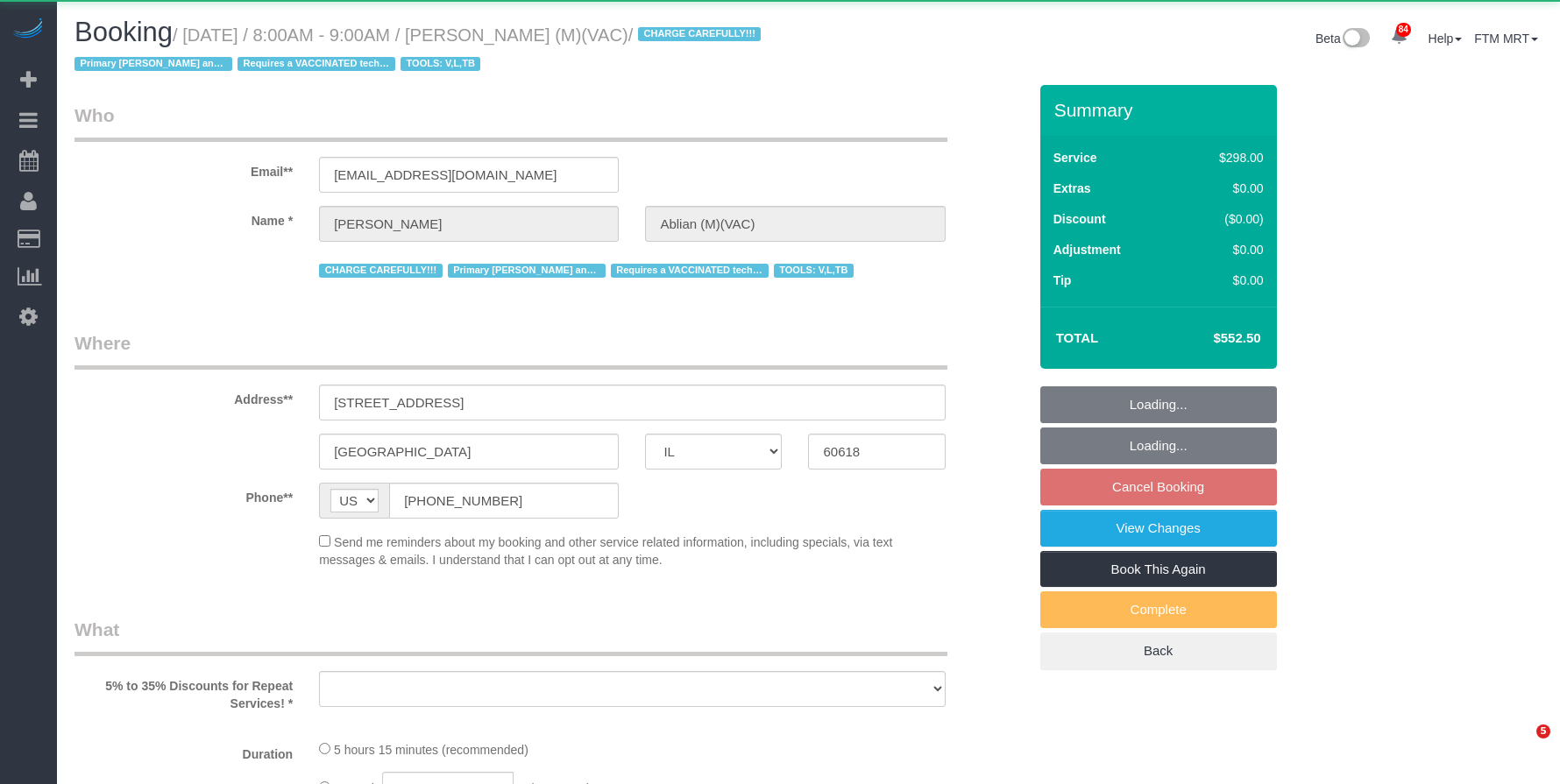
select select "IL"
select select "string:fspay-943929d4-856a-4ddc-8db4-decae0363020"
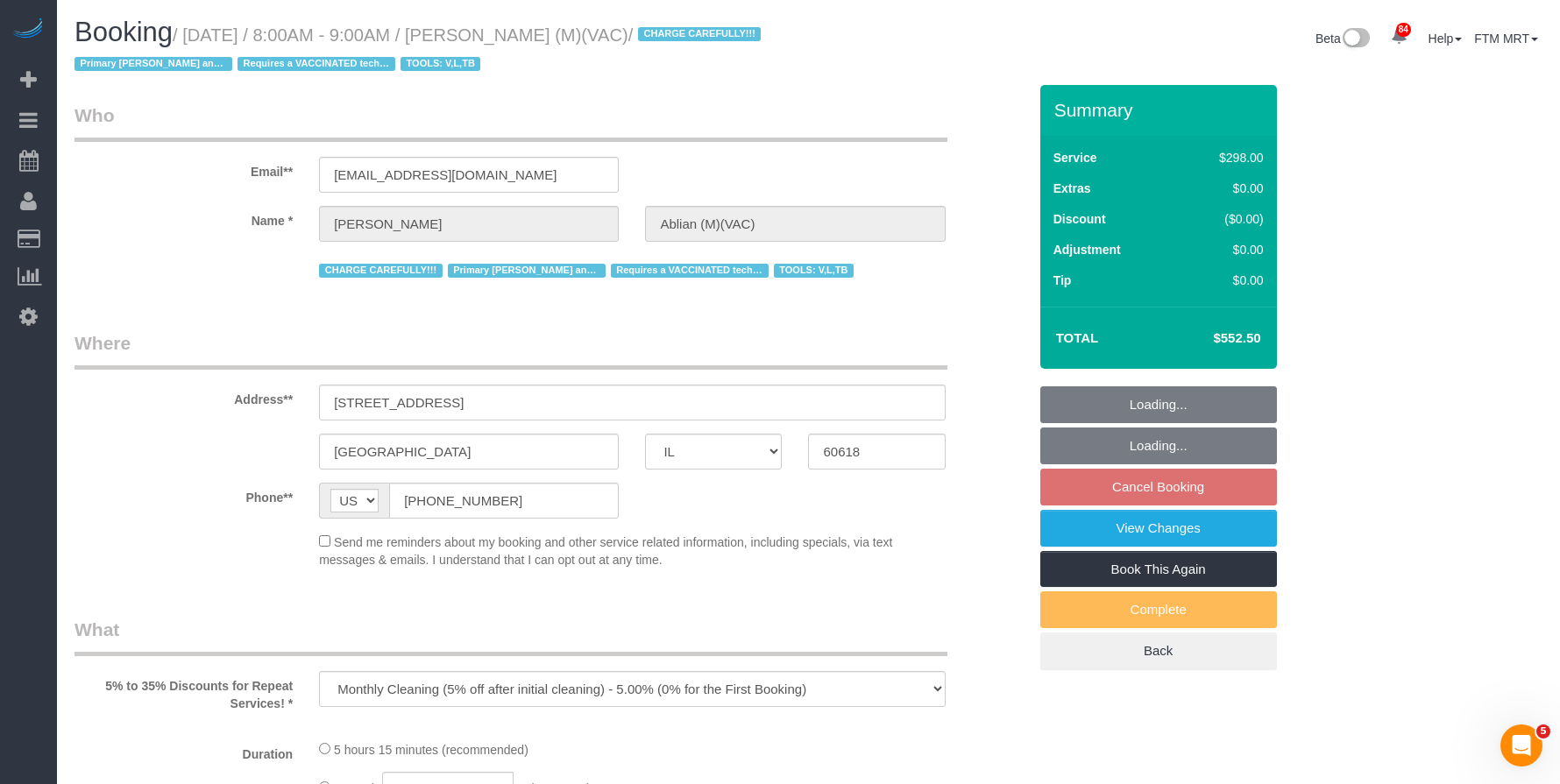
select select "object:1075"
select select "spot1"
select select "number:1"
select select "number:58"
select select "number:139"
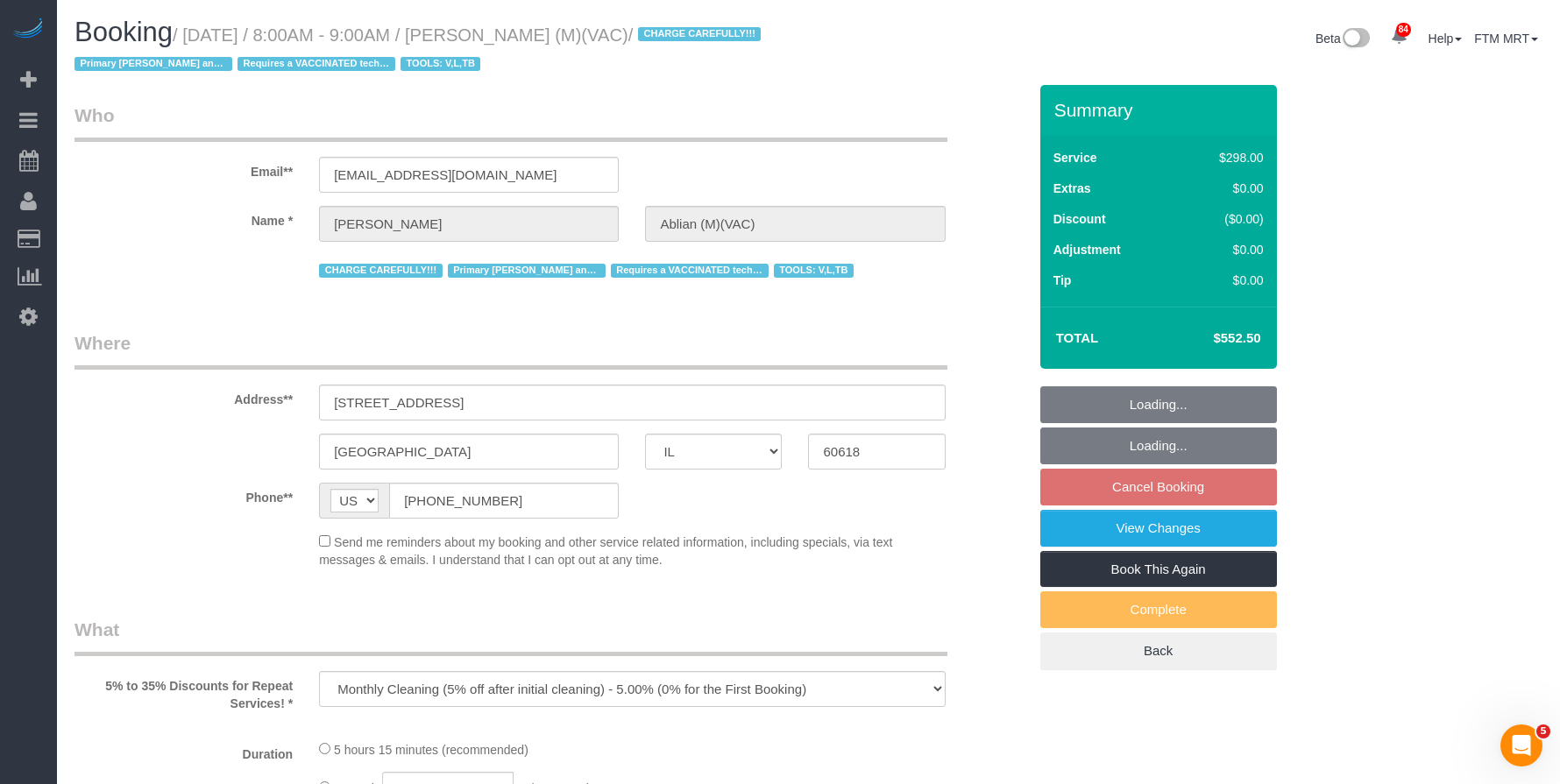
select select "number:104"
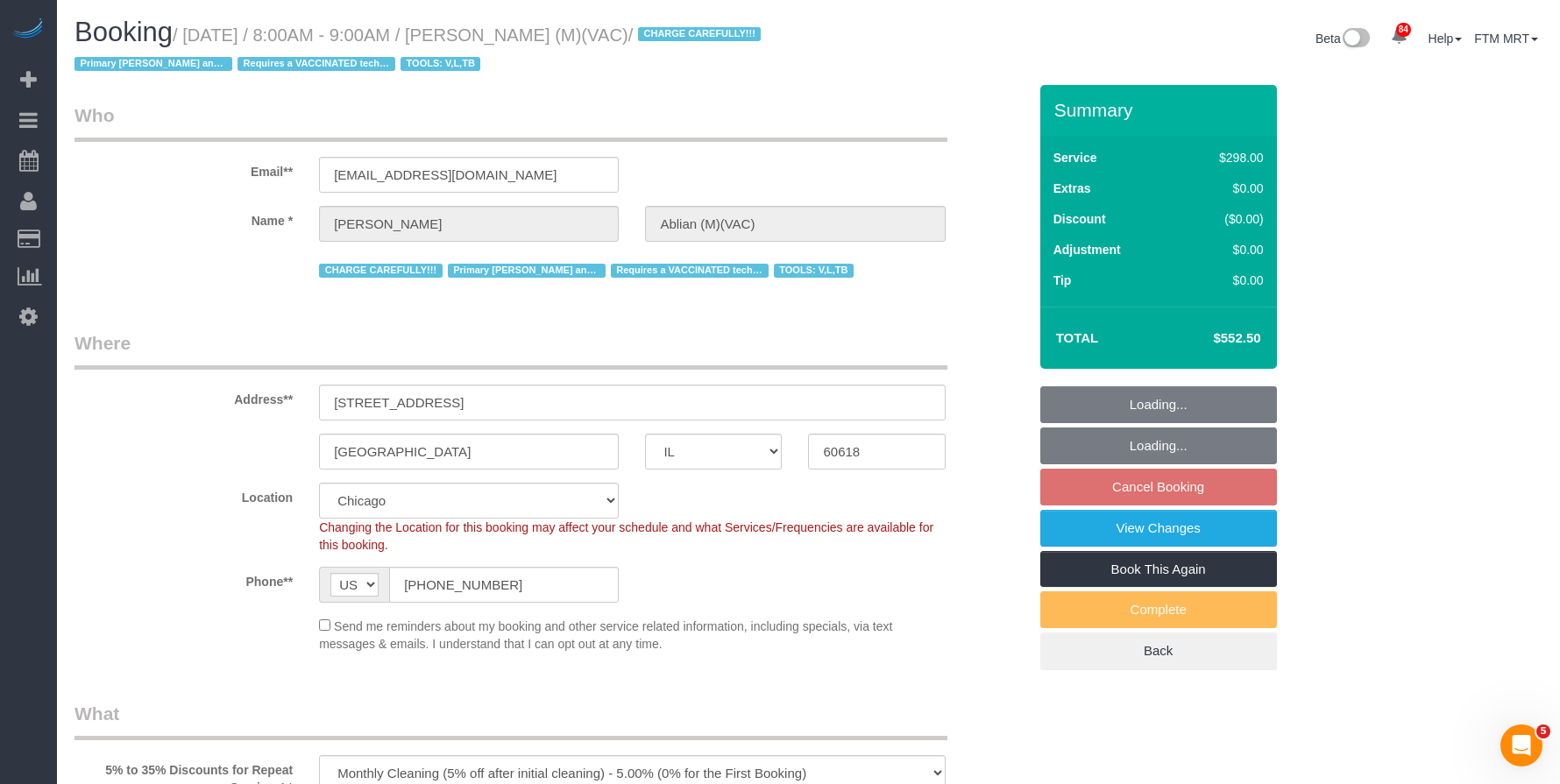
select select "5"
select select "1"
select select "spot6"
